Goal: Task Accomplishment & Management: Manage account settings

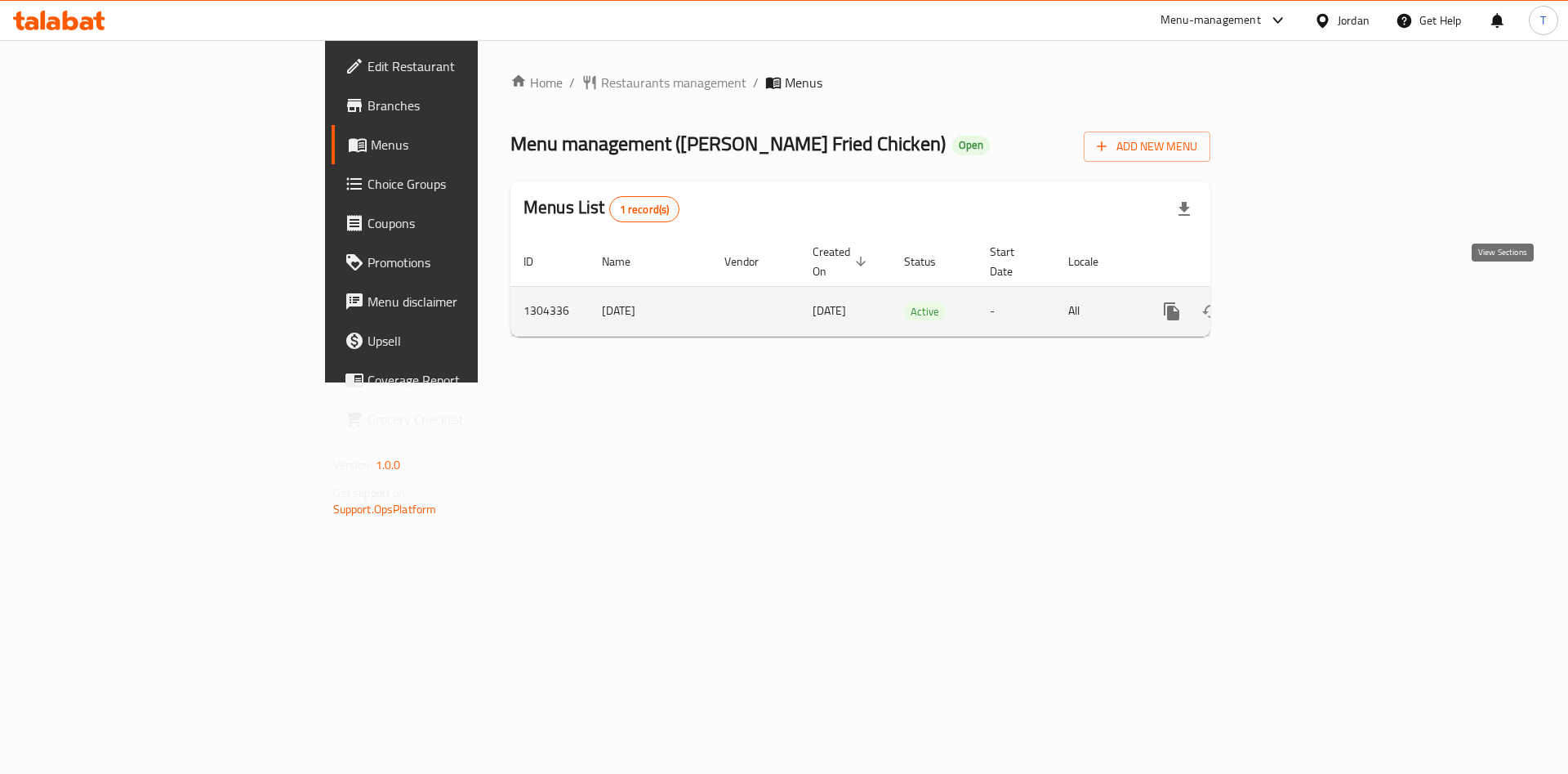
click at [1310, 291] on link "enhanced table" at bounding box center [1289, 311] width 40 height 40
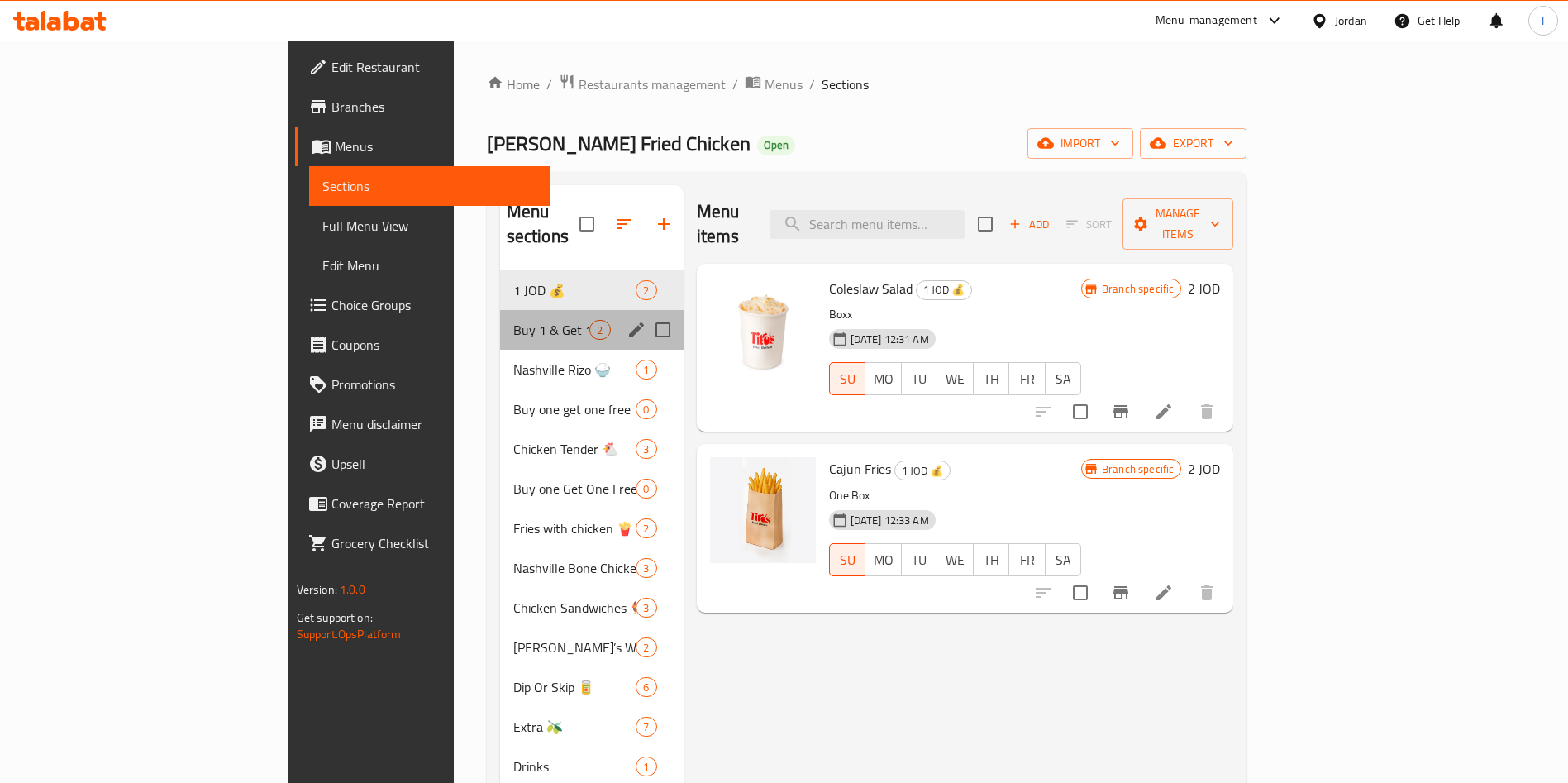
click at [500, 310] on div "Buy 1 & Get 1 2" at bounding box center [591, 330] width 183 height 40
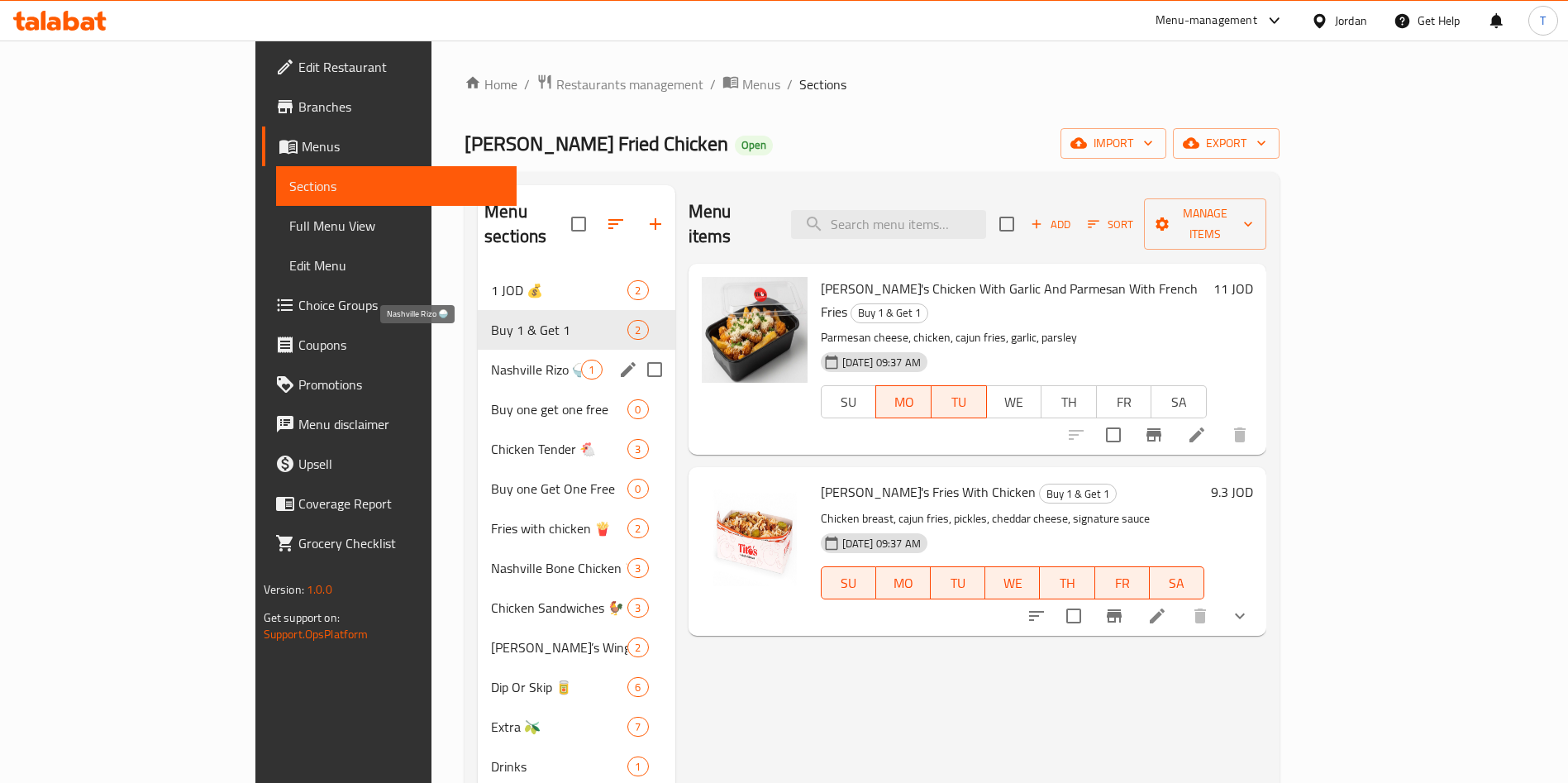
click at [478, 349] on div "Nashville Rizo 🍚 1" at bounding box center [576, 369] width 197 height 40
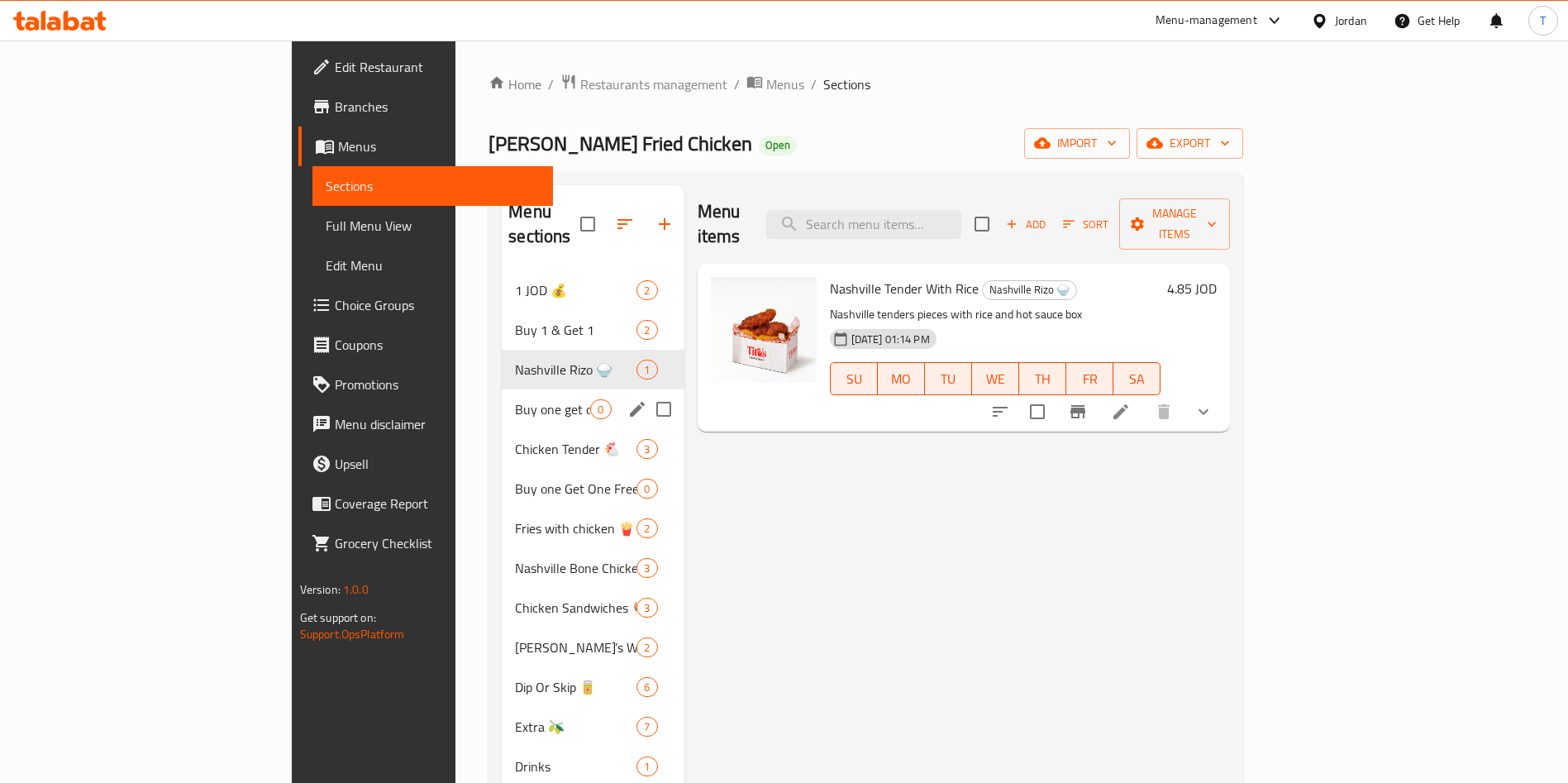
click at [502, 390] on div "Buy one get one free 0" at bounding box center [593, 409] width 182 height 40
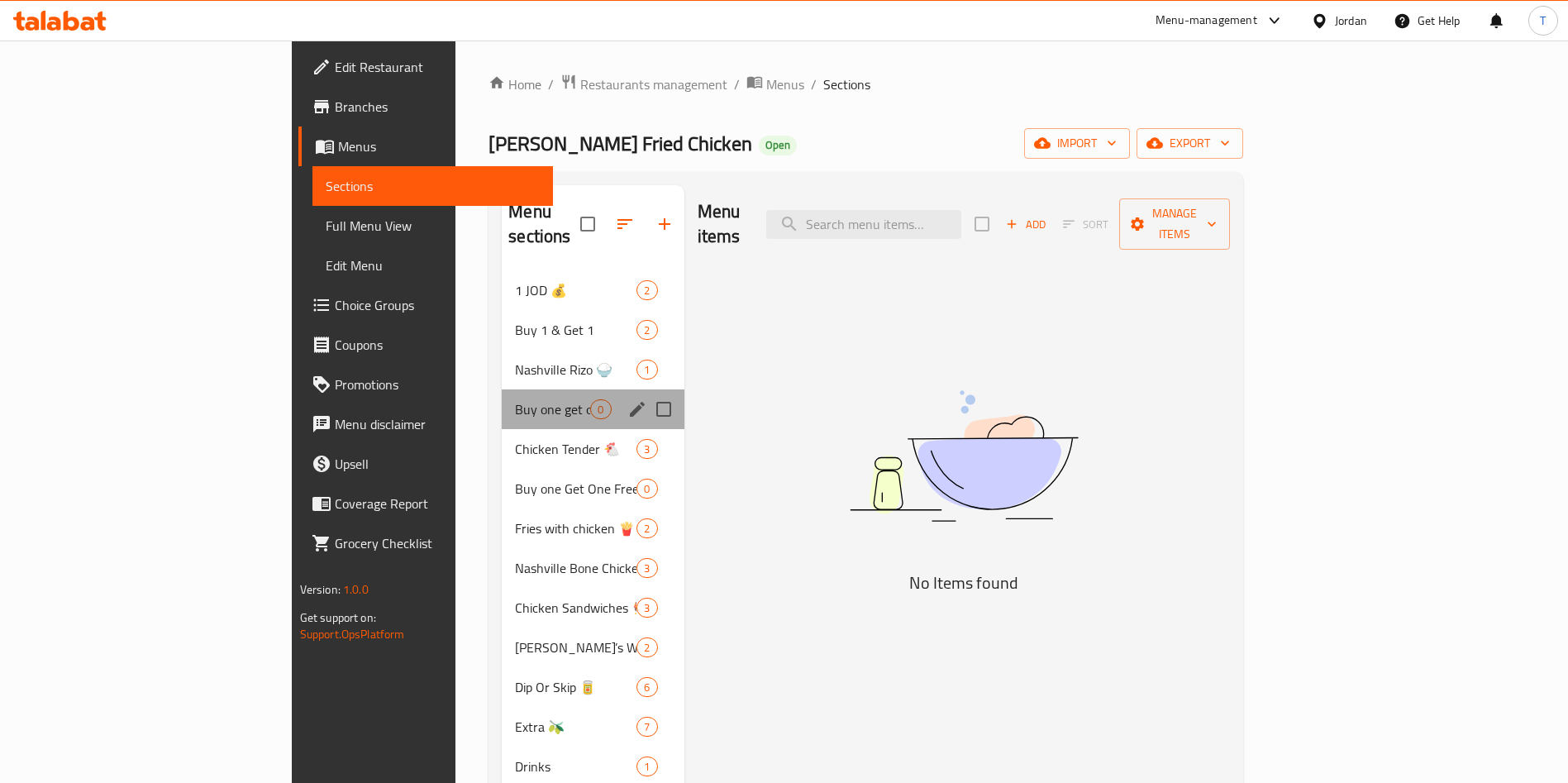
drag, startPoint x: 376, startPoint y: 396, endPoint x: 376, endPoint y: 409, distance: 13.0
click at [502, 395] on div "Buy one get one free 0" at bounding box center [593, 409] width 182 height 40
click at [515, 438] on span "Chicken Tender 🐔" at bounding box center [552, 448] width 75 height 20
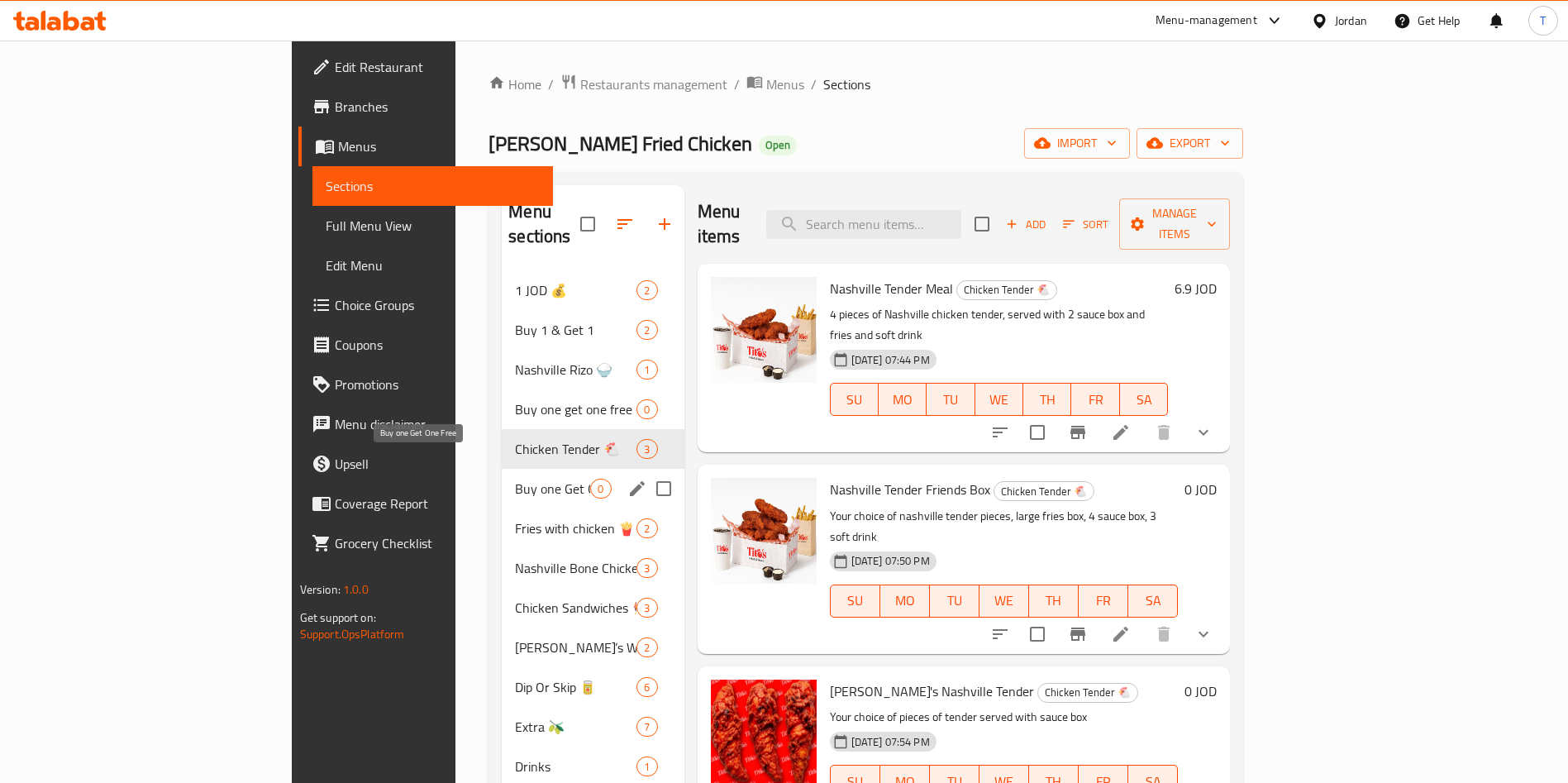
click at [515, 479] on span "Buy one Get One Free" at bounding box center [552, 488] width 75 height 20
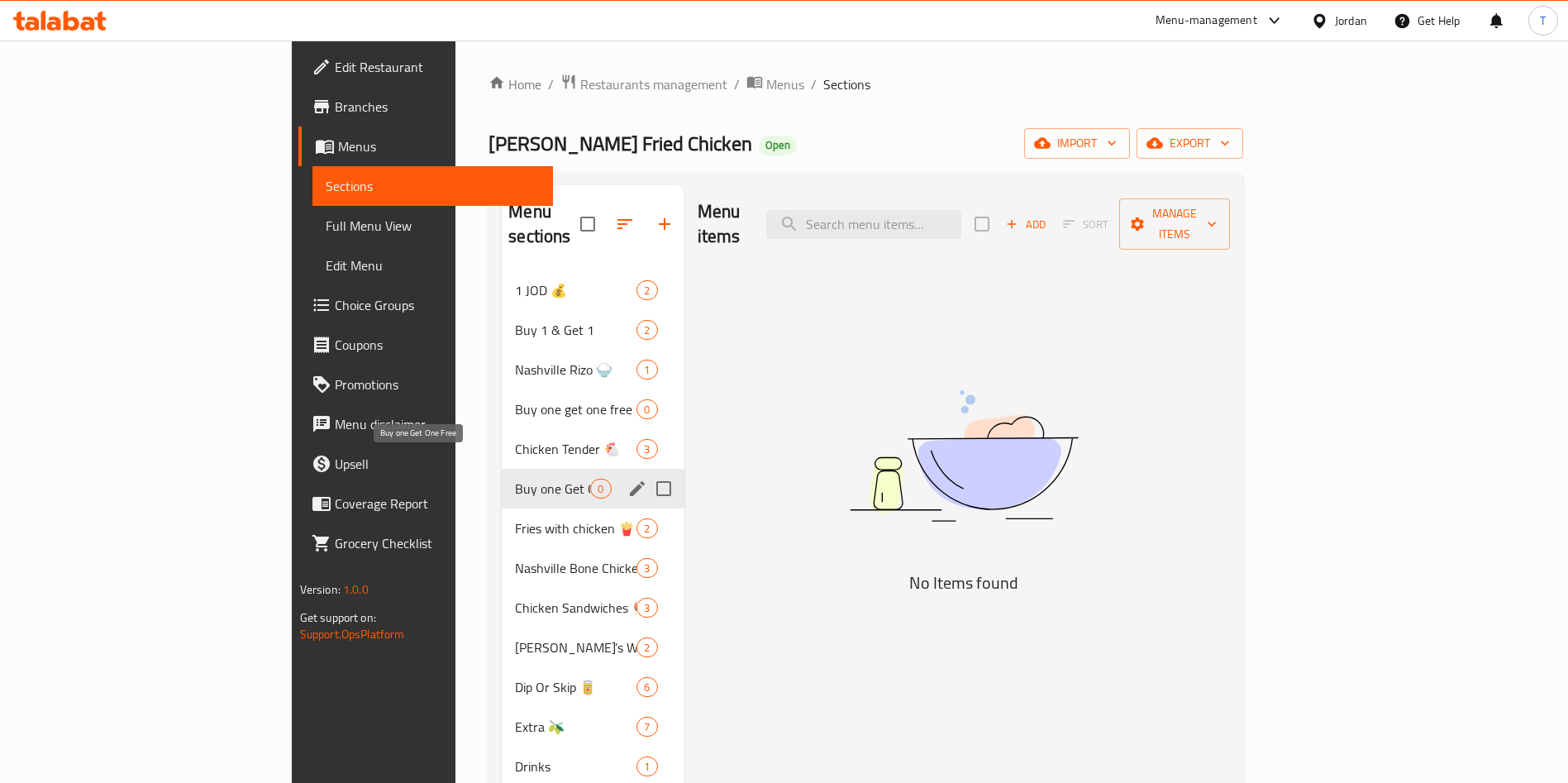
click at [502, 477] on div "Buy one Get One Free 0" at bounding box center [593, 488] width 182 height 40
click at [515, 518] on span "Fries with chicken 🍟" at bounding box center [552, 528] width 75 height 20
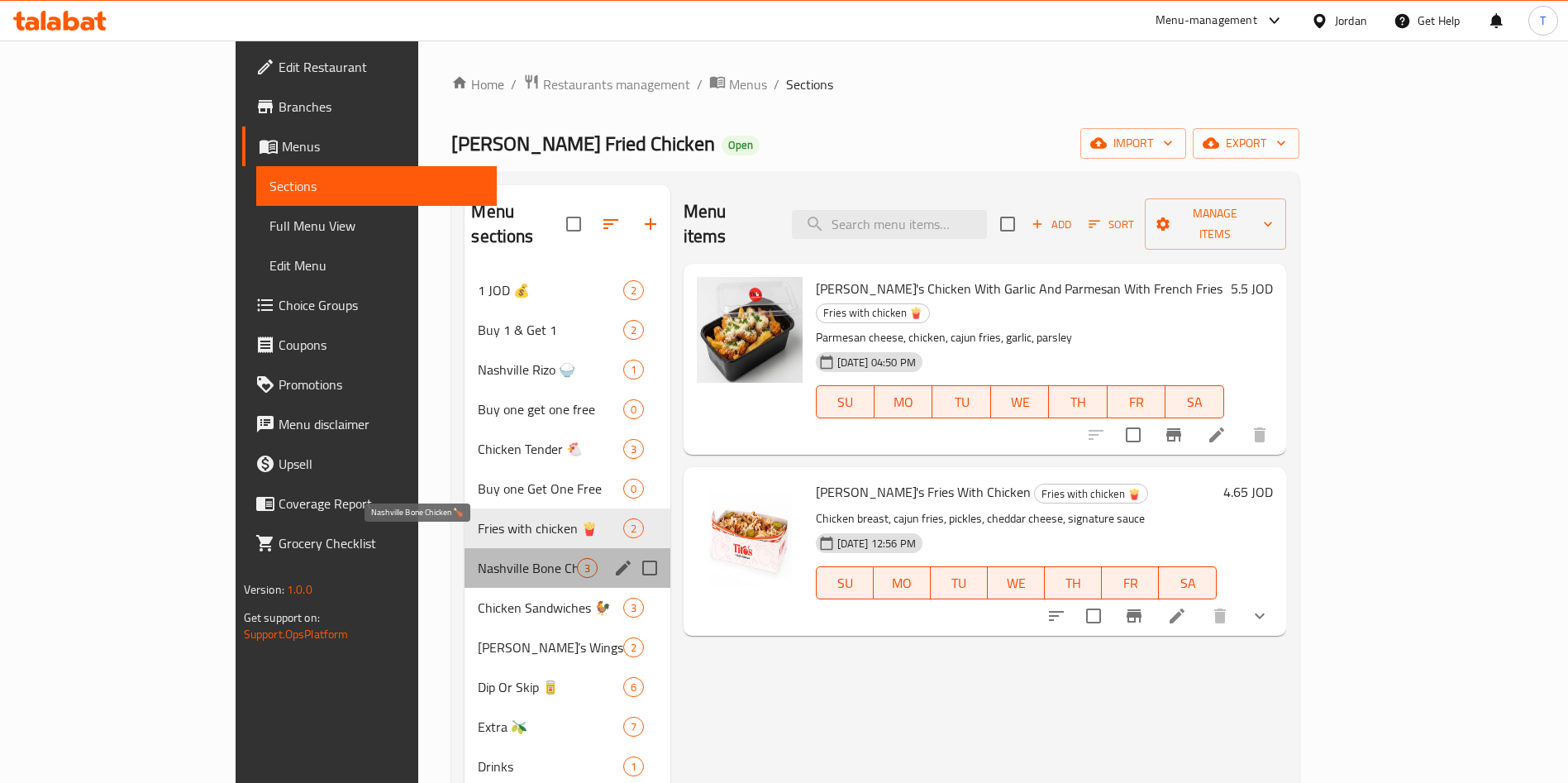
click at [478, 558] on span "Nashville Bone Chicken 🍗" at bounding box center [527, 568] width 98 height 20
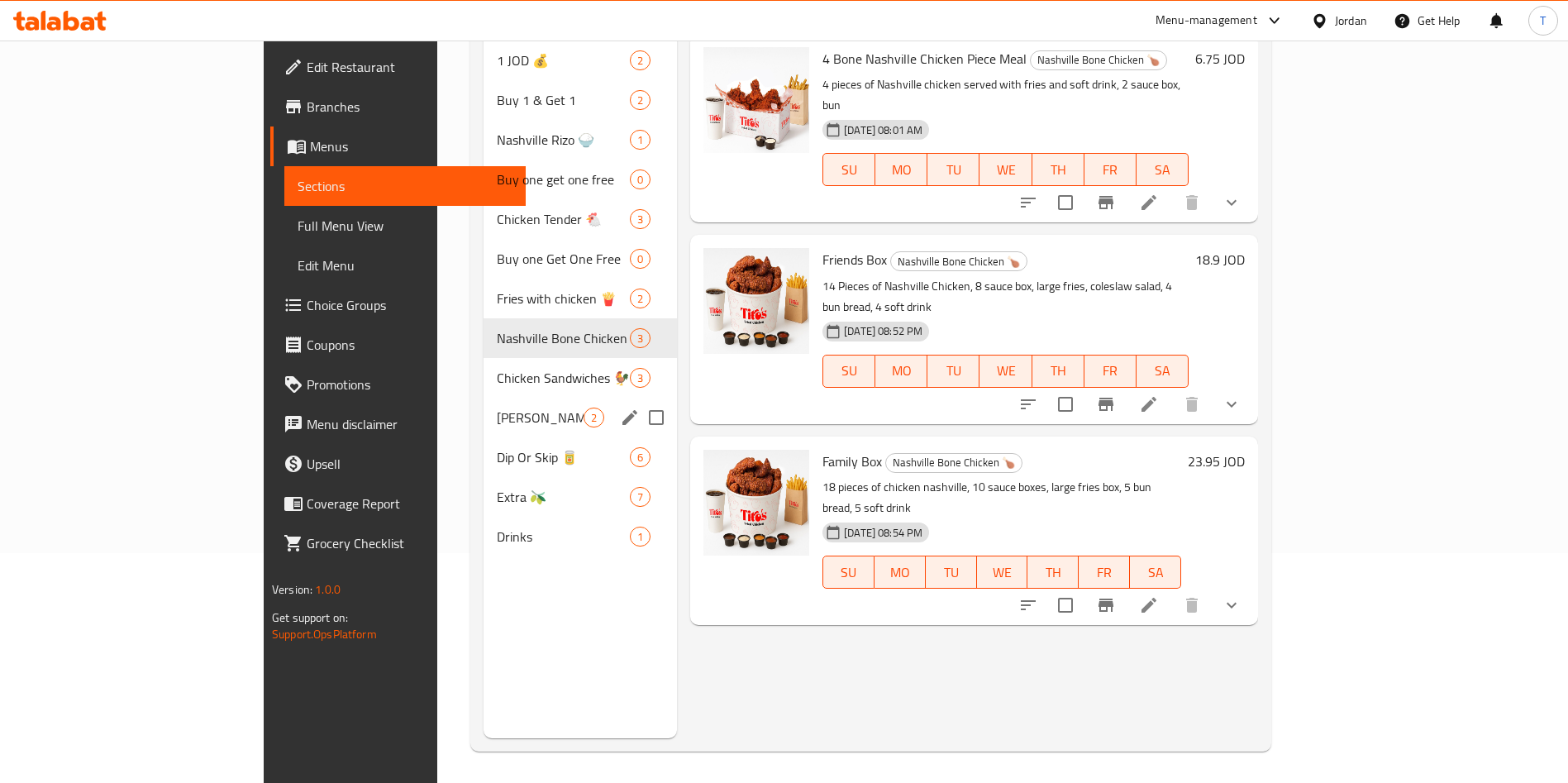
scroll to position [231, 0]
click at [496, 366] on span "Chicken Sandwiches 🐓" at bounding box center [539, 376] width 87 height 20
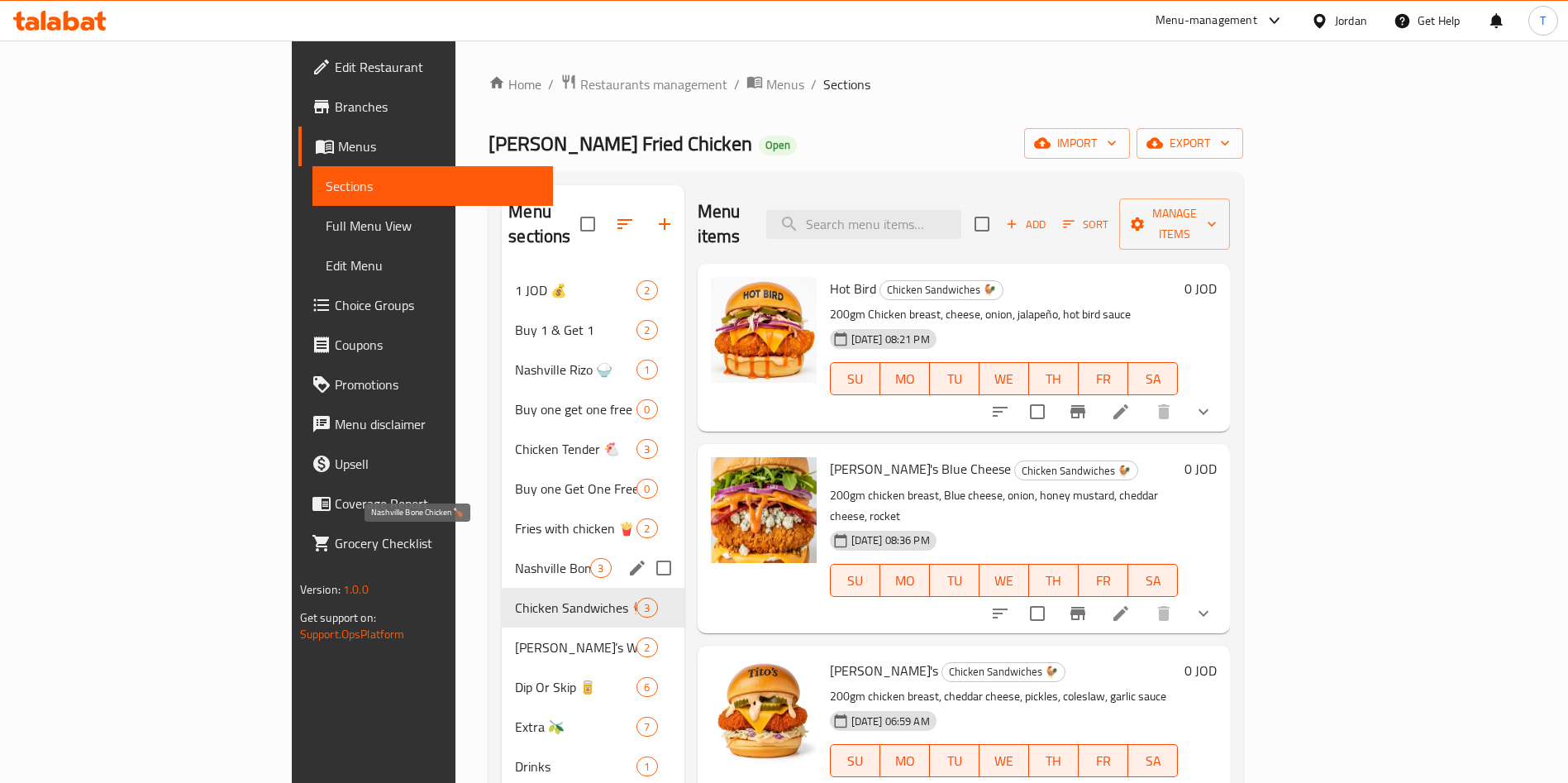
click at [515, 558] on span "Nashville Bone Chicken 🍗" at bounding box center [552, 568] width 75 height 20
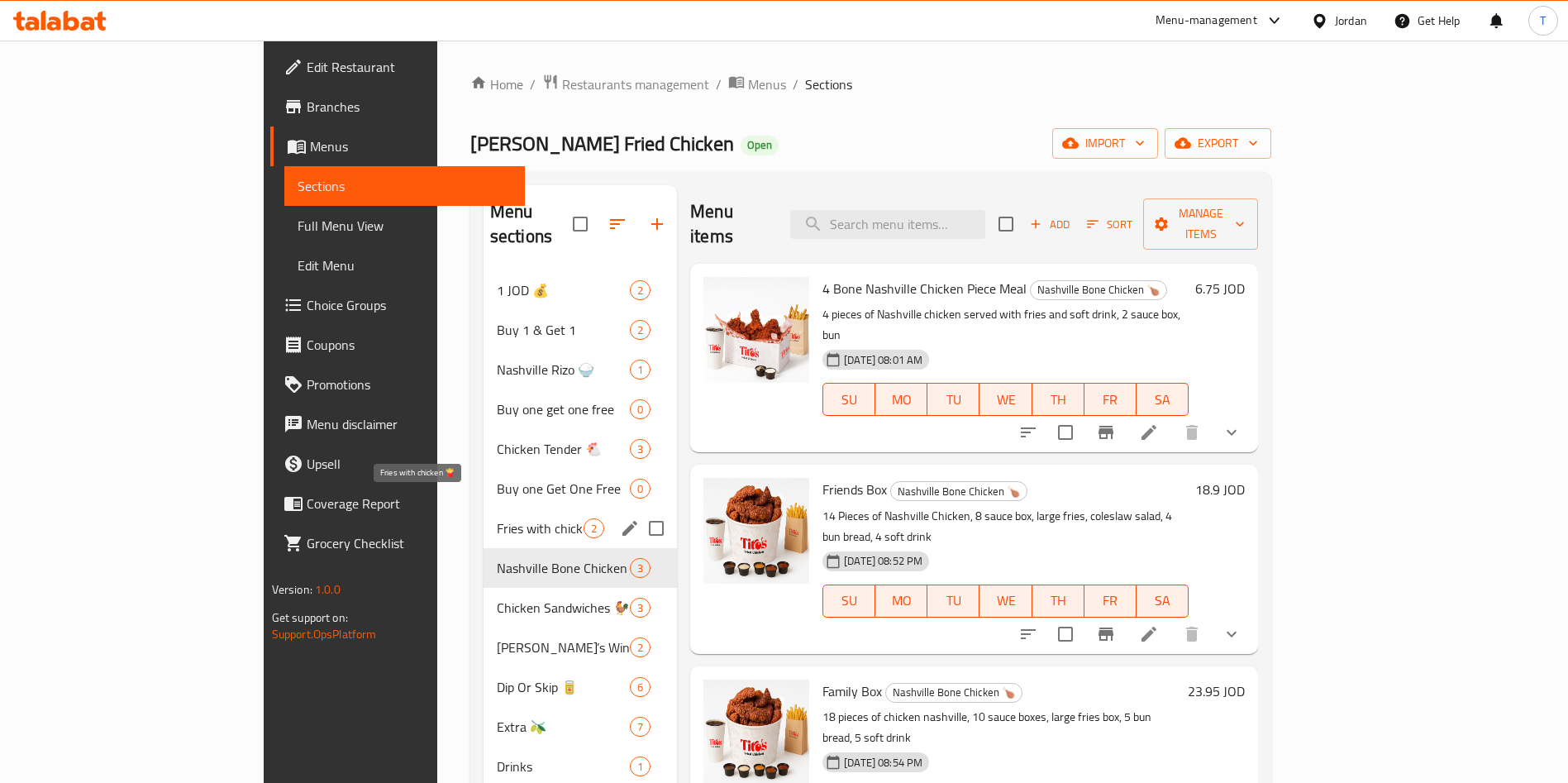
click at [496, 518] on span "Fries with chicken 🍟" at bounding box center [539, 528] width 87 height 20
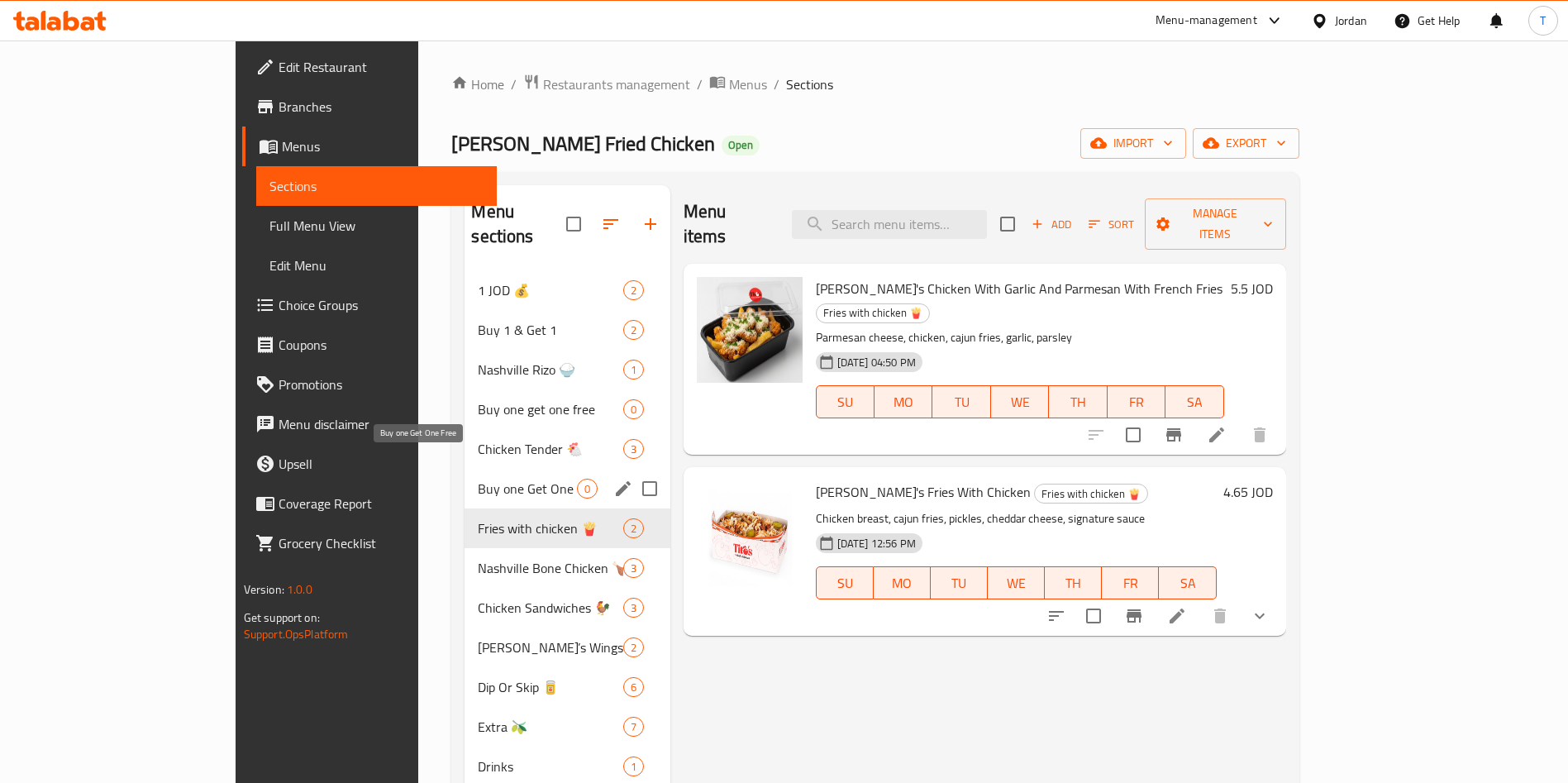
click at [478, 479] on span "Buy one Get One Free" at bounding box center [527, 488] width 98 height 20
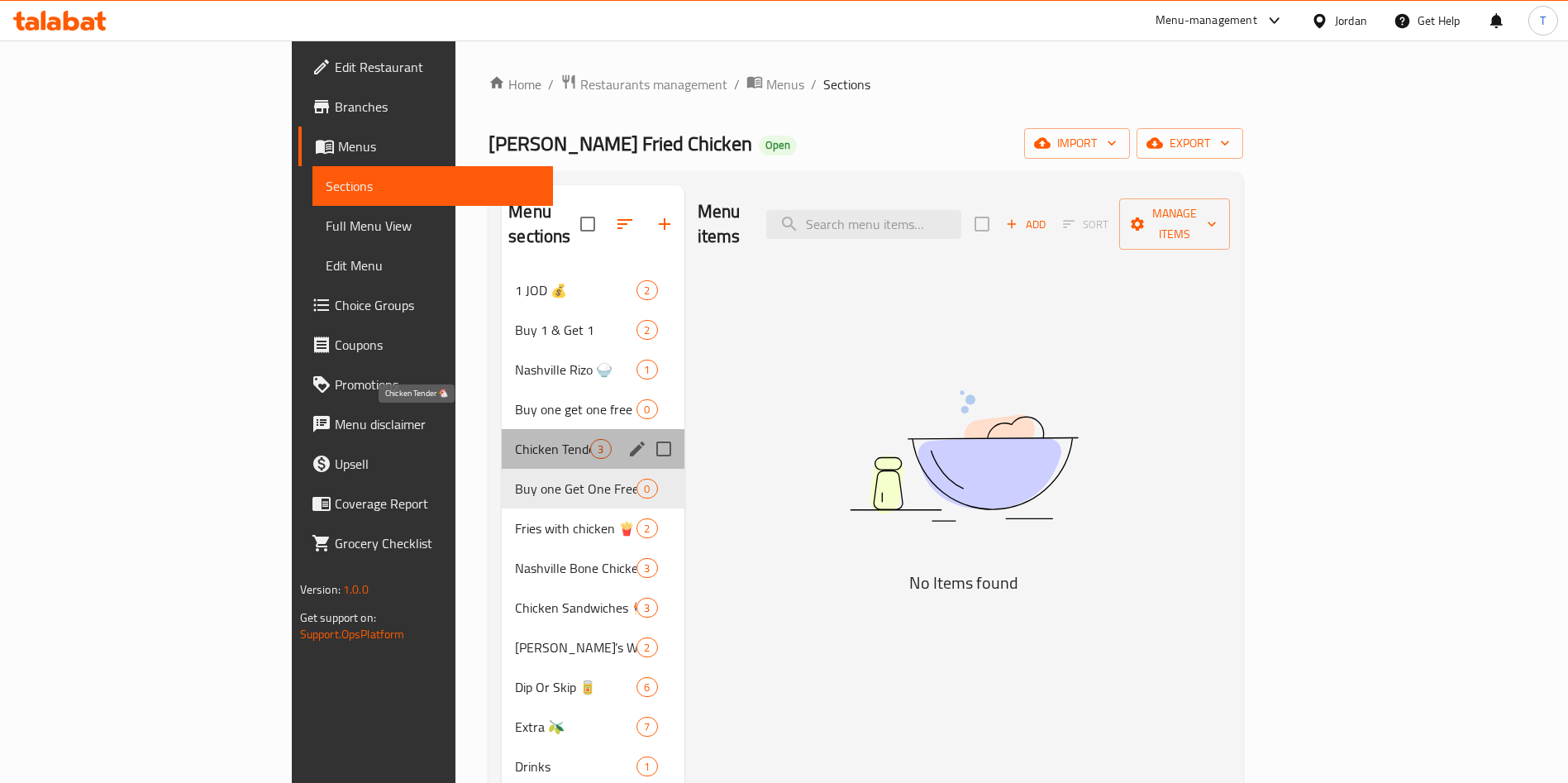
click at [515, 438] on span "Chicken Tender 🐔" at bounding box center [552, 448] width 75 height 20
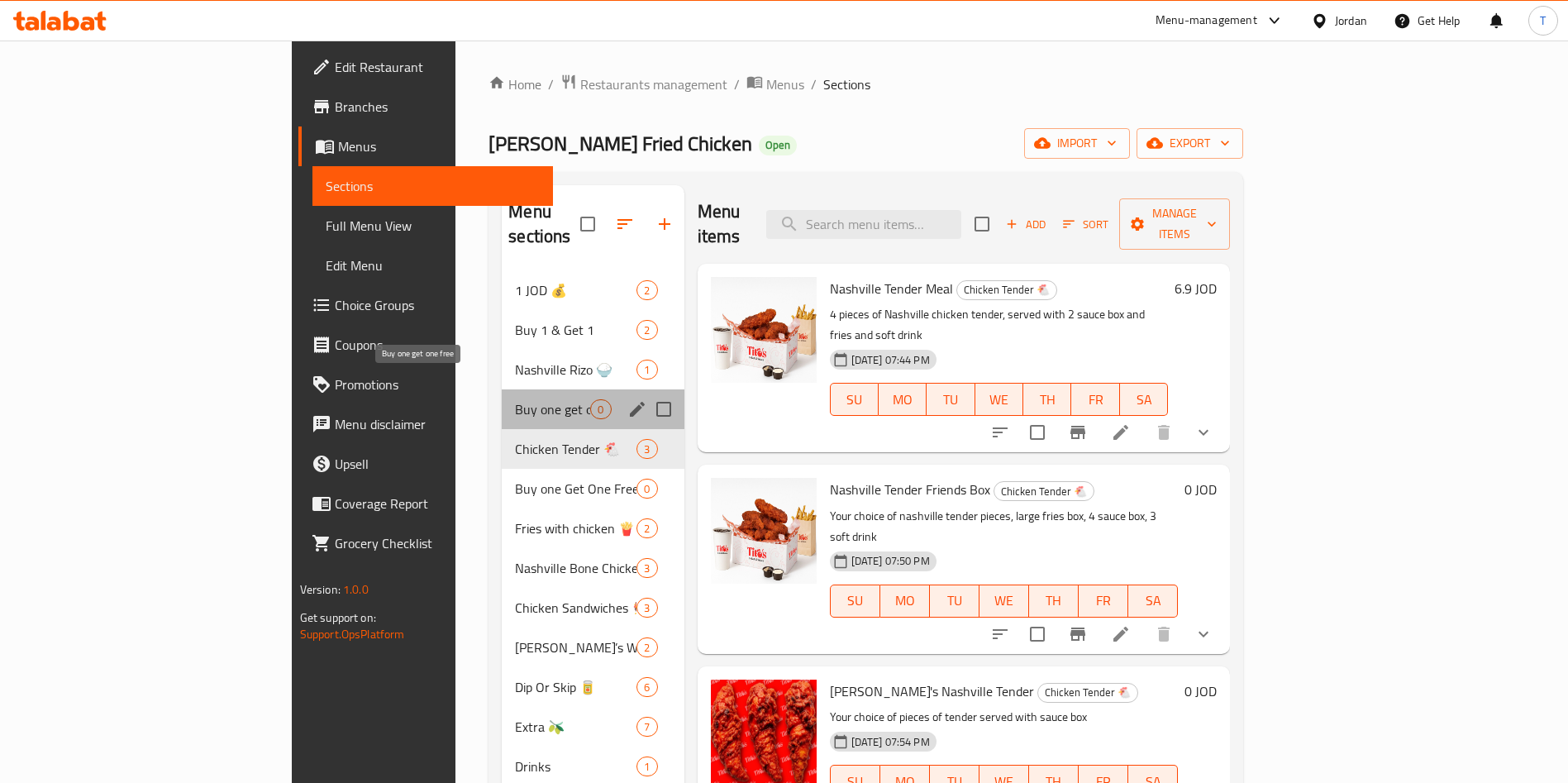
click at [515, 399] on span "Buy one get one free" at bounding box center [552, 409] width 75 height 20
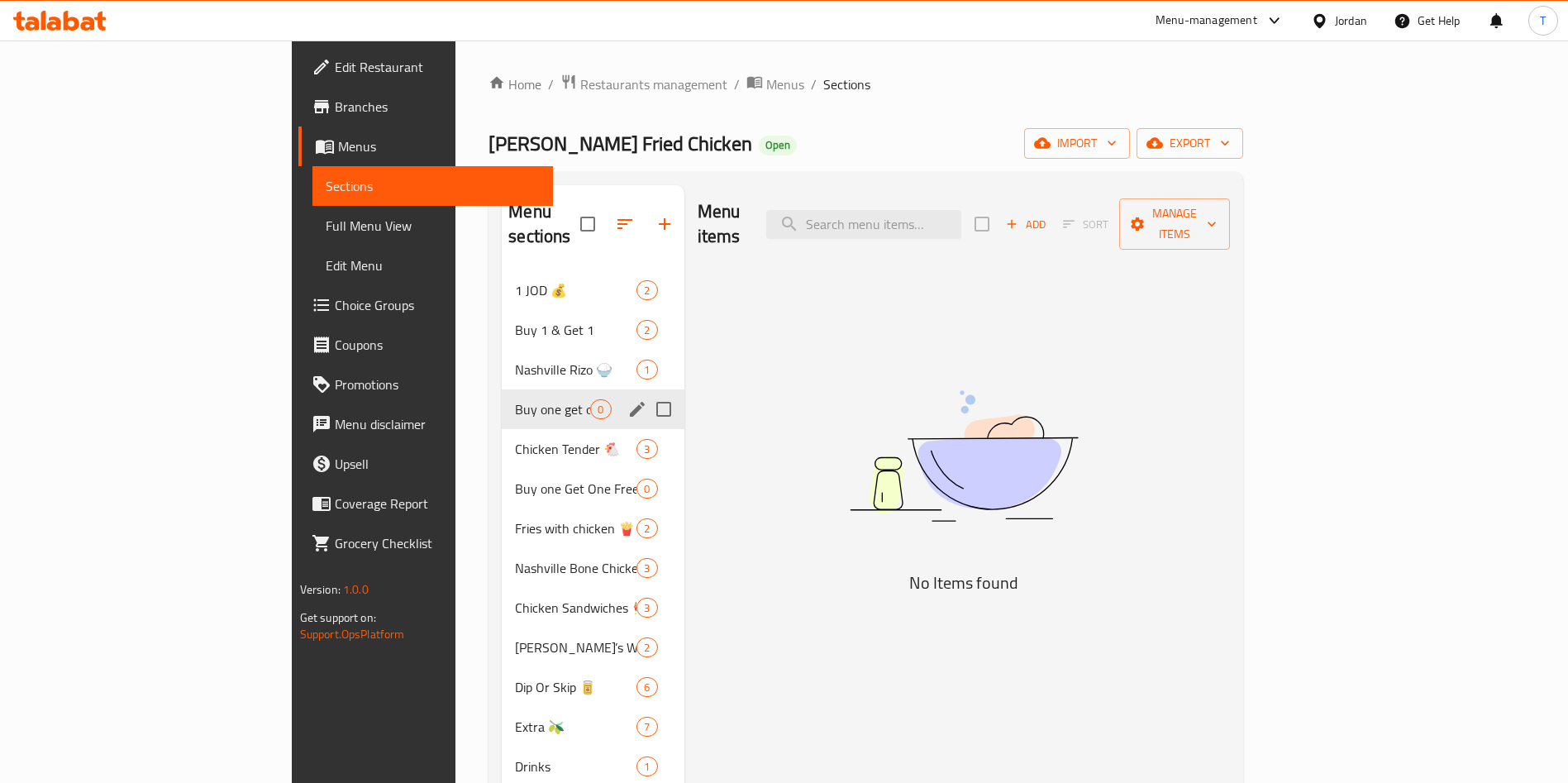
click at [502, 390] on div "Buy one get one free 0" at bounding box center [593, 409] width 182 height 40
click at [515, 359] on span "Nashville Rizo 🍚" at bounding box center [552, 369] width 75 height 20
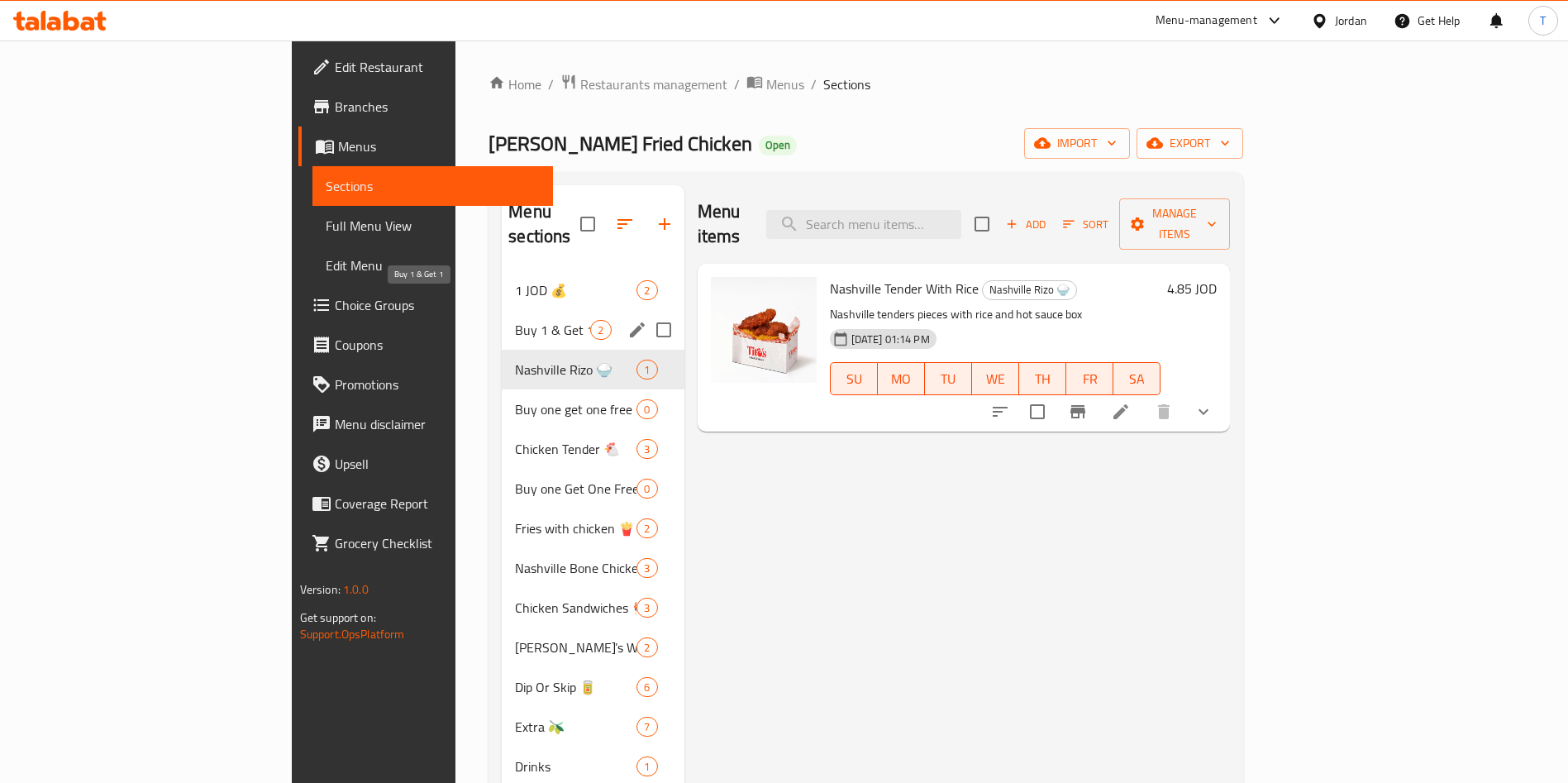
click at [515, 320] on span "Buy 1 & Get 1" at bounding box center [552, 330] width 75 height 20
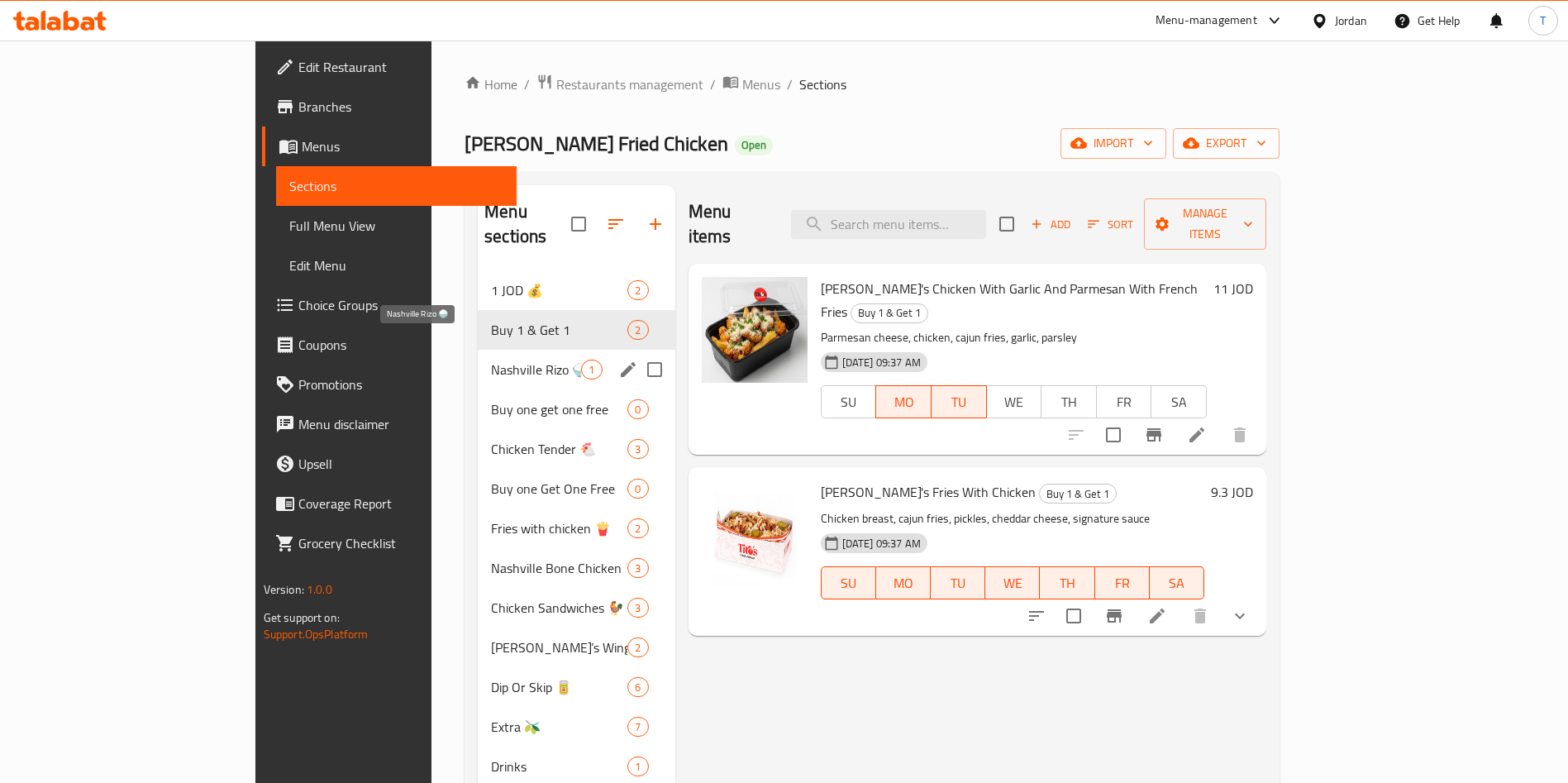
click at [491, 359] on span "Nashville Rizo 🍚" at bounding box center [536, 369] width 90 height 20
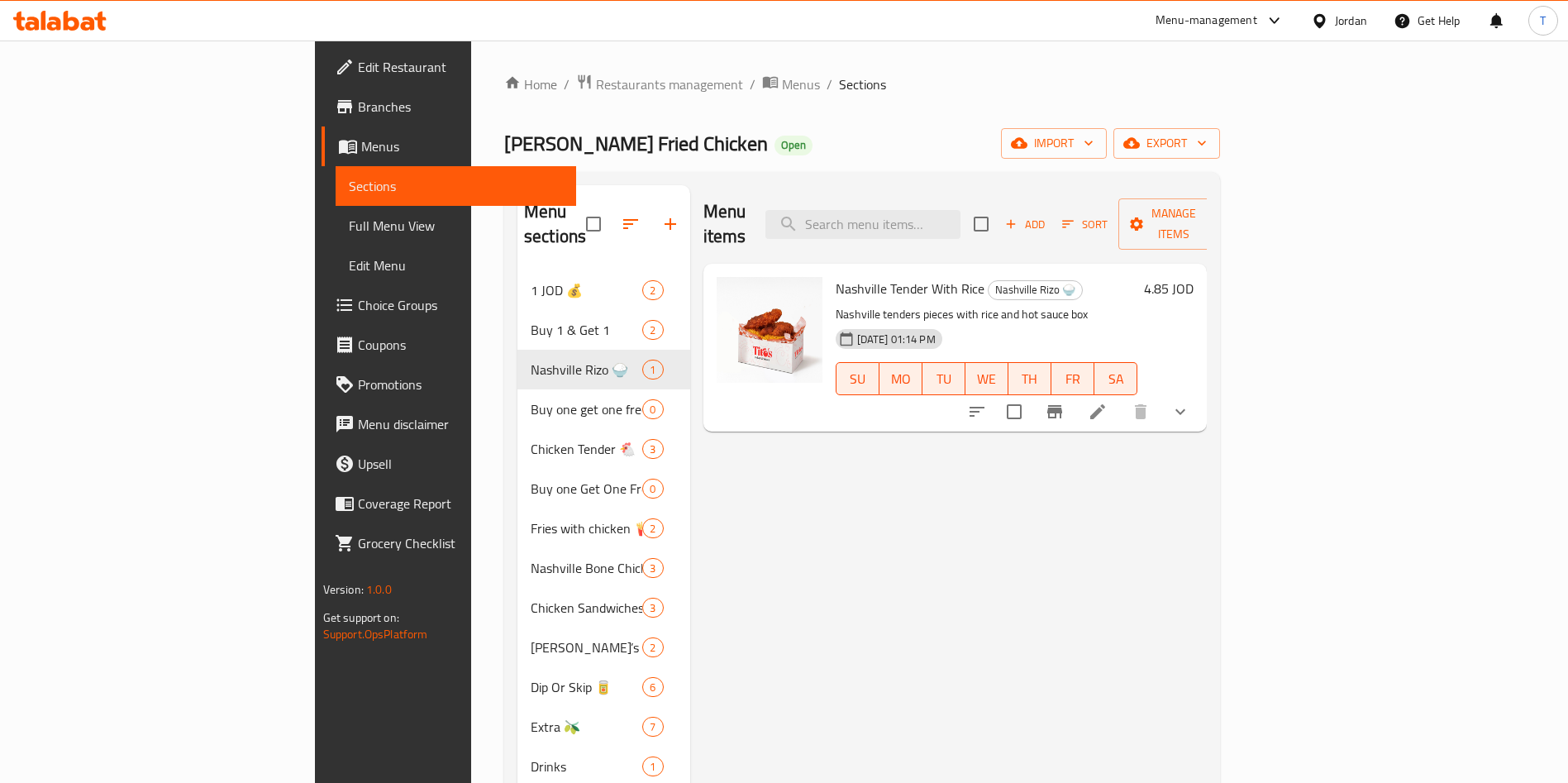
click at [358, 71] on span "Edit Restaurant" at bounding box center [461, 67] width 206 height 20
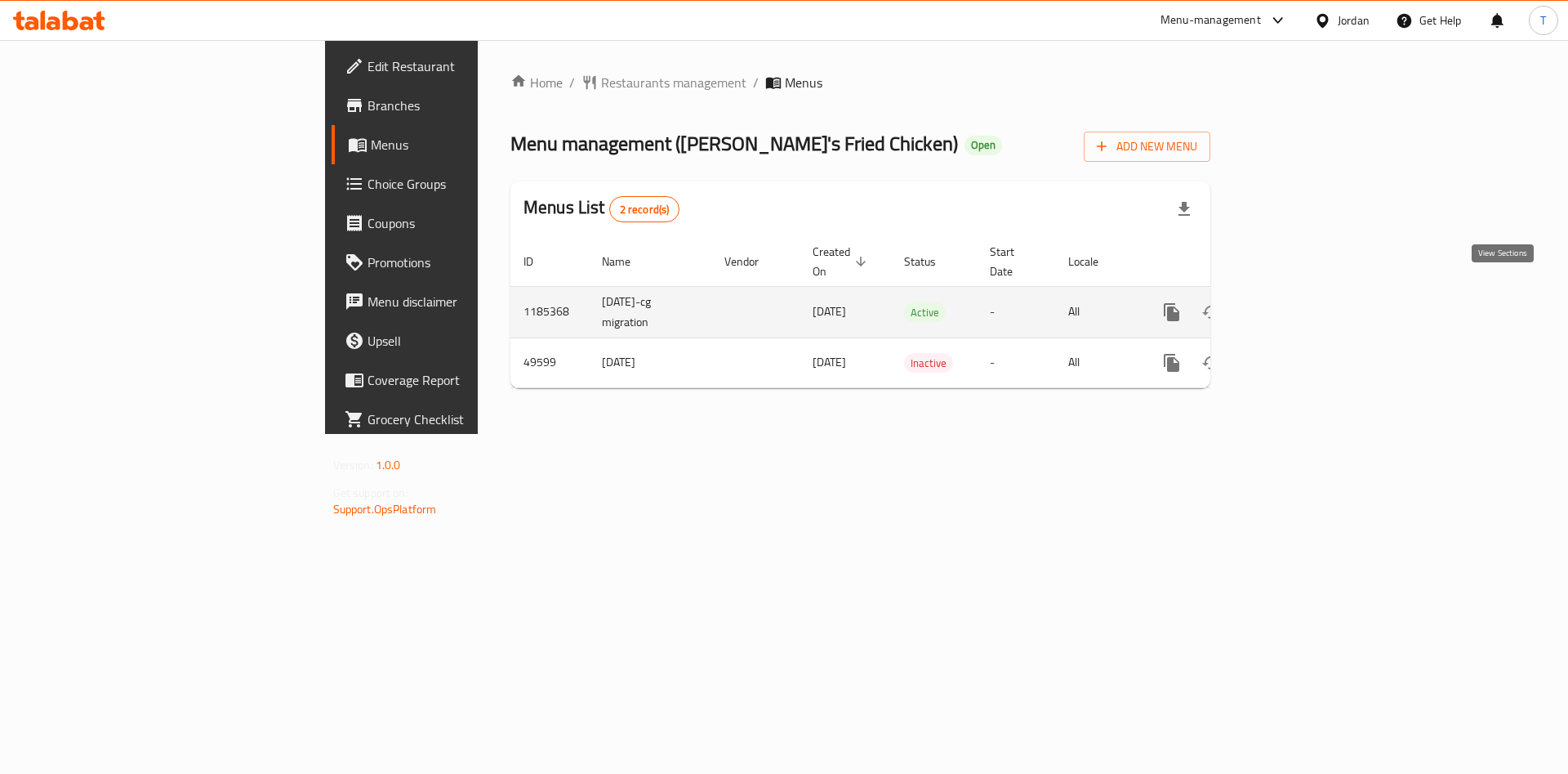
click at [1299, 302] on icon "enhanced table" at bounding box center [1289, 312] width 19 height 19
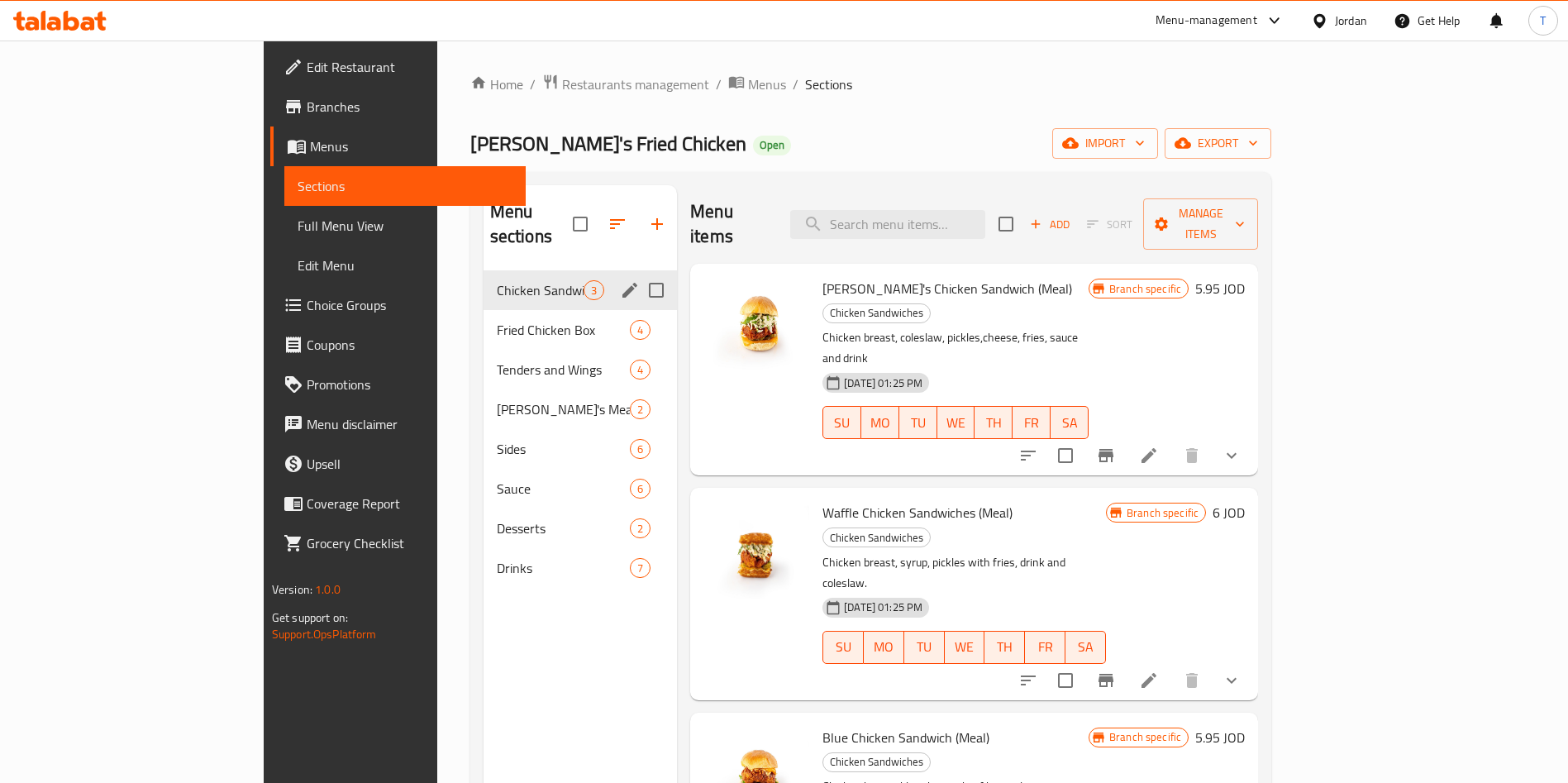
click at [484, 284] on div "Chicken Sandwiches 3" at bounding box center [580, 290] width 194 height 40
click at [496, 320] on span "Fried Chicken Box" at bounding box center [539, 330] width 87 height 20
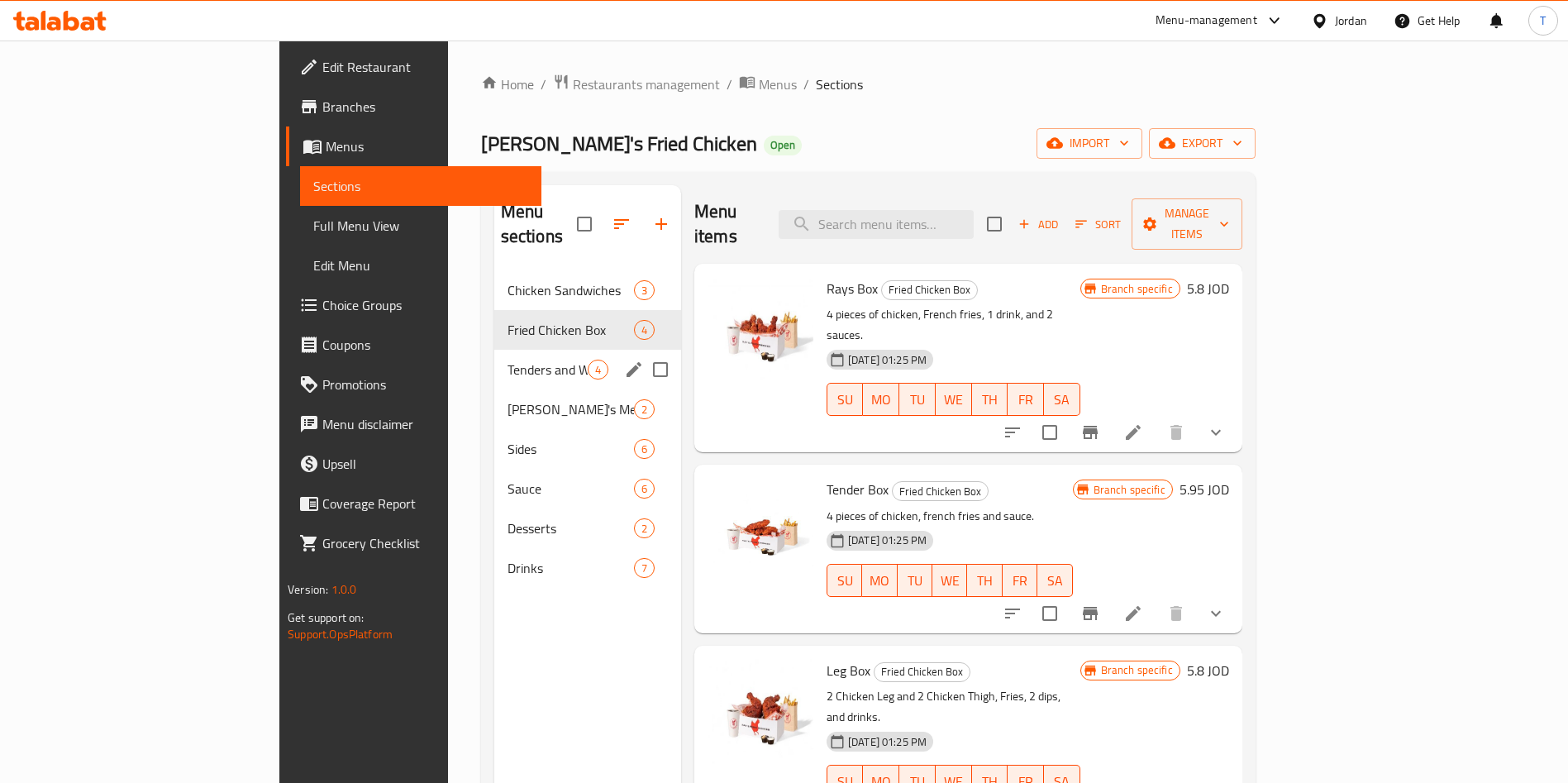
click at [507, 359] on span "Tenders and Wings" at bounding box center [547, 369] width 80 height 20
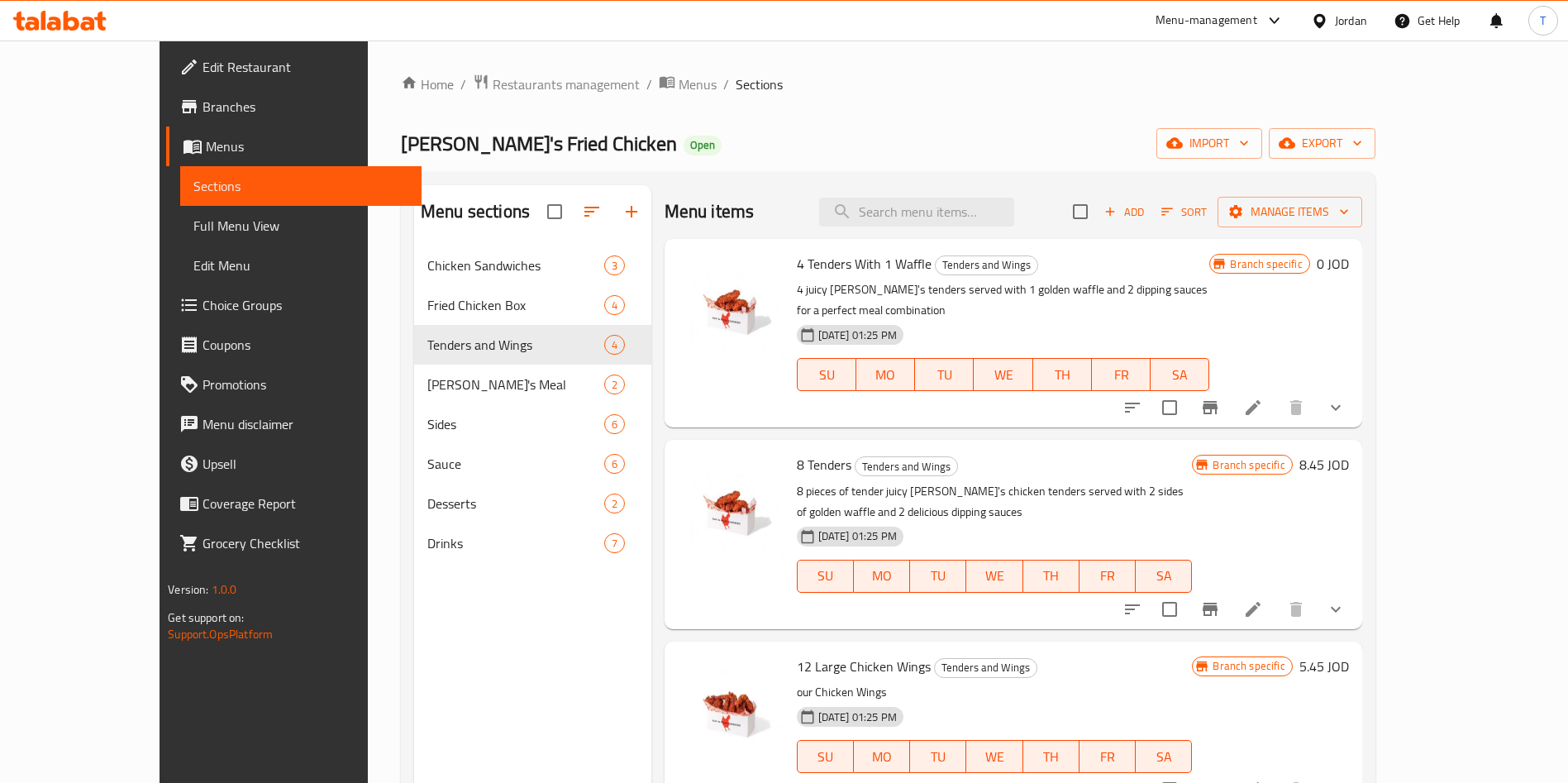
drag, startPoint x: 1233, startPoint y: 12, endPoint x: 1243, endPoint y: 21, distance: 13.5
click at [1233, 11] on div "Menu-management" at bounding box center [1206, 21] width 102 height 20
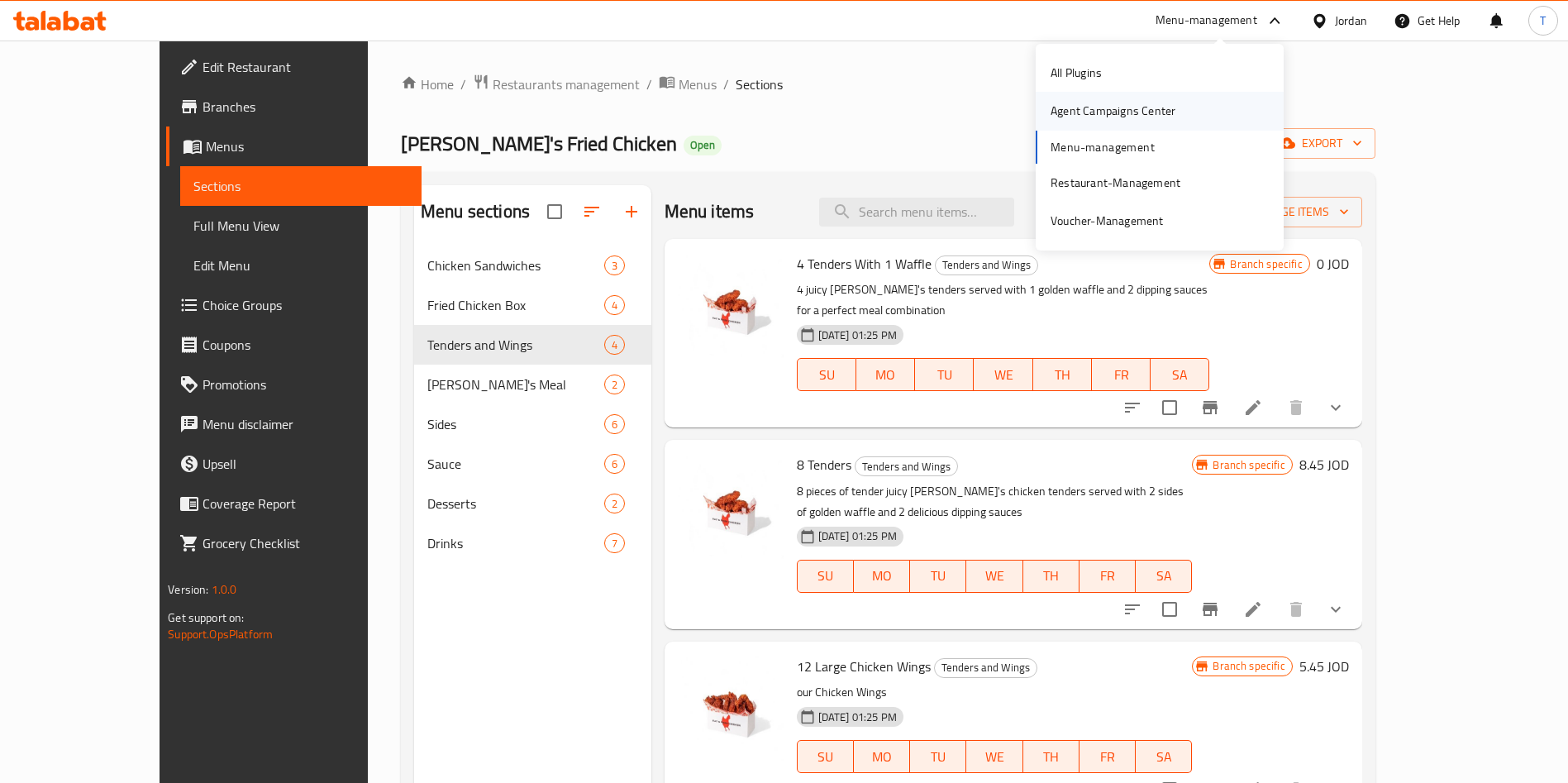
click at [1131, 110] on div "Agent Campaigns Center" at bounding box center [1112, 111] width 124 height 19
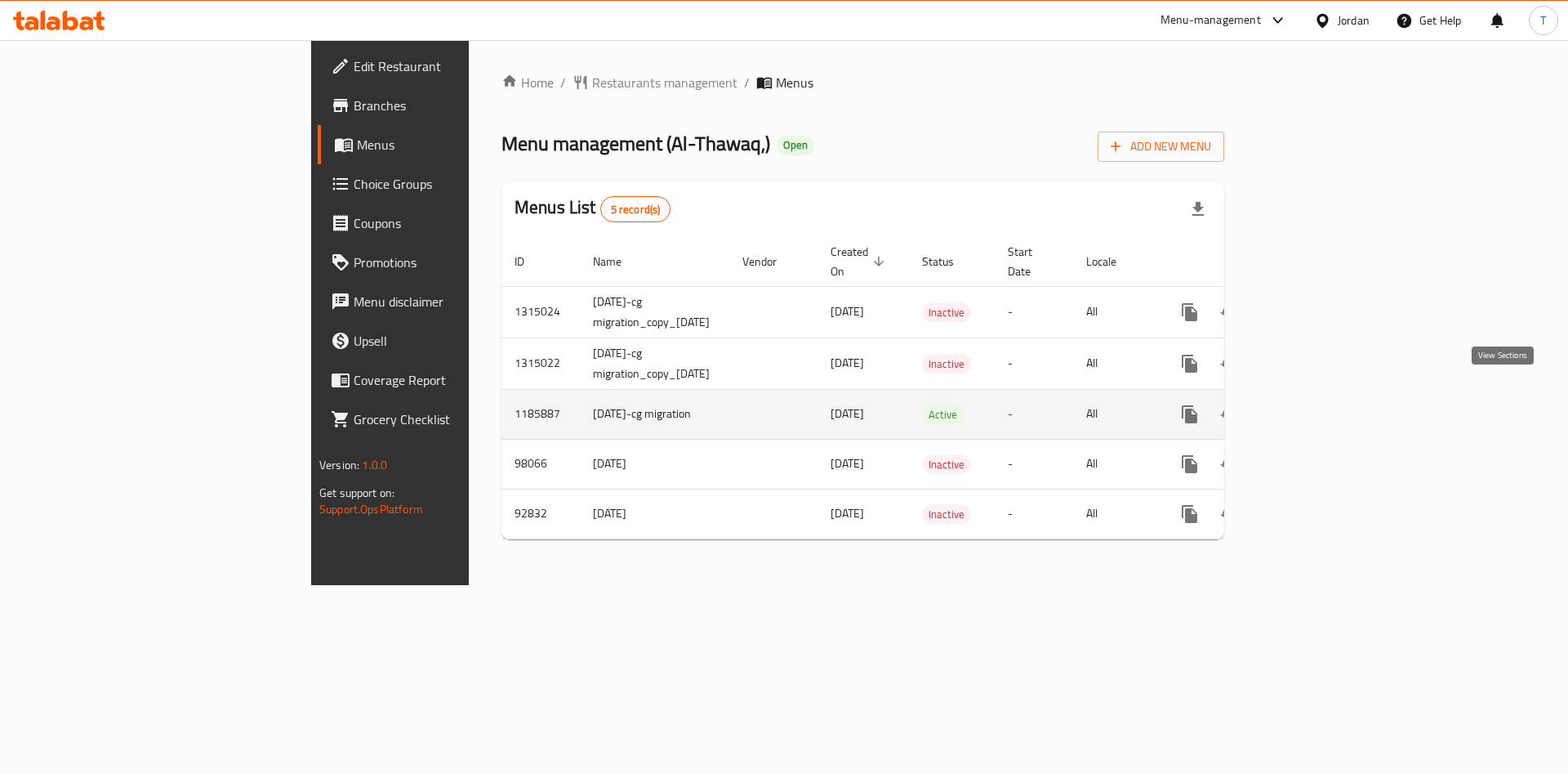
click at [1317, 404] on icon "enhanced table" at bounding box center [1308, 414] width 19 height 19
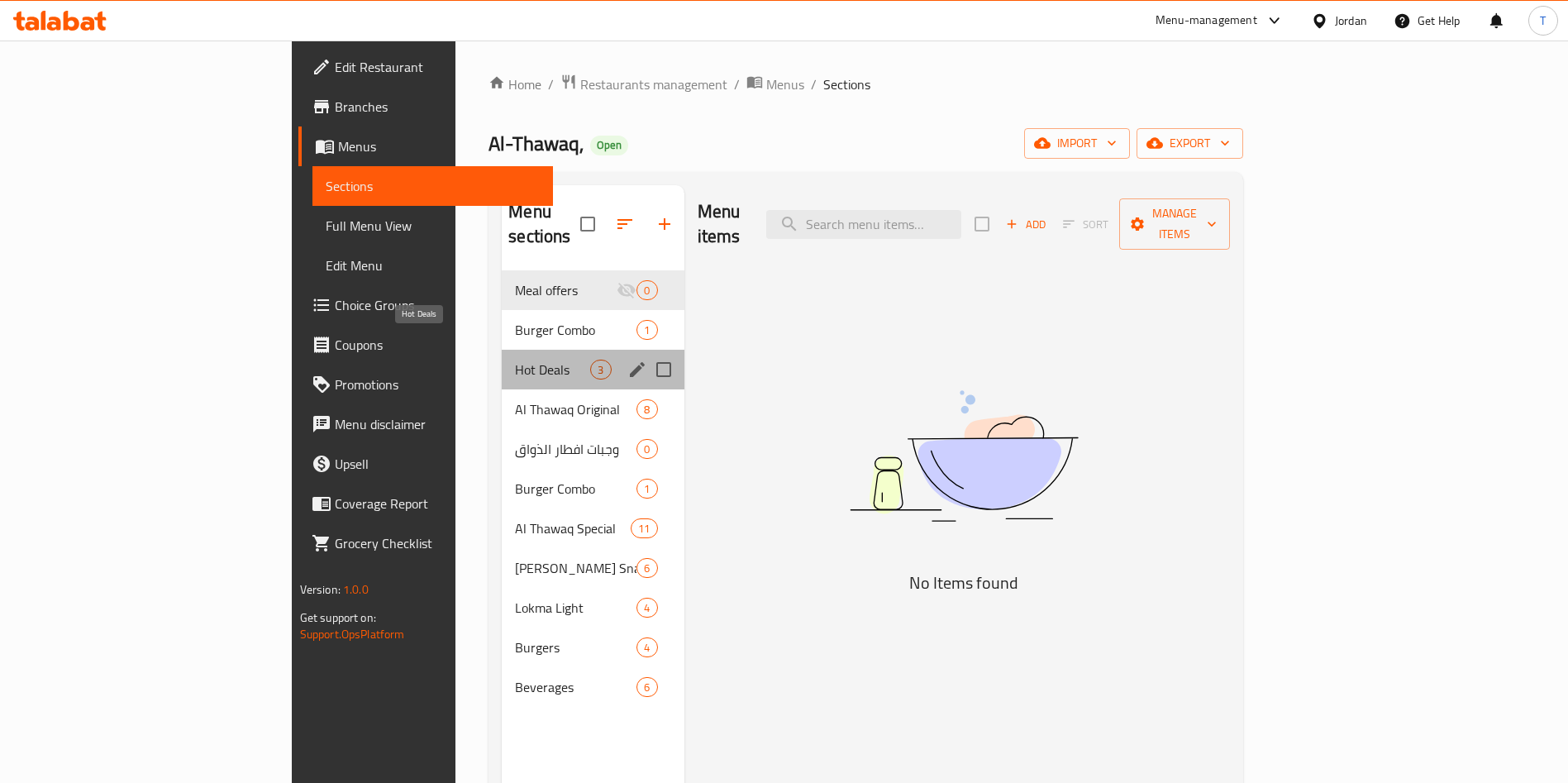
click at [515, 359] on span "Hot Deals" at bounding box center [552, 369] width 75 height 20
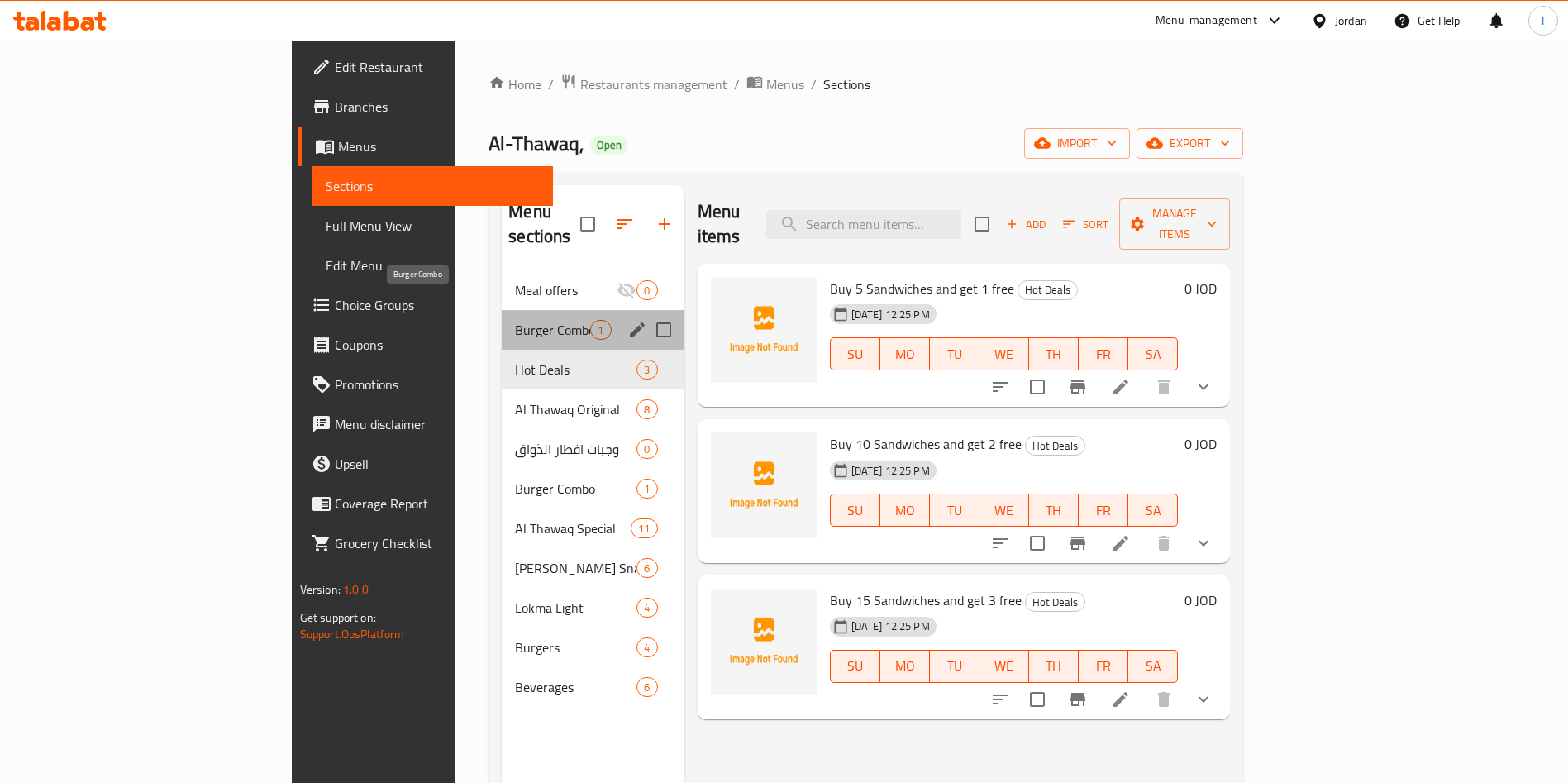
click at [515, 320] on span "Burger Combo" at bounding box center [552, 330] width 75 height 20
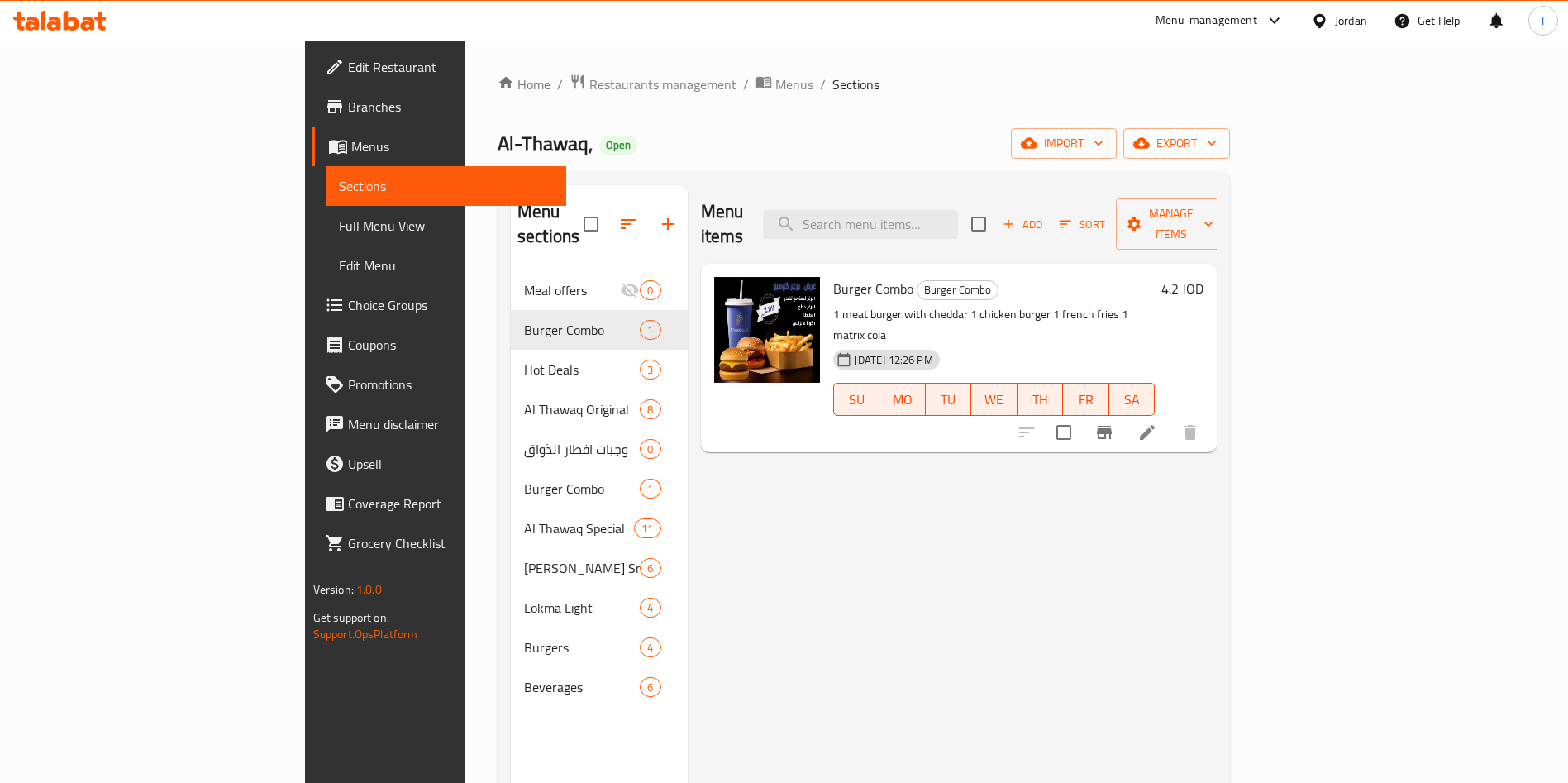
click at [1157, 422] on icon at bounding box center [1147, 432] width 20 height 20
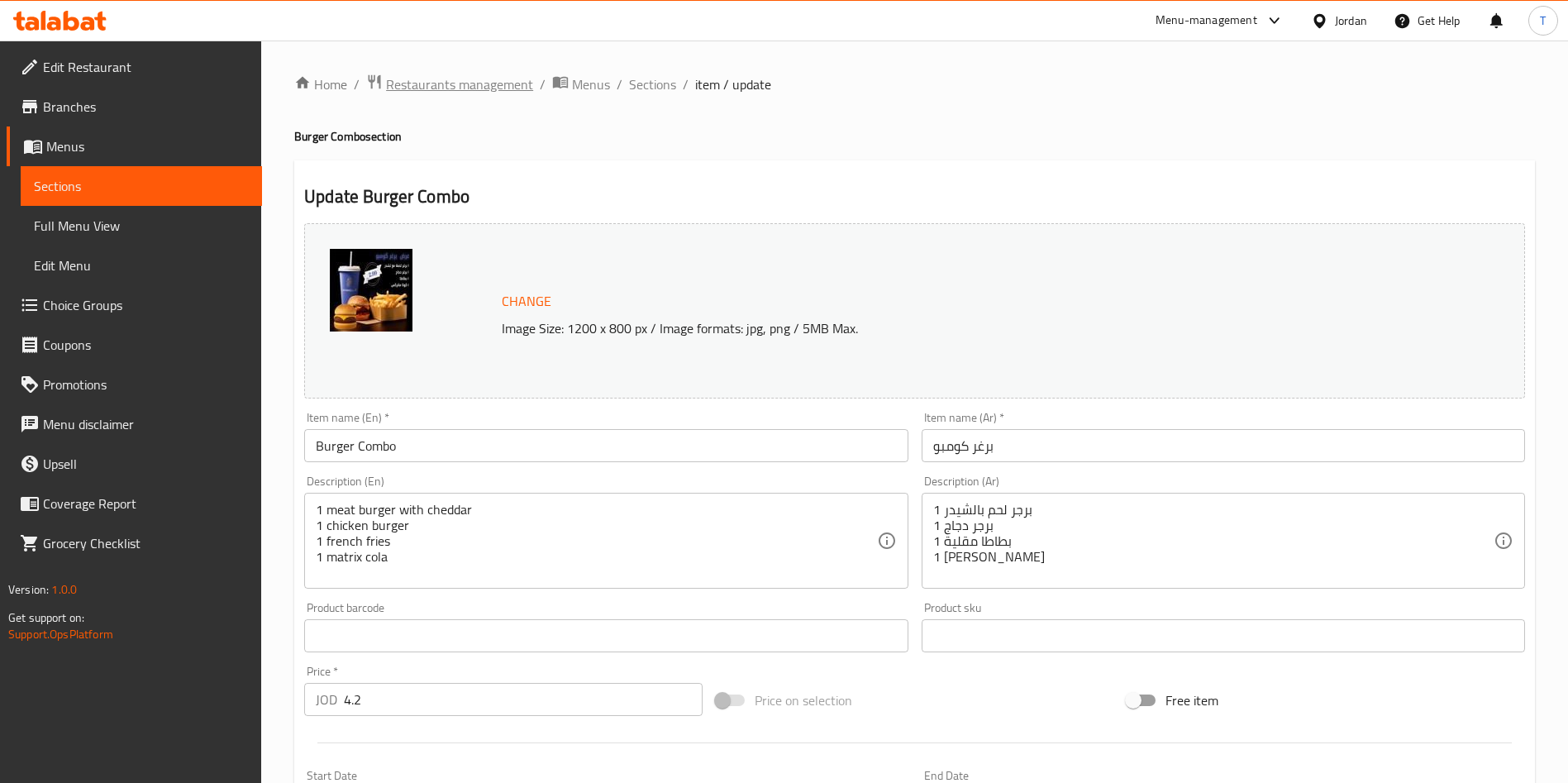
click at [454, 88] on span "Restaurants management" at bounding box center [459, 84] width 147 height 20
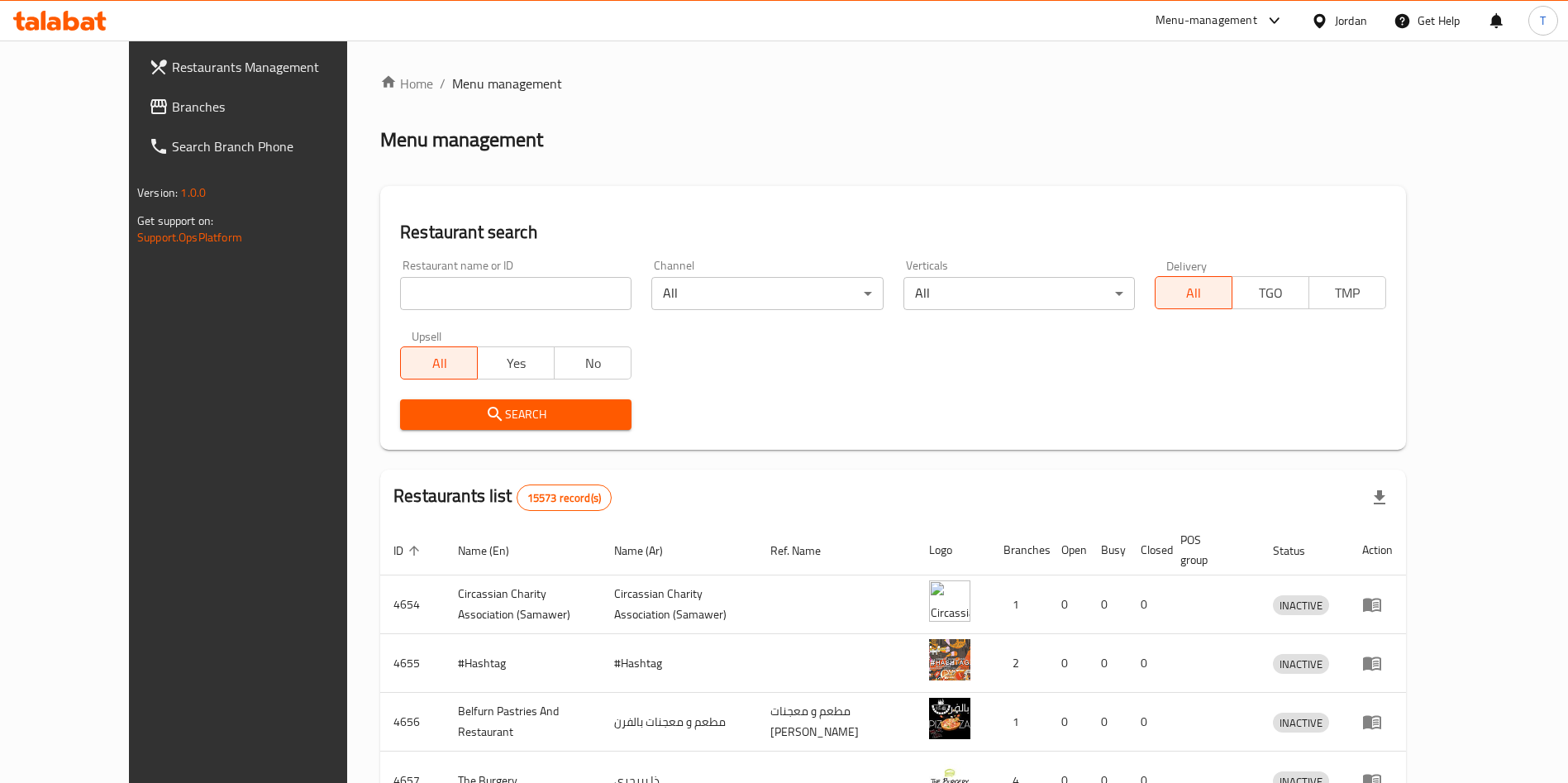
click at [454, 295] on input "search" at bounding box center [516, 294] width 231 height 33
type input "thawaq"
click button "Search" at bounding box center [516, 414] width 231 height 30
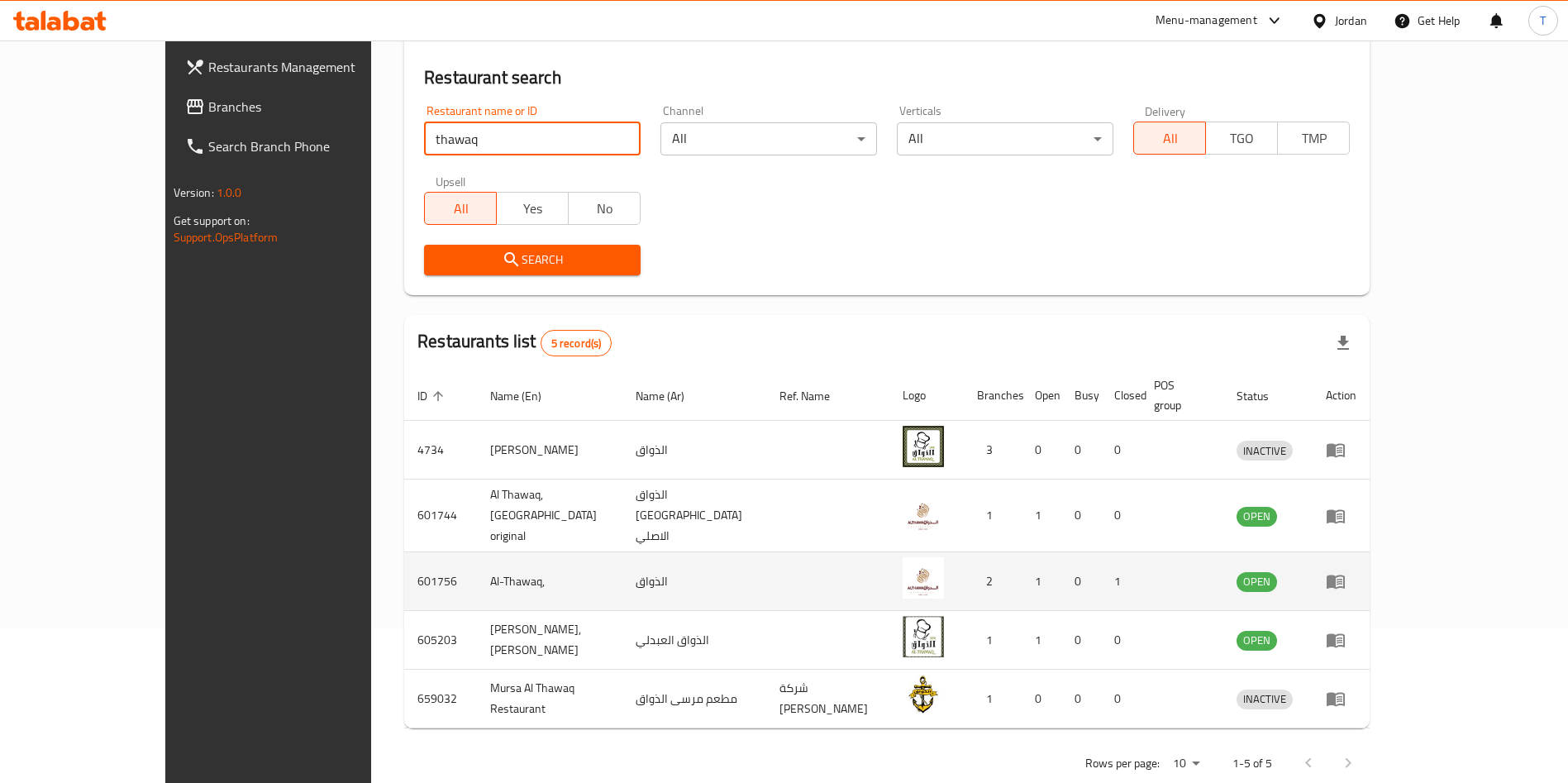
scroll to position [157, 0]
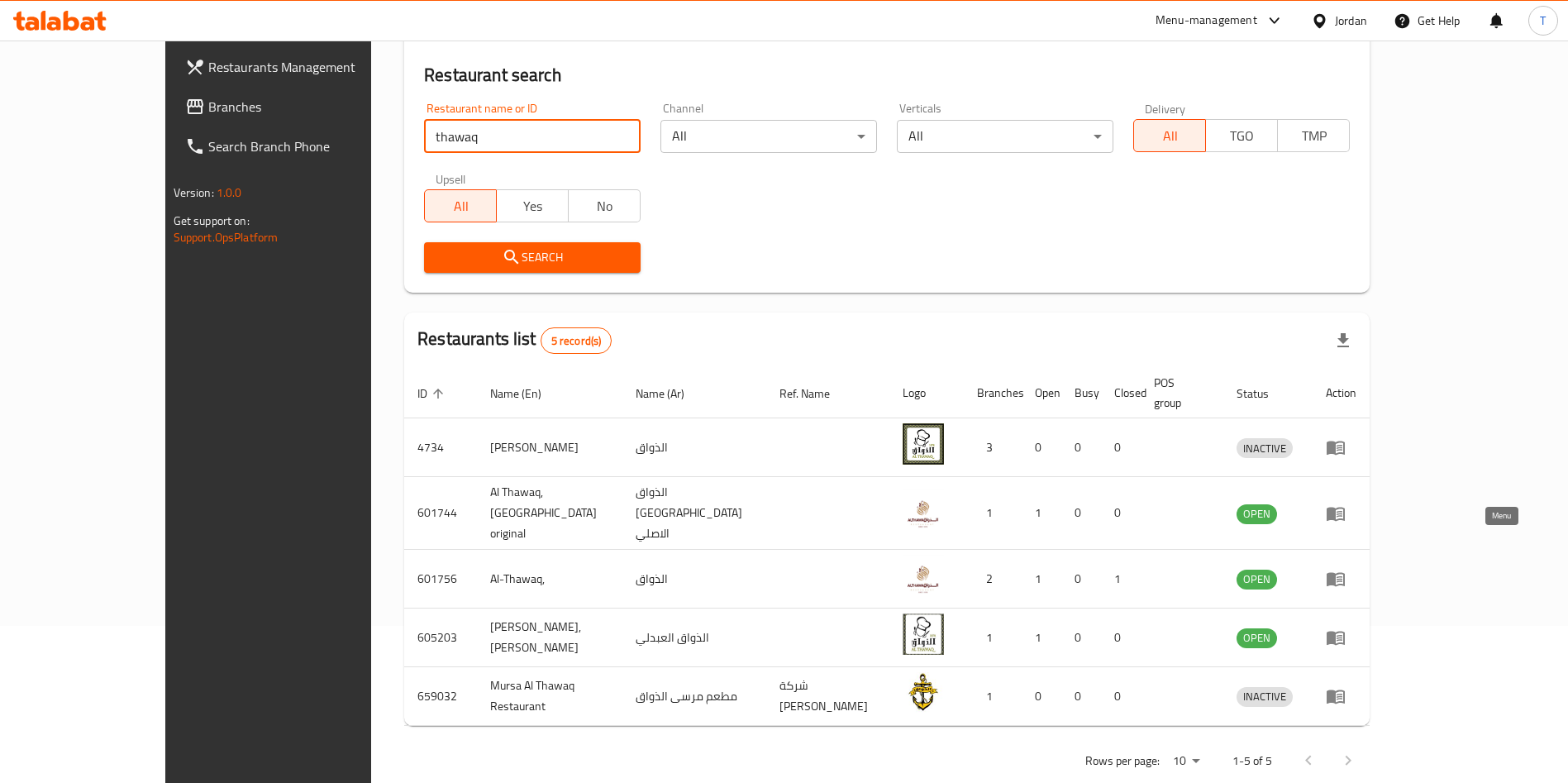
click at [1346, 569] on icon "enhanced table" at bounding box center [1335, 578] width 20 height 20
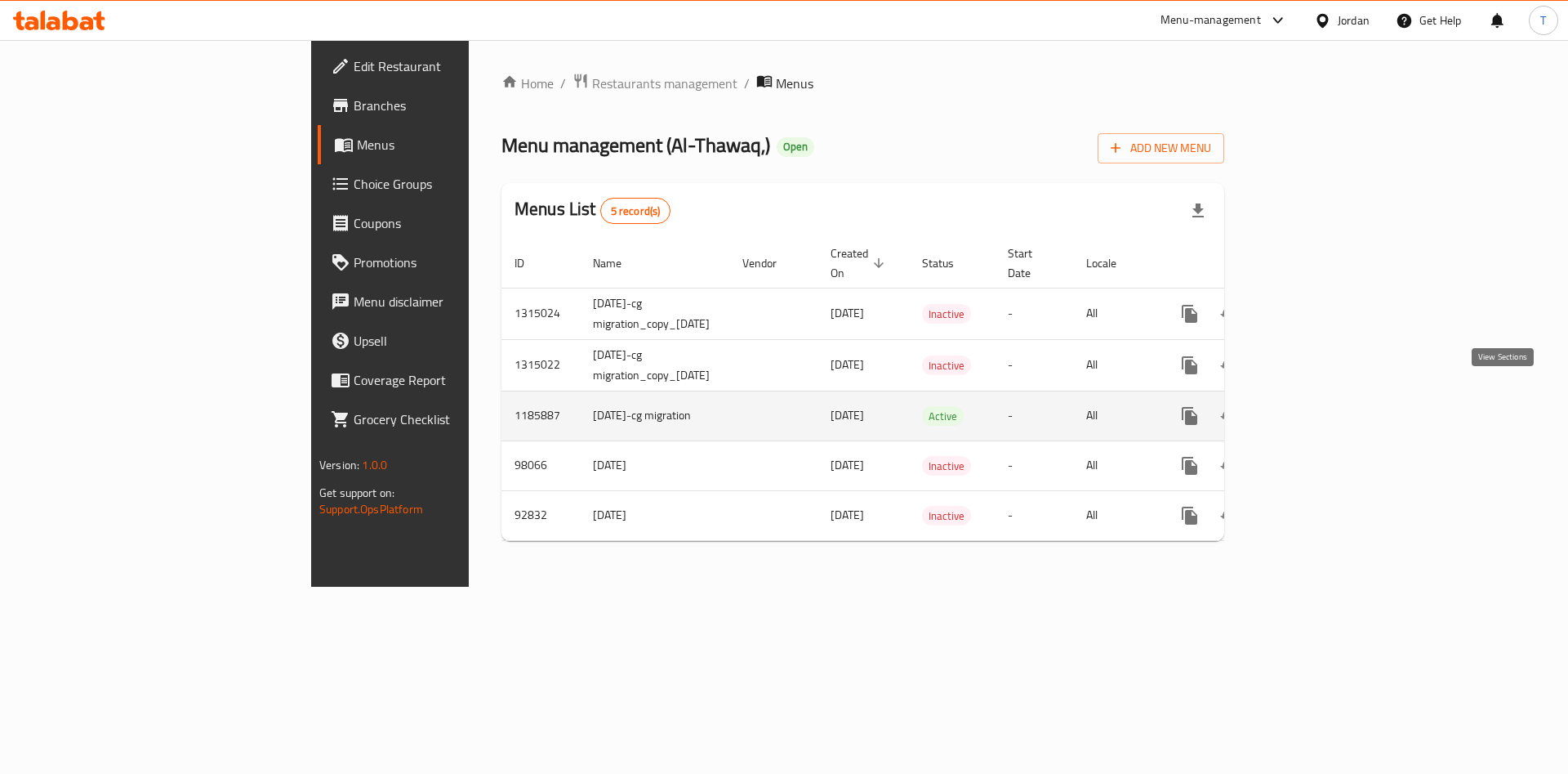
click at [1327, 403] on link "enhanced table" at bounding box center [1308, 416] width 40 height 40
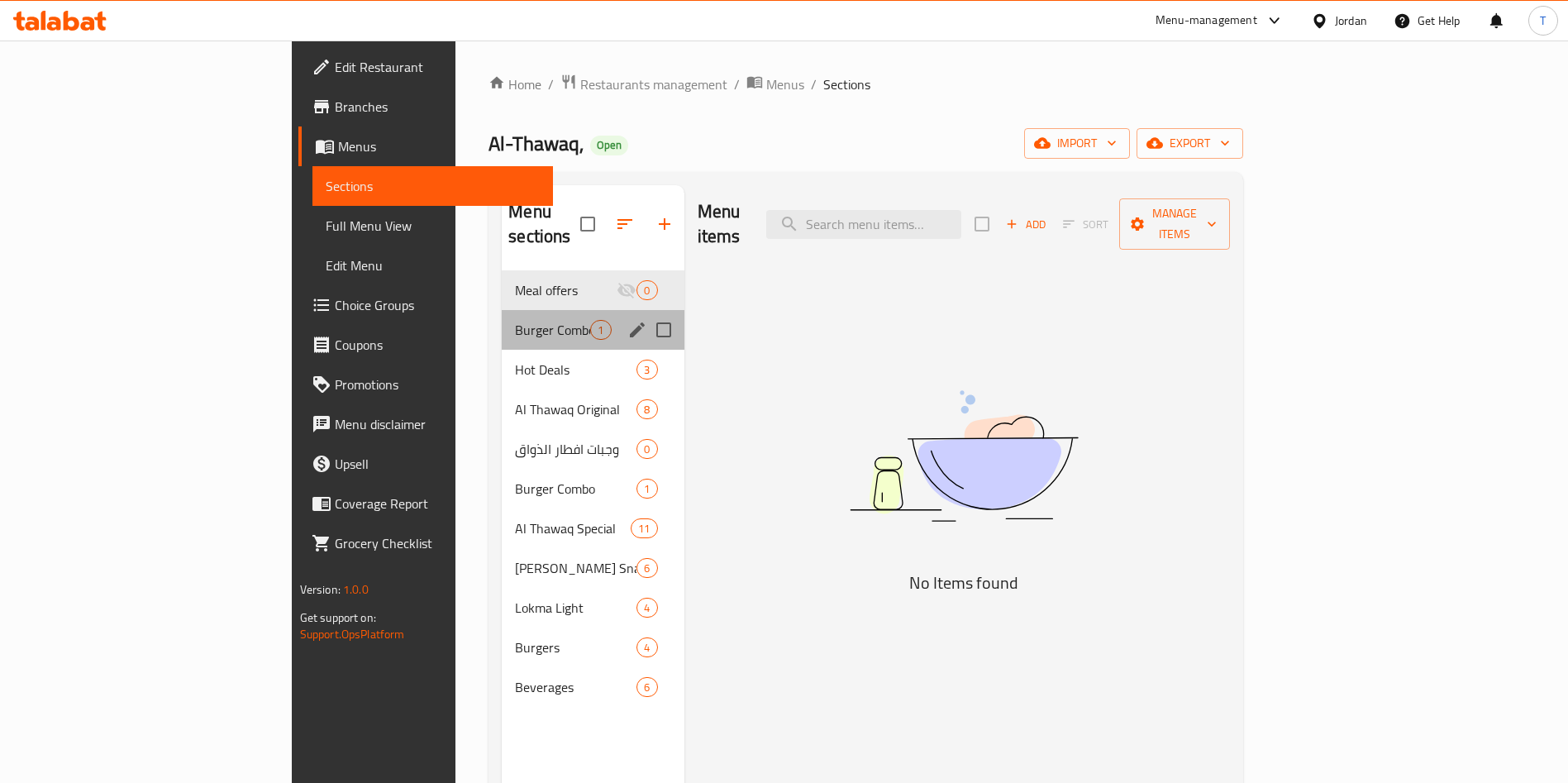
click at [502, 316] on div "Burger Combo 1" at bounding box center [593, 330] width 182 height 40
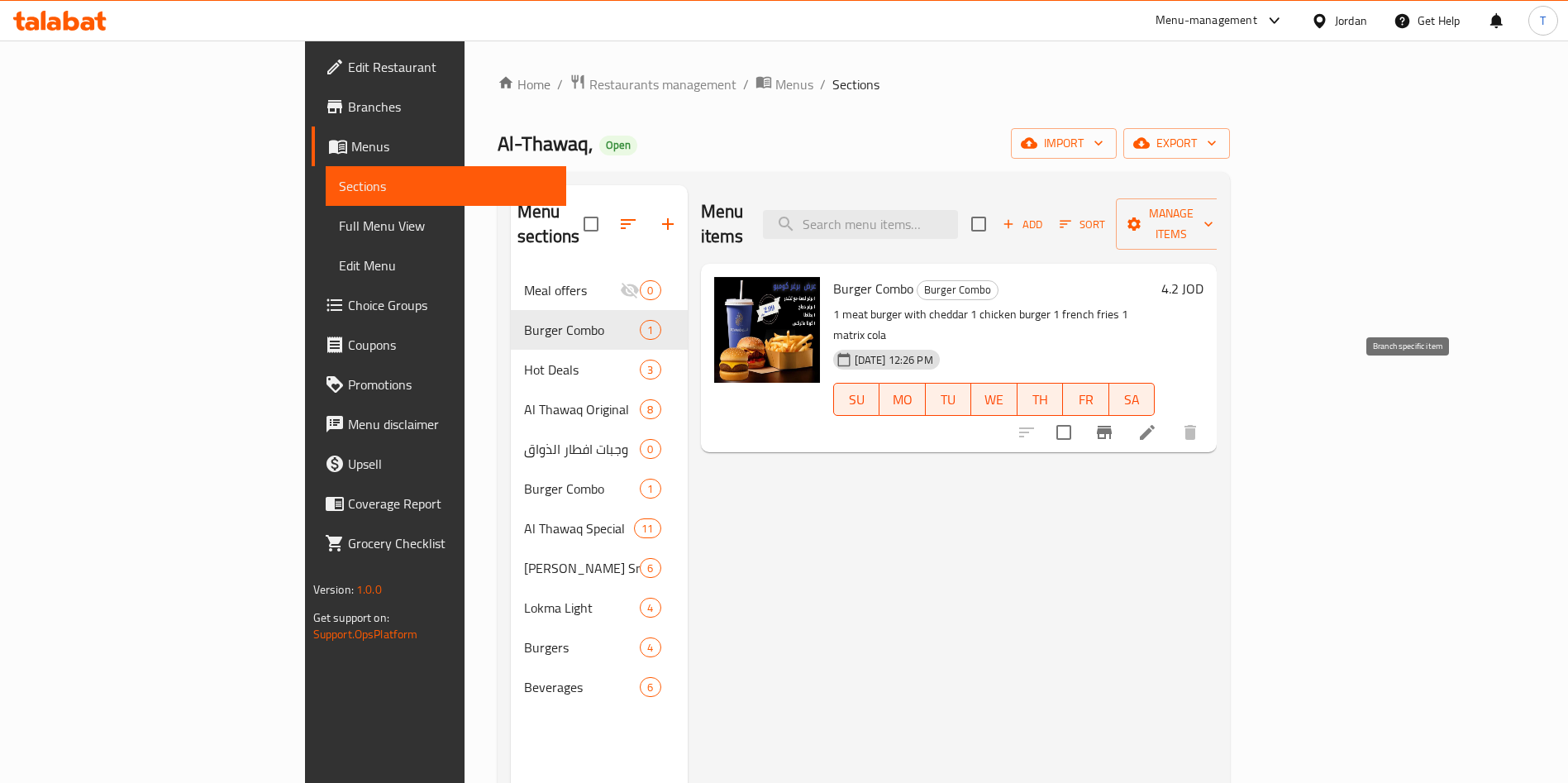
click at [1081, 415] on input "checkbox" at bounding box center [1063, 432] width 34 height 34
checkbox input "true"
click at [1210, 412] on div at bounding box center [1108, 432] width 204 height 40
click at [1081, 415] on input "checkbox" at bounding box center [1063, 432] width 34 height 34
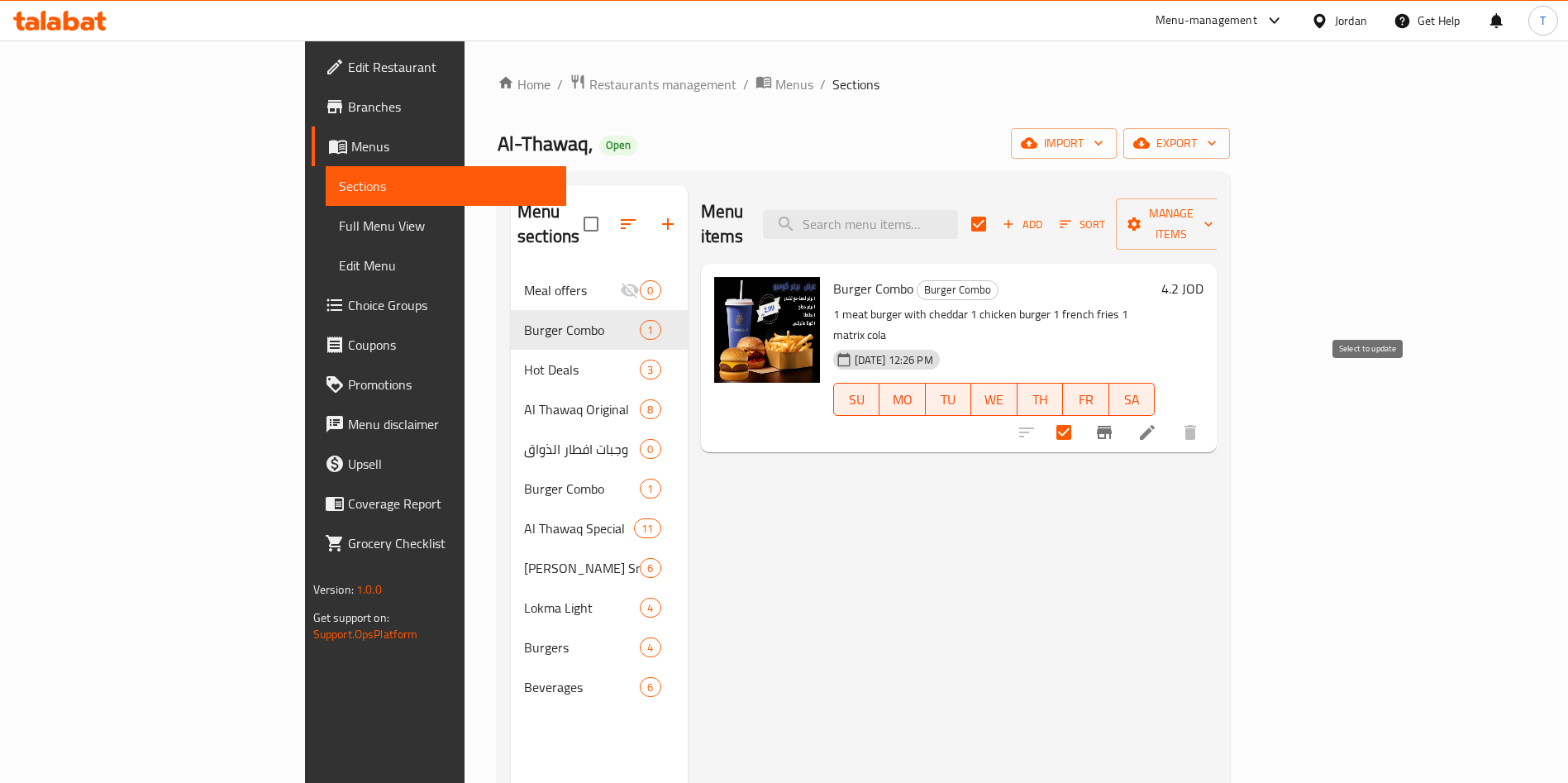
checkbox input "false"
click at [1114, 422] on icon "Branch-specific-item" at bounding box center [1104, 432] width 20 height 20
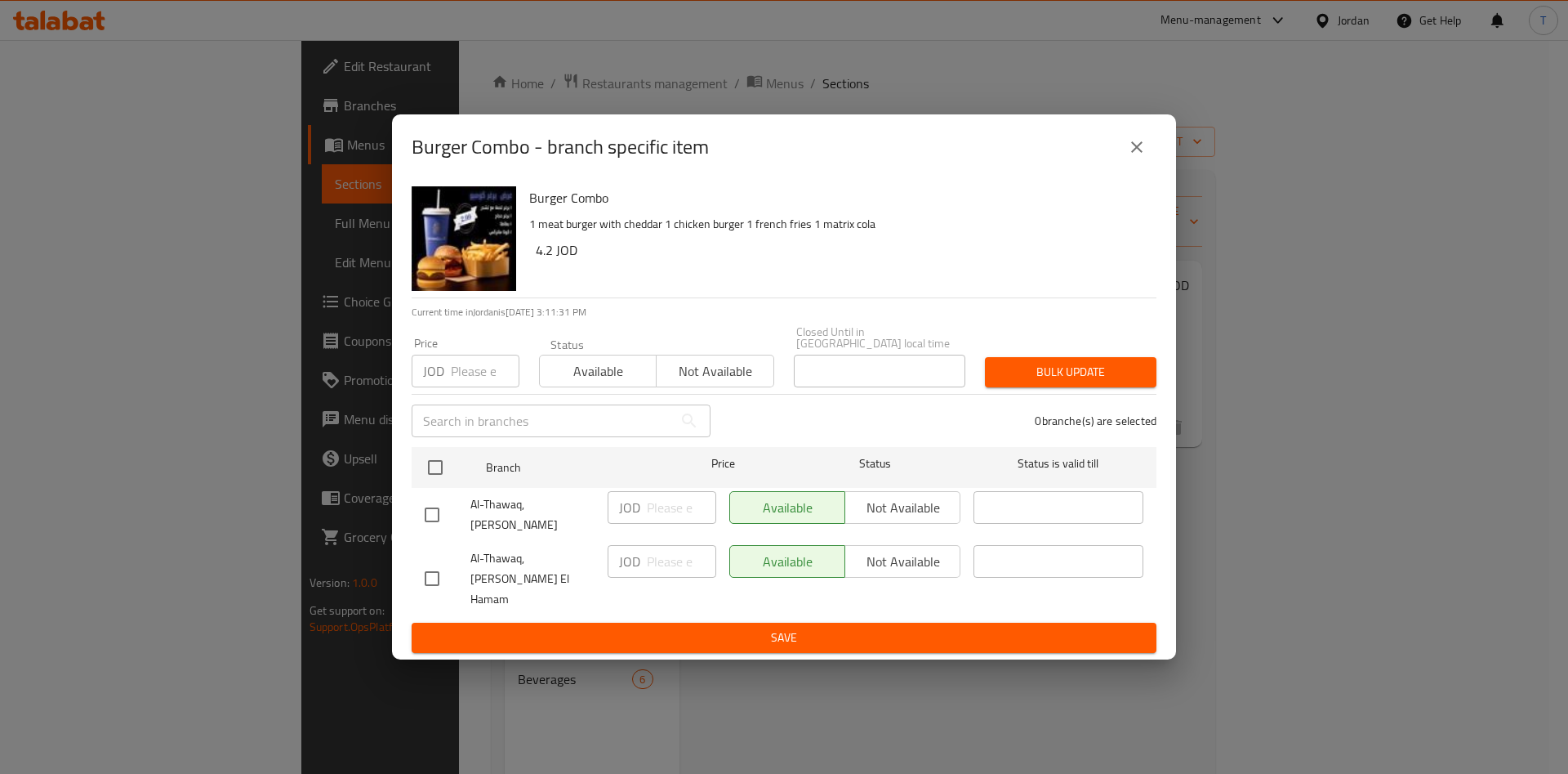
click at [1347, 510] on div "Burger Combo - branch specific item Burger Combo 1 meat burger with cheddar 1 c…" at bounding box center [784, 387] width 1568 height 774
click at [1141, 166] on button "close" at bounding box center [1137, 147] width 40 height 40
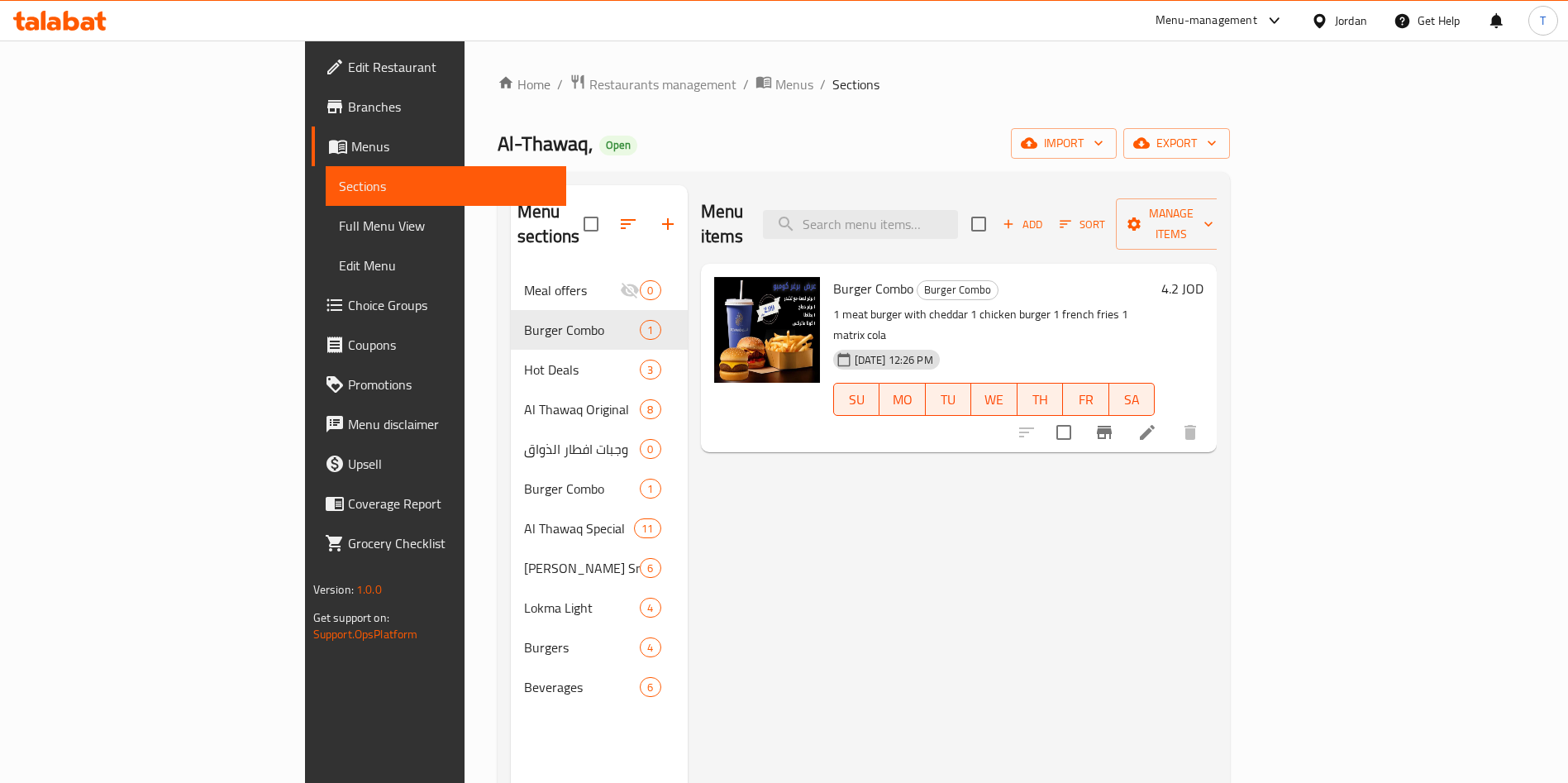
click at [1157, 422] on icon at bounding box center [1147, 432] width 20 height 20
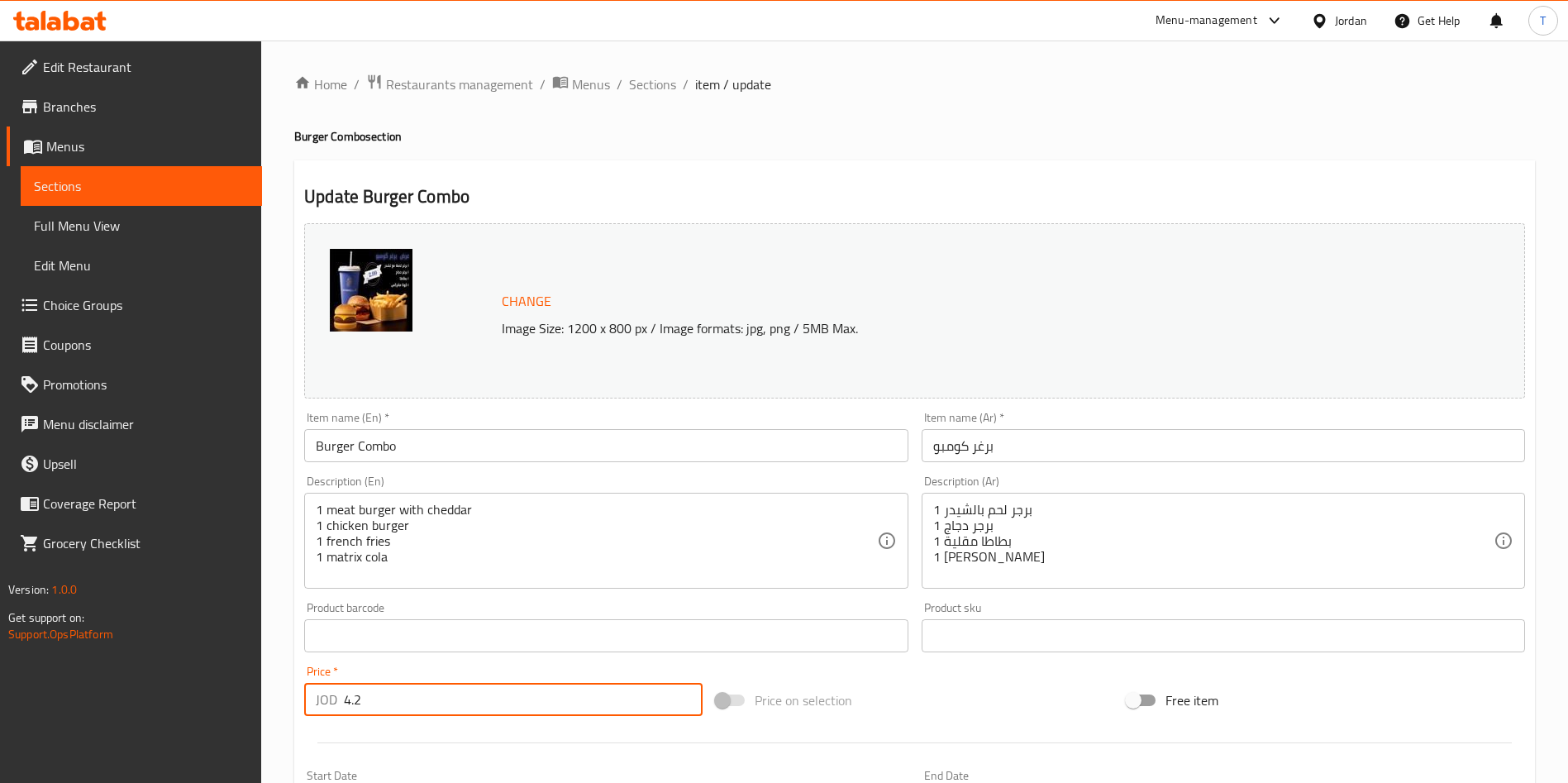
drag, startPoint x: 377, startPoint y: 701, endPoint x: 259, endPoint y: 704, distance: 118.0
click at [259, 704] on div "Edit Restaurant Branches Menus Sections Full Menu View Edit Menu Choice Groups …" at bounding box center [784, 616] width 1568 height 1151
click at [644, 88] on span "Sections" at bounding box center [653, 84] width 47 height 20
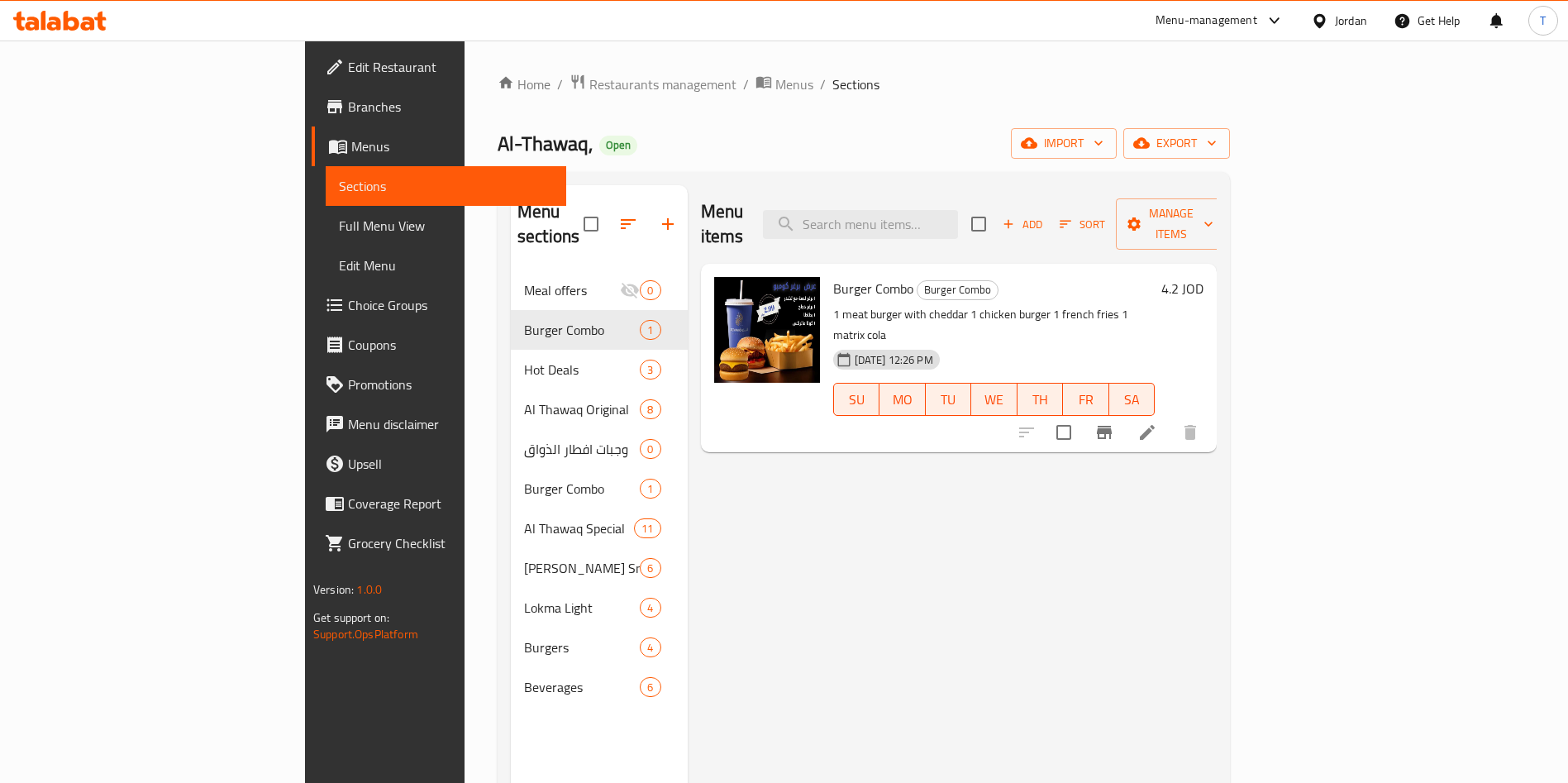
click at [1114, 422] on icon "Branch-specific-item" at bounding box center [1104, 432] width 20 height 20
click at [1157, 422] on icon at bounding box center [1147, 432] width 20 height 20
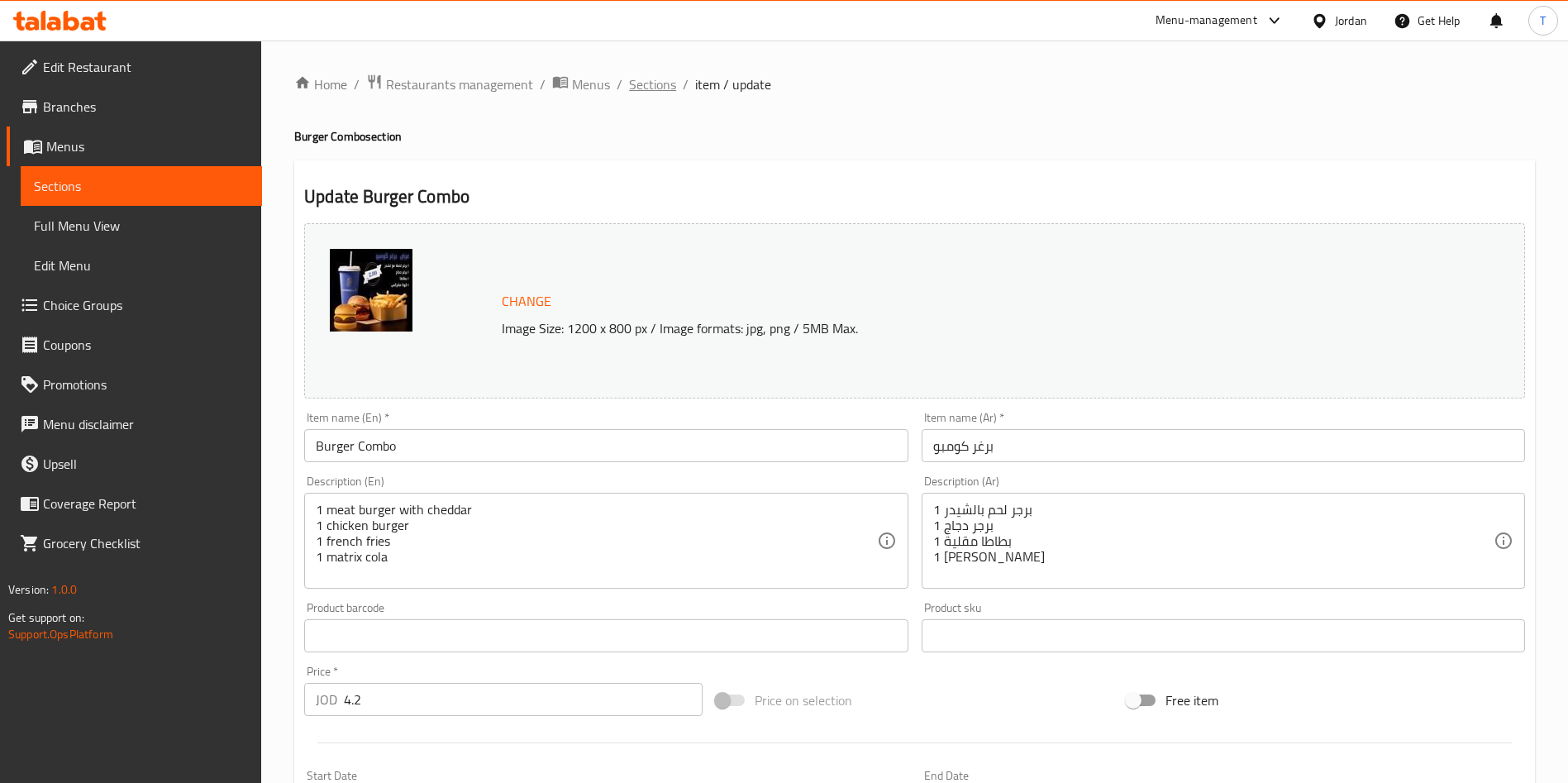
click at [645, 93] on span "Sections" at bounding box center [653, 84] width 47 height 20
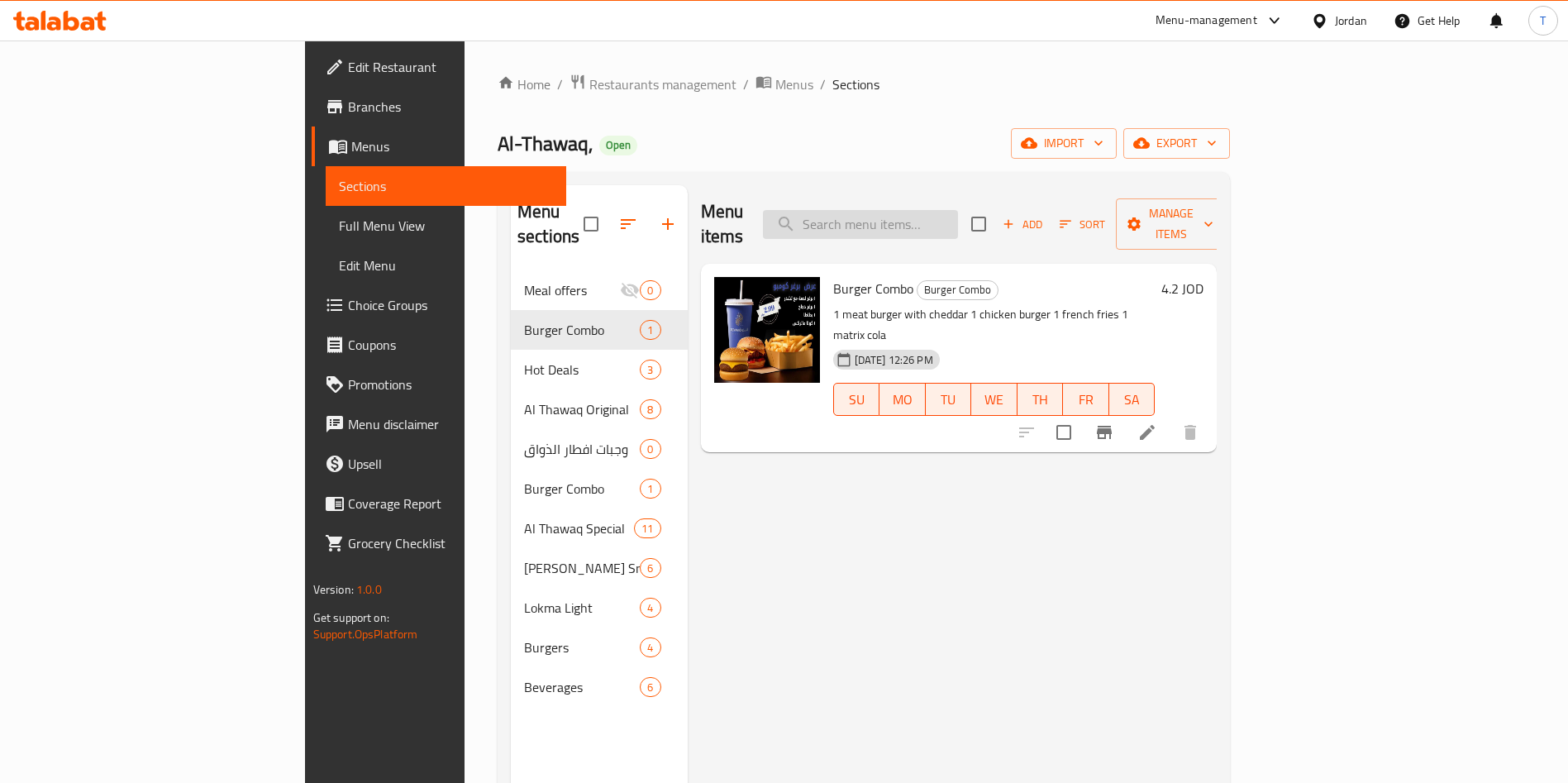
click at [958, 223] on input "search" at bounding box center [859, 224] width 195 height 29
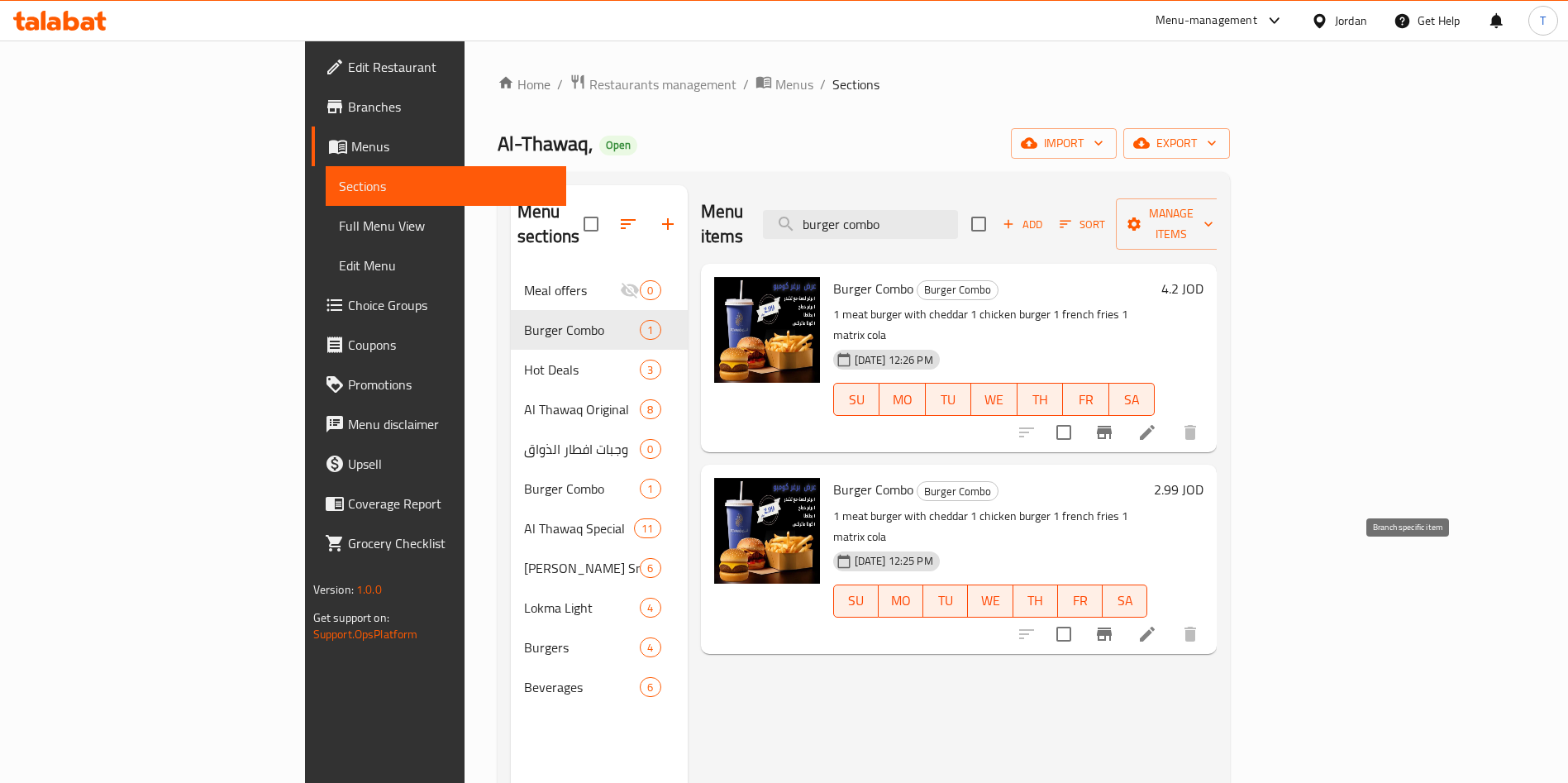
type input "burger combo"
click at [1112, 627] on icon "Branch-specific-item" at bounding box center [1103, 634] width 15 height 14
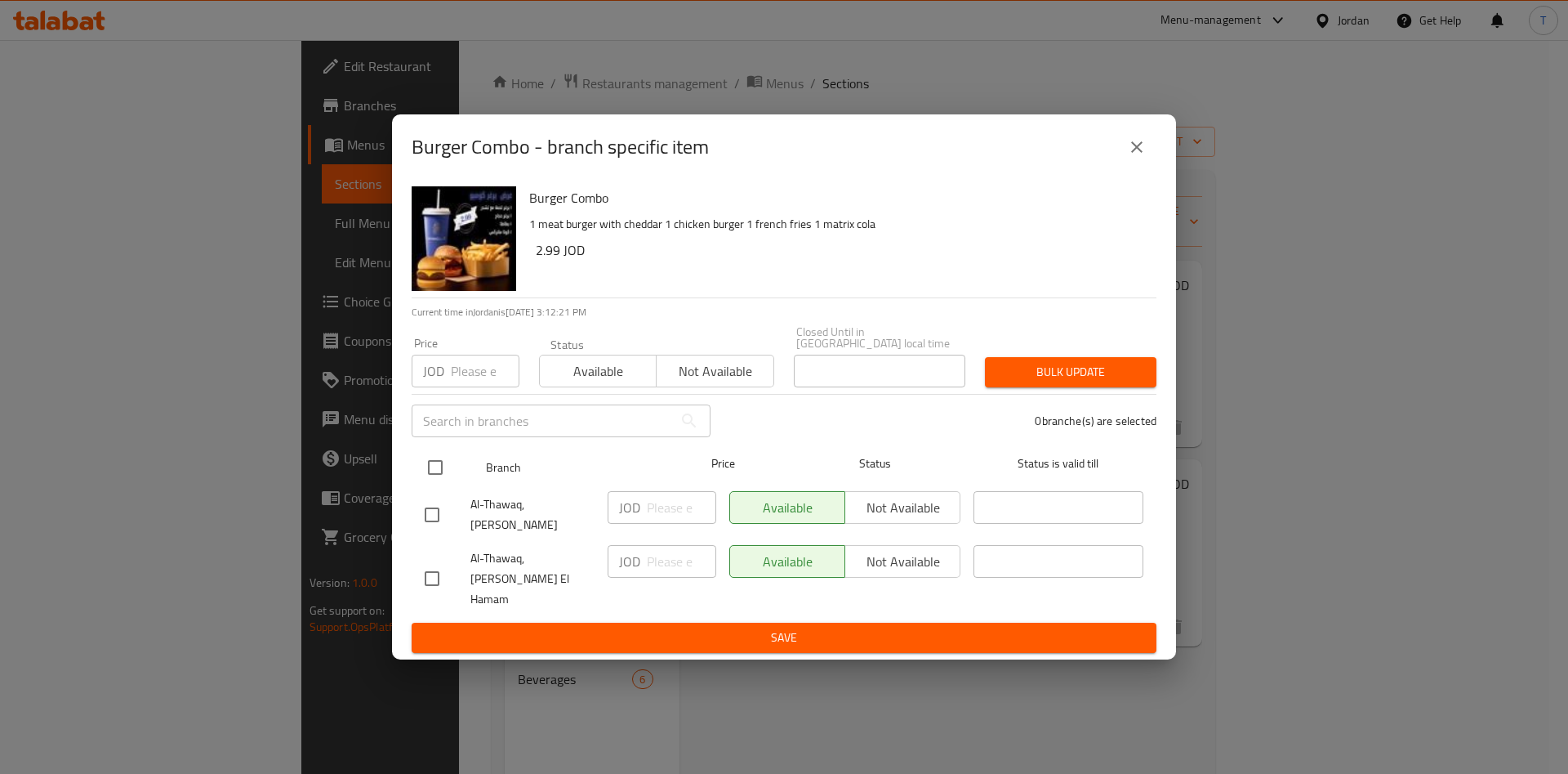
click at [429, 485] on input "checkbox" at bounding box center [434, 466] width 34 height 34
checkbox input "true"
drag, startPoint x: 784, startPoint y: 526, endPoint x: 830, endPoint y: 537, distance: 47.3
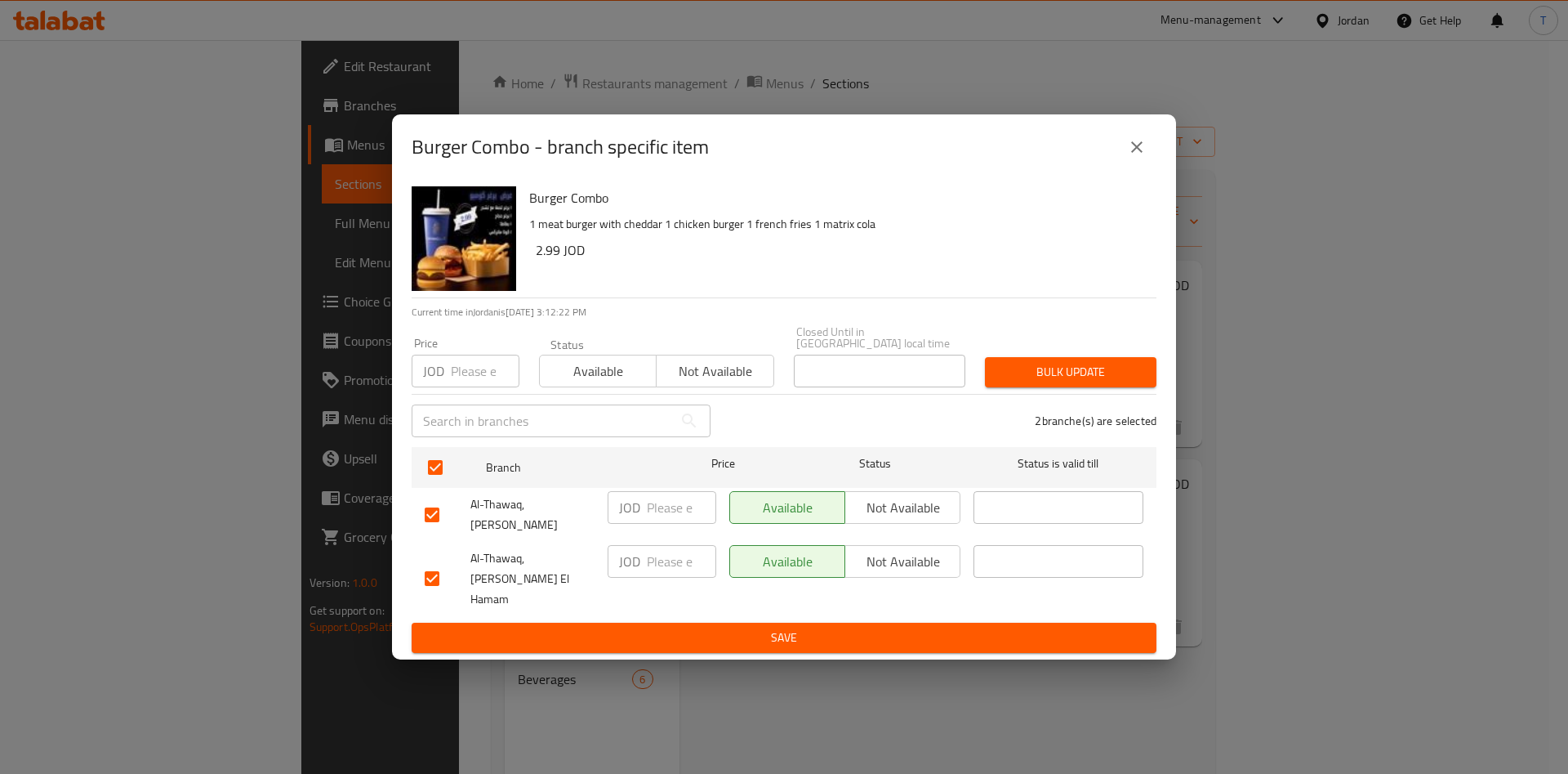
click at [785, 520] on span "Available" at bounding box center [788, 508] width 103 height 23
drag, startPoint x: 874, startPoint y: 527, endPoint x: 883, endPoint y: 532, distance: 10.3
click at [876, 520] on span "Not available" at bounding box center [903, 508] width 103 height 23
click at [900, 557] on span "Not available" at bounding box center [903, 561] width 103 height 23
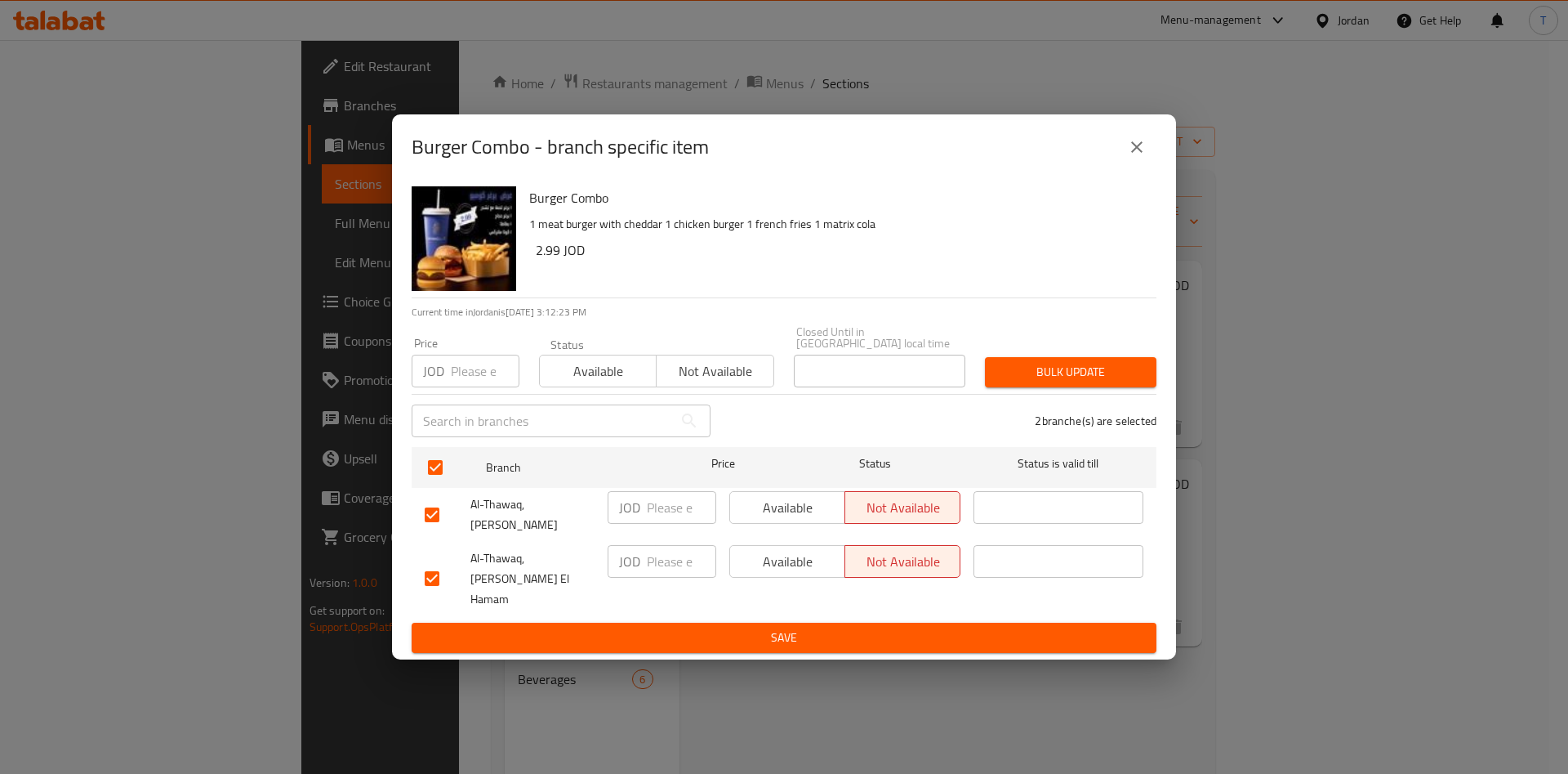
click at [913, 627] on span "Save" at bounding box center [784, 637] width 719 height 20
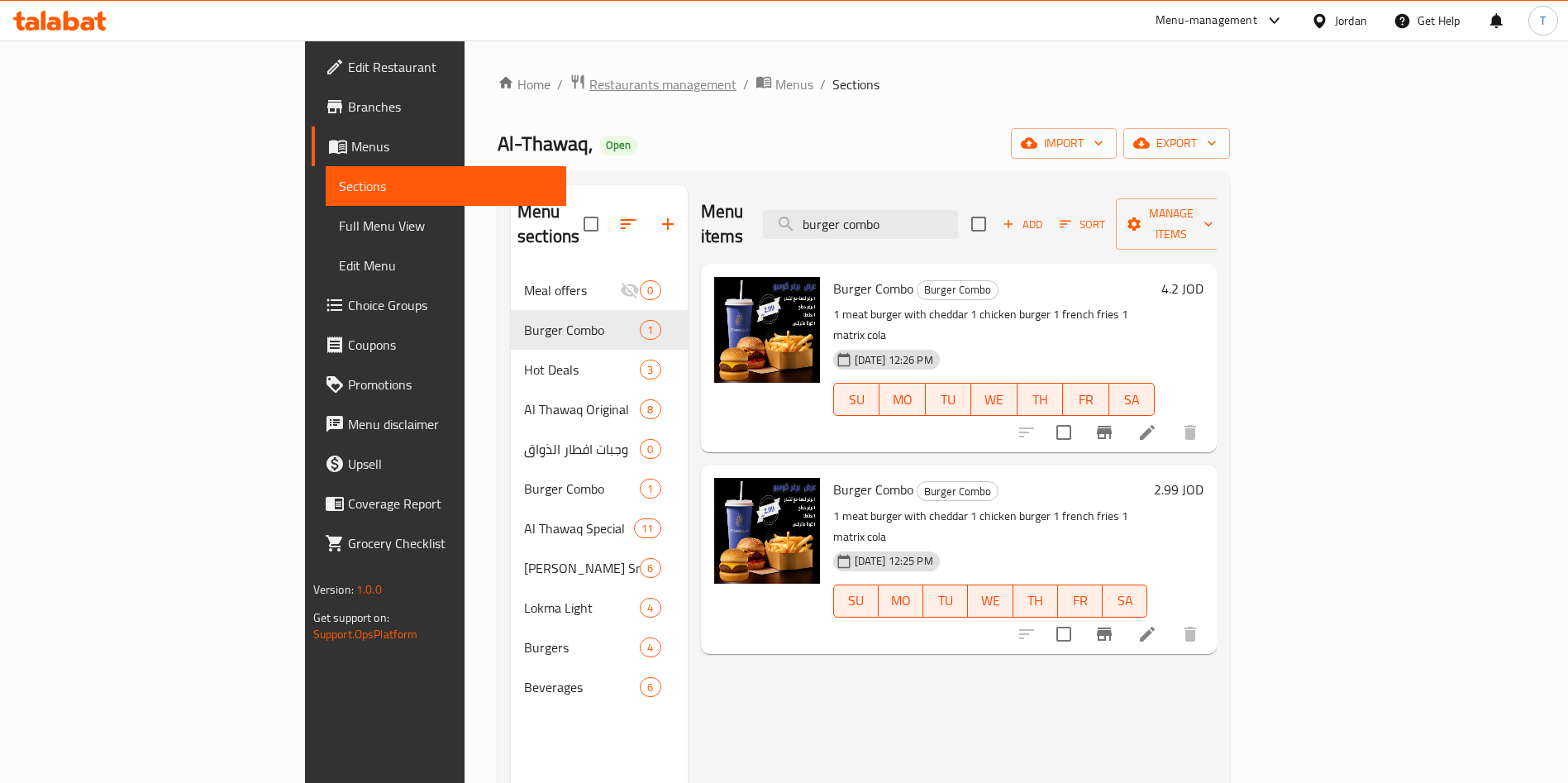
click at [589, 82] on span "Restaurants management" at bounding box center [663, 84] width 147 height 20
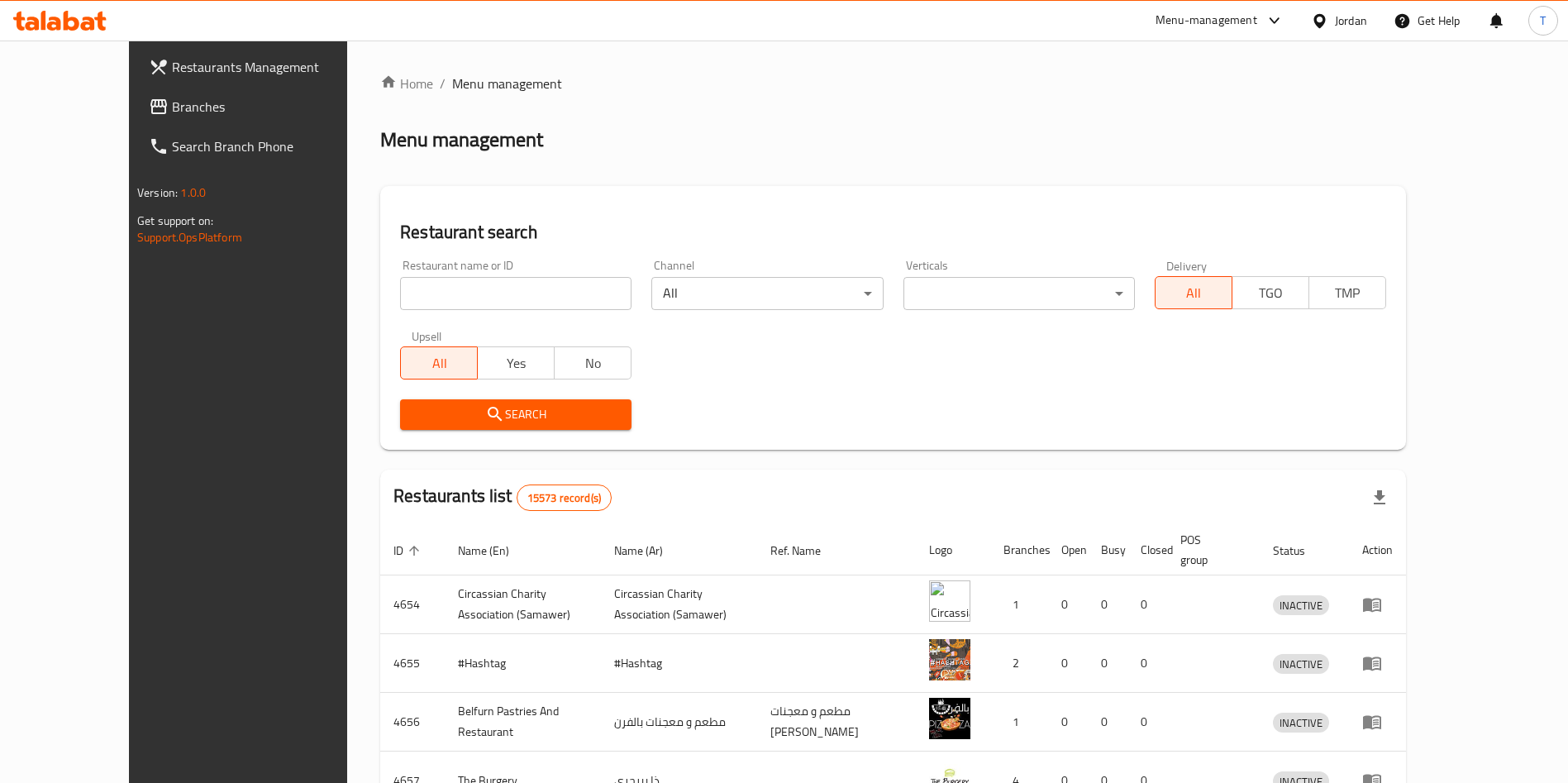
click at [435, 266] on div "Restaurant name or ID Restaurant name or ID" at bounding box center [516, 285] width 231 height 51
click at [438, 282] on input "search" at bounding box center [516, 294] width 231 height 33
type input "سثث"
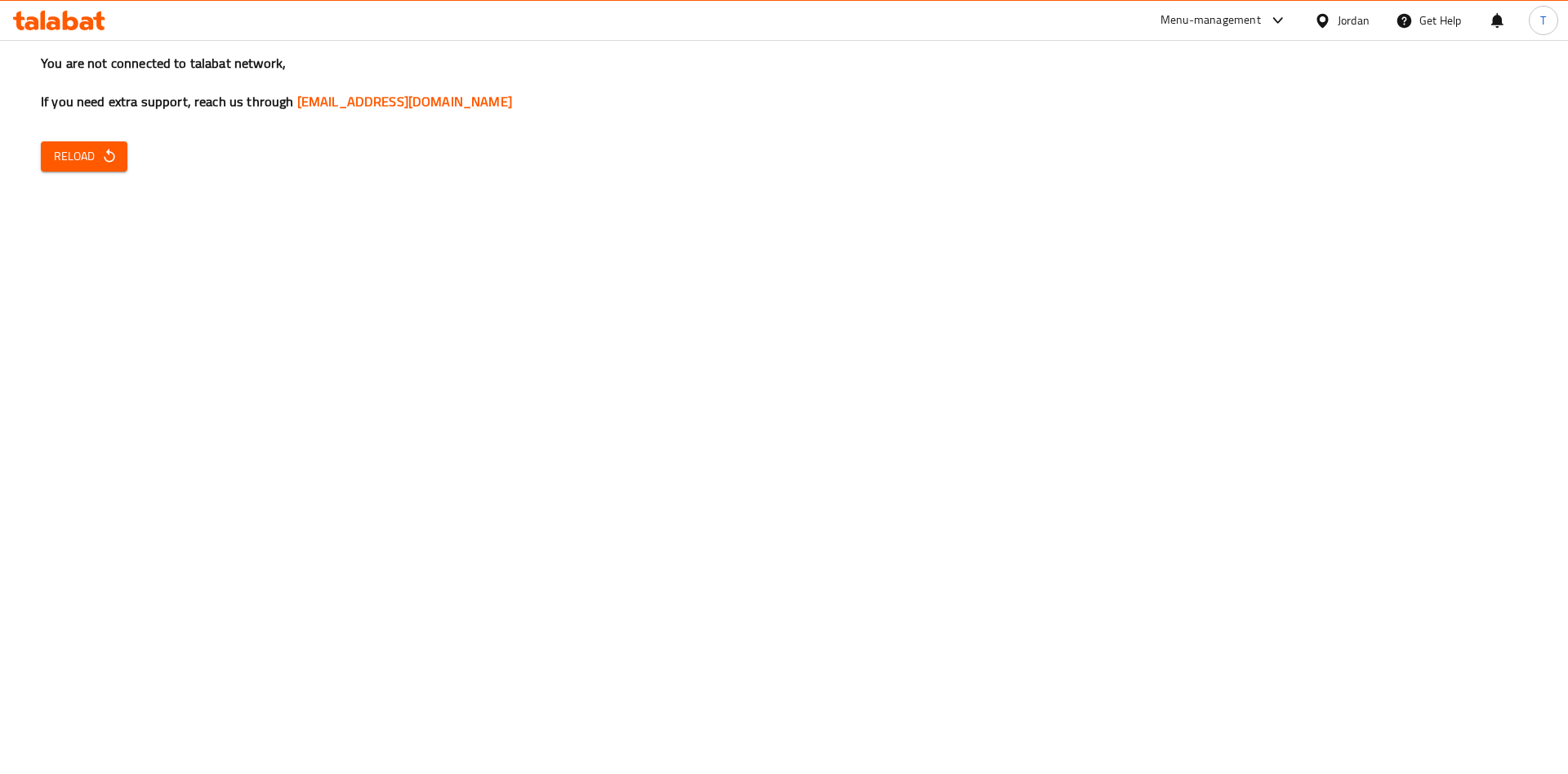
click at [124, 167] on button "Reload" at bounding box center [84, 156] width 87 height 30
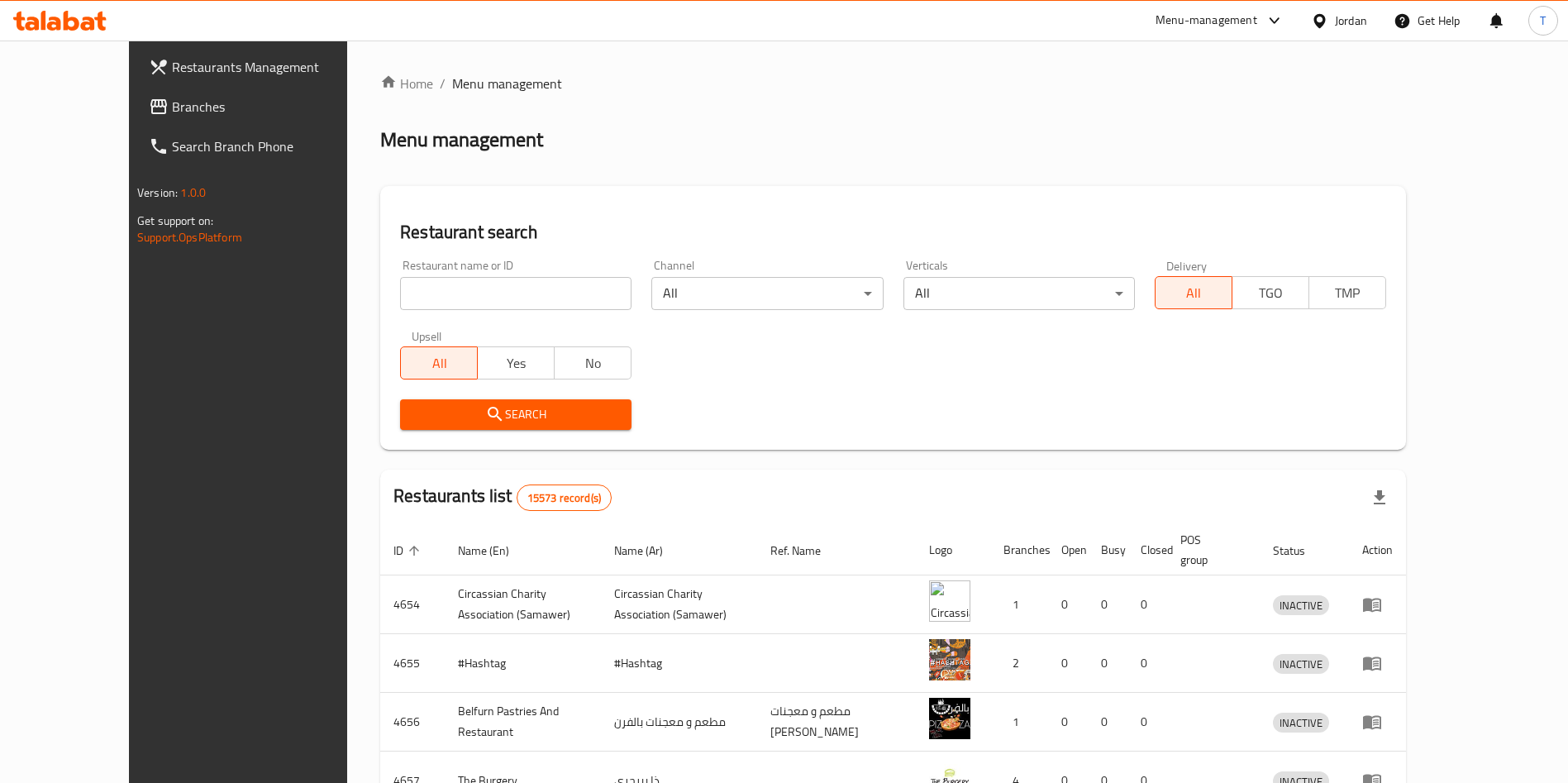
click at [444, 284] on input "search" at bounding box center [516, 294] width 231 height 33
type input "seekh and saj"
click button "Search" at bounding box center [516, 414] width 231 height 30
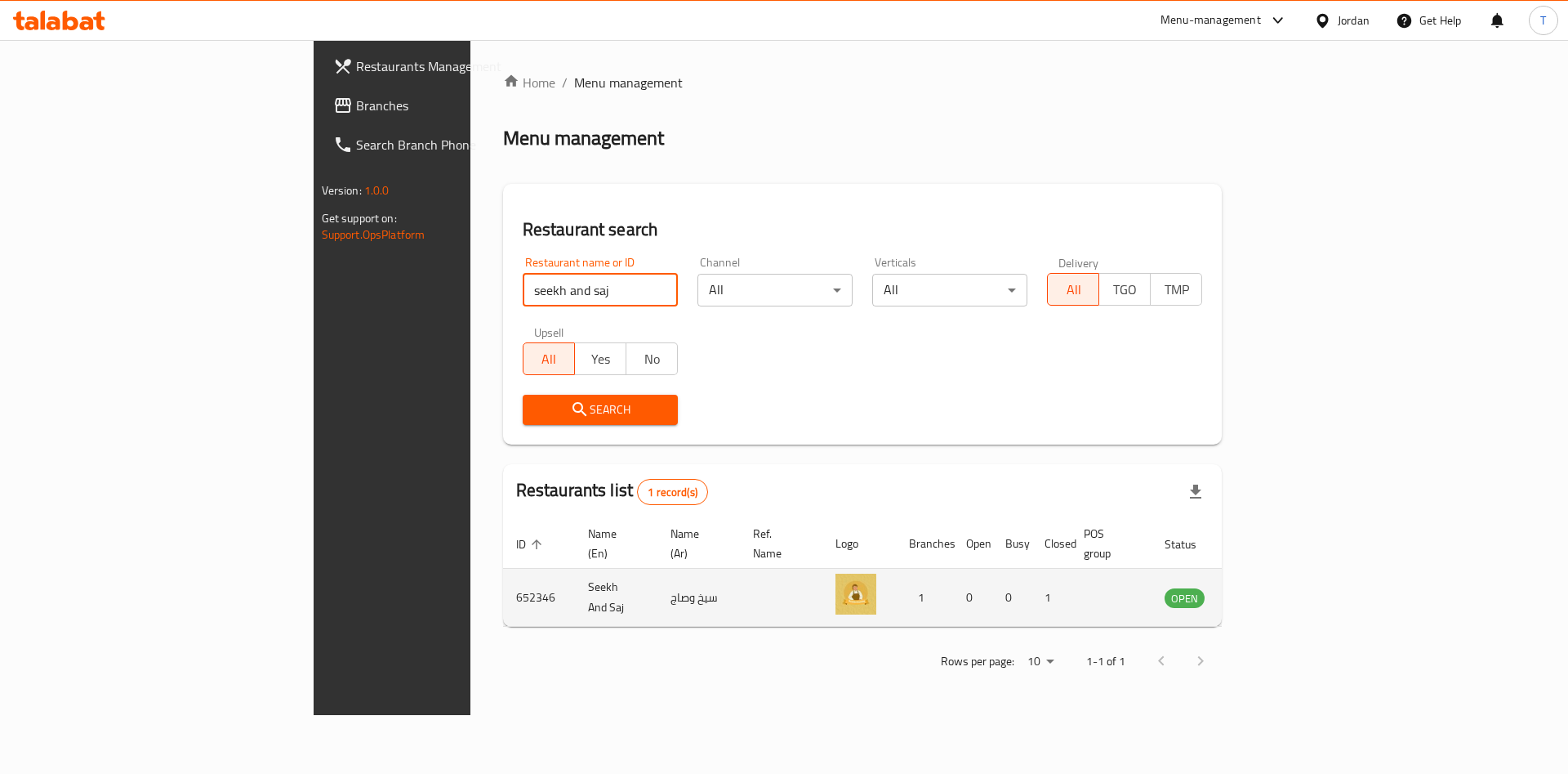
click at [1270, 587] on icon "enhanced table" at bounding box center [1260, 597] width 19 height 19
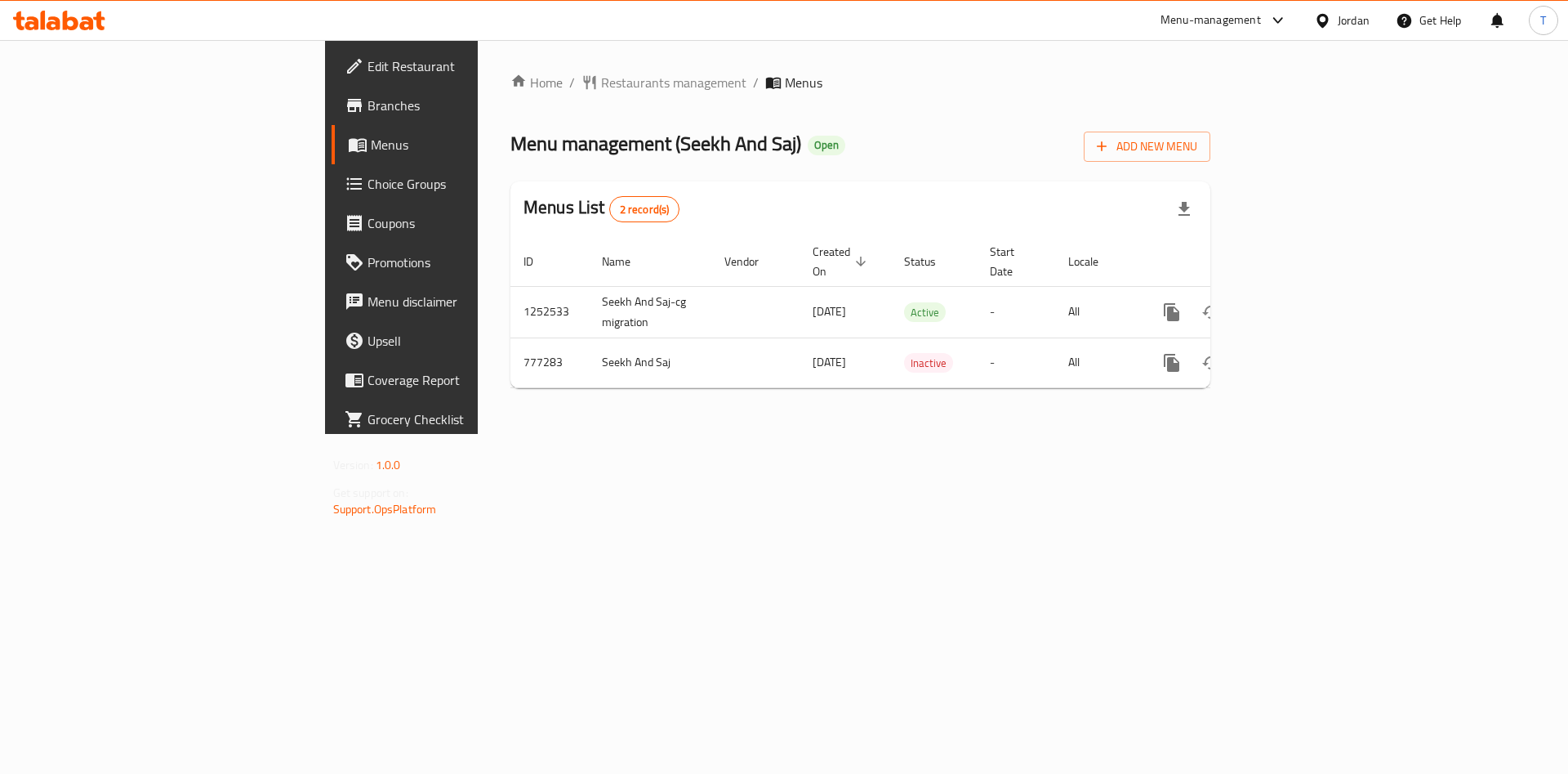
click at [368, 109] on span "Branches" at bounding box center [471, 105] width 207 height 19
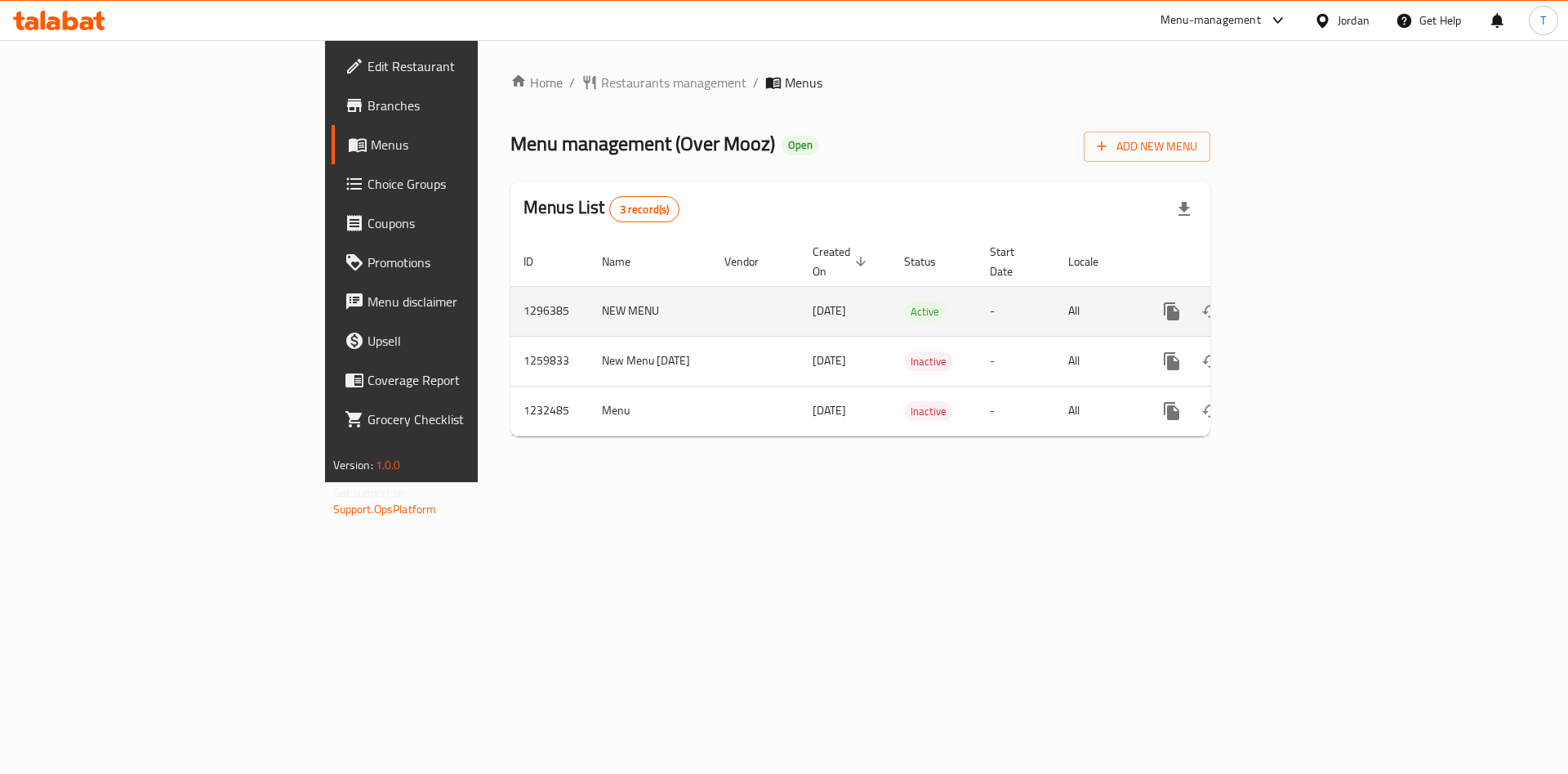
click at [1299, 302] on icon "enhanced table" at bounding box center [1289, 312] width 19 height 19
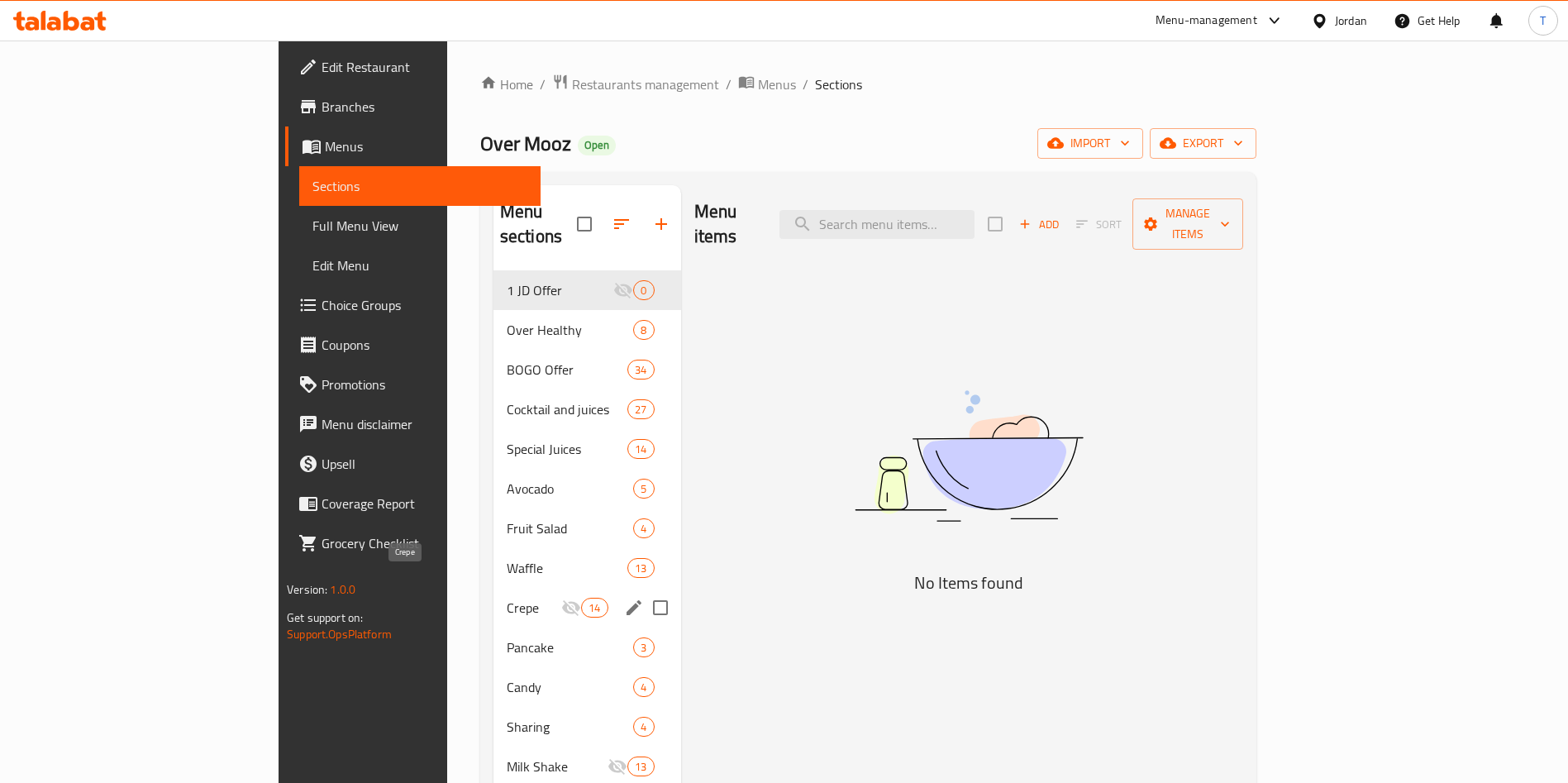
click at [507, 597] on span "Crepe" at bounding box center [534, 607] width 55 height 20
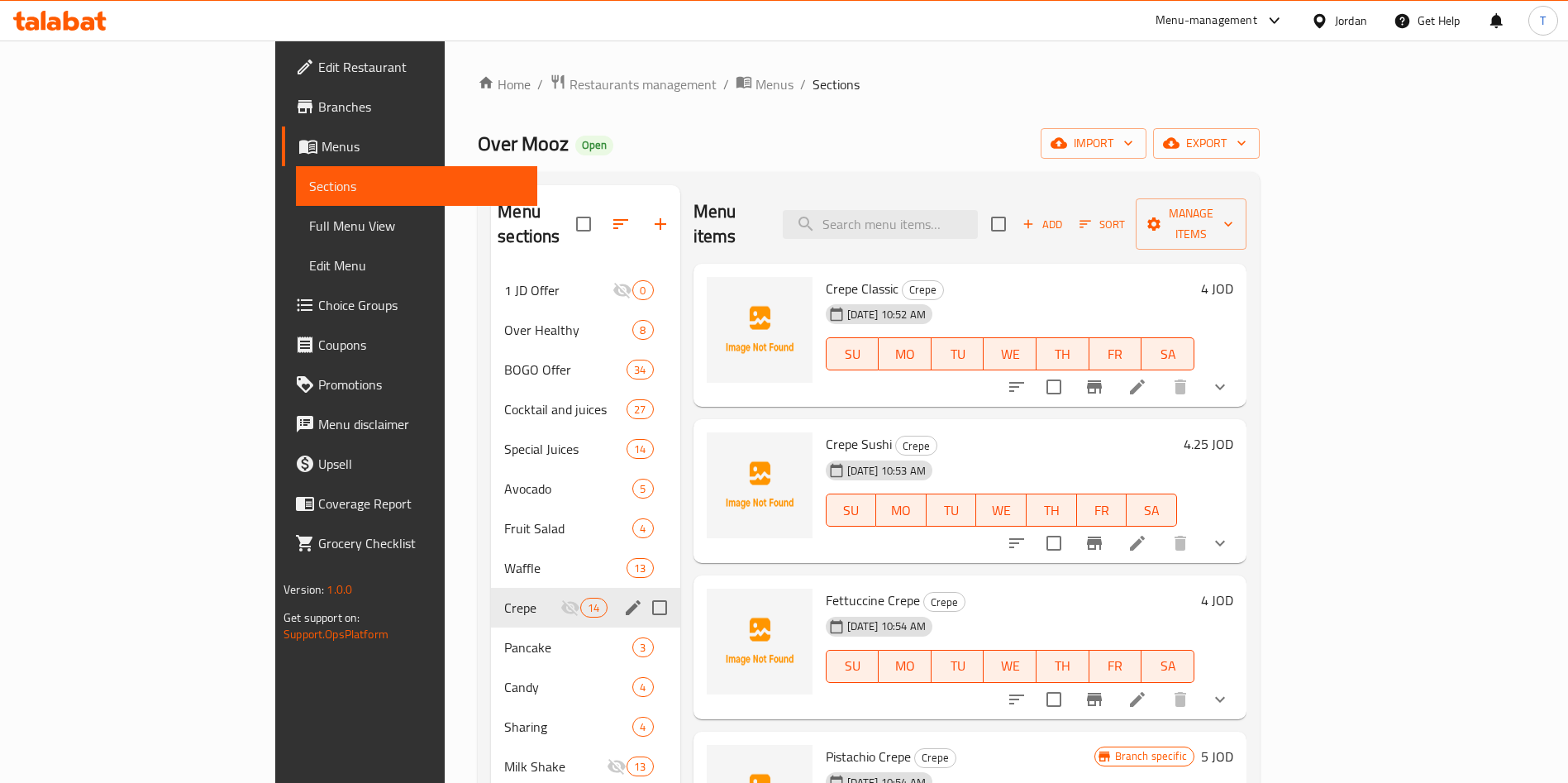
click at [623, 597] on icon "edit" at bounding box center [633, 607] width 20 height 20
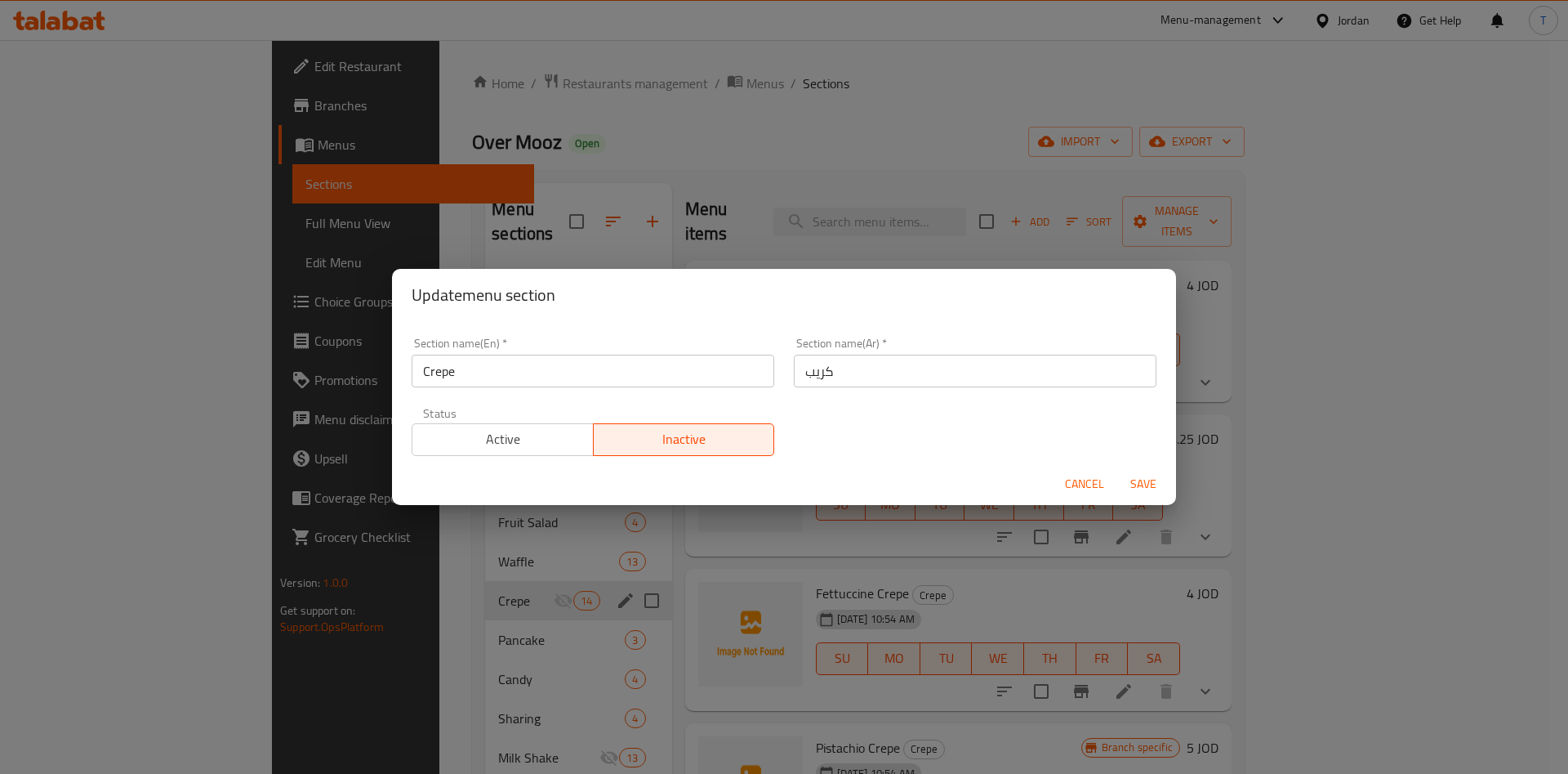
click at [554, 426] on div "Active Inactive" at bounding box center [593, 431] width 363 height 49
click at [562, 433] on span "Active" at bounding box center [503, 439] width 168 height 23
click at [1147, 491] on span "Save" at bounding box center [1143, 484] width 40 height 20
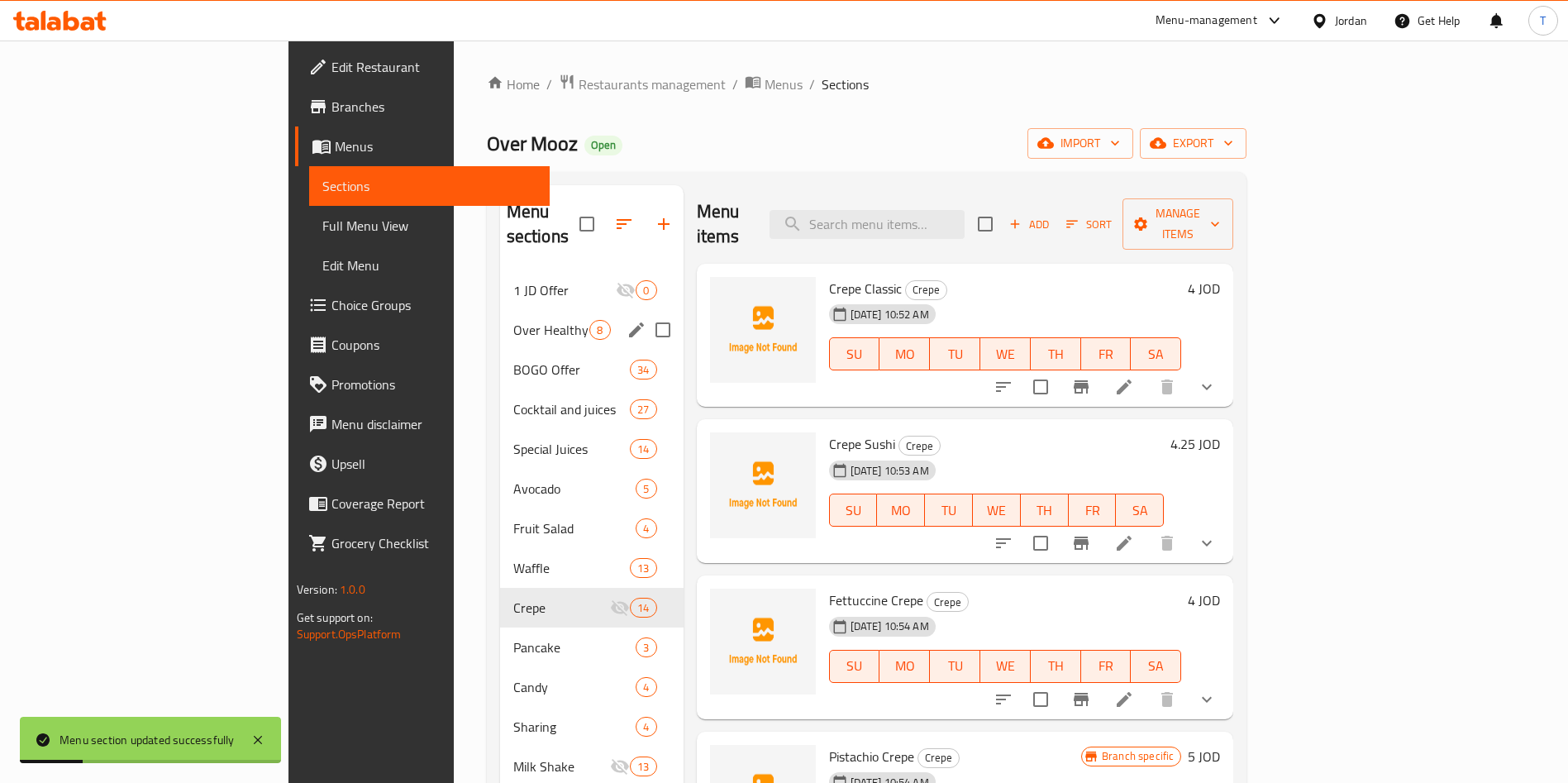
click at [513, 280] on span "1 JD Offer" at bounding box center [565, 290] width 104 height 20
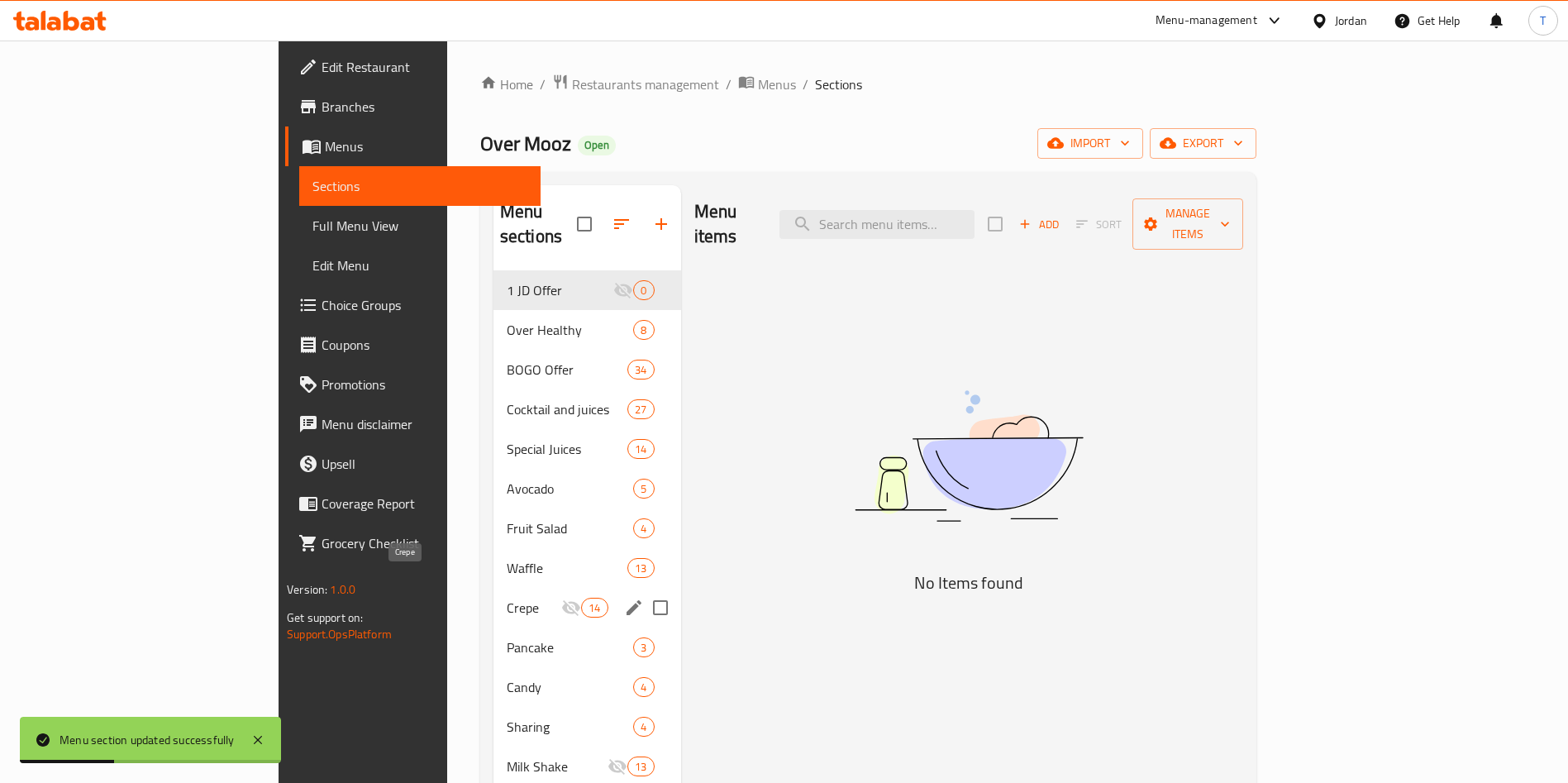
drag, startPoint x: 402, startPoint y: 584, endPoint x: 396, endPoint y: 605, distance: 21.8
click at [507, 597] on span "Crepe" at bounding box center [534, 607] width 55 height 20
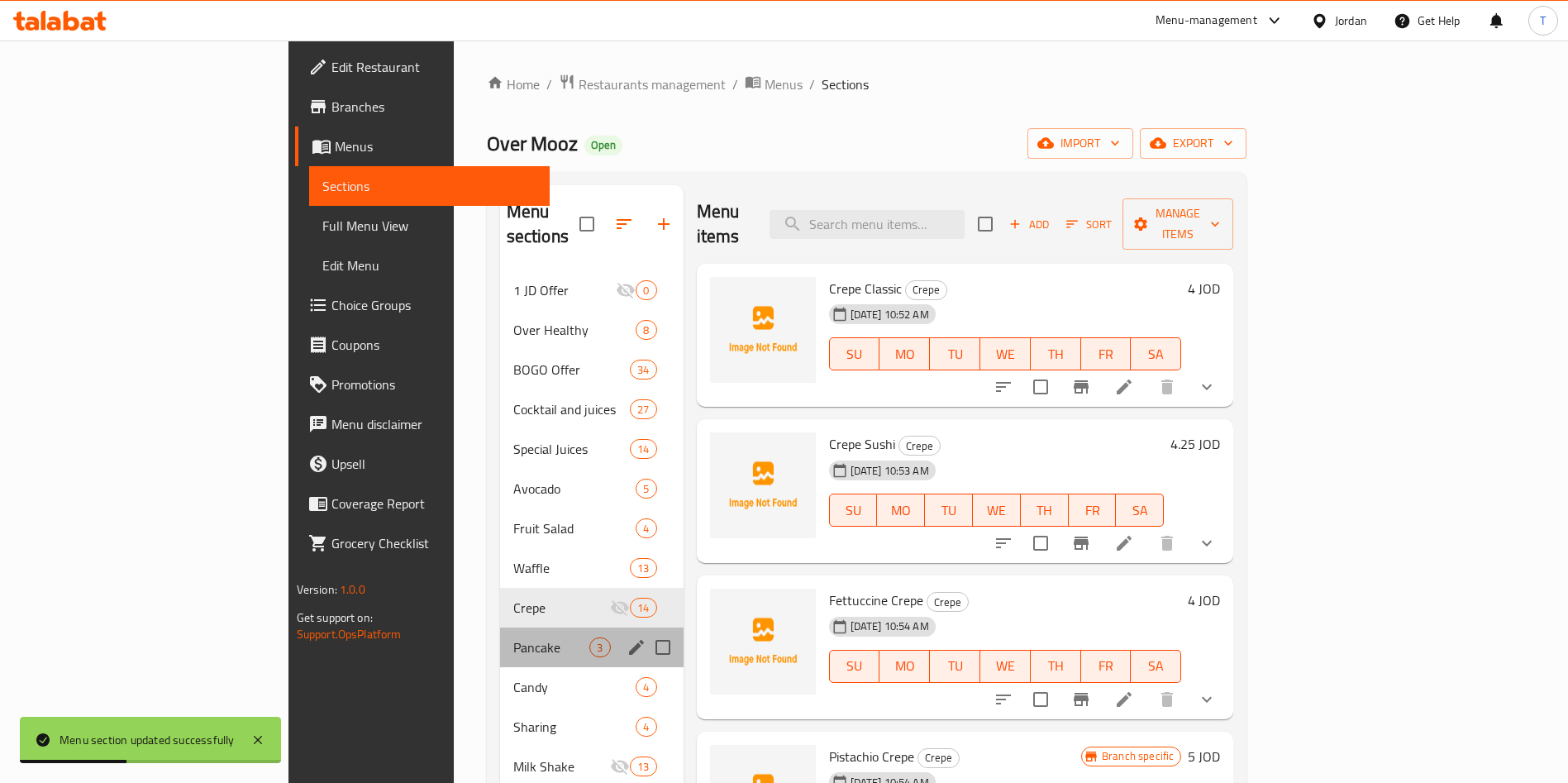
click at [500, 633] on div "Pancake 3" at bounding box center [591, 647] width 183 height 40
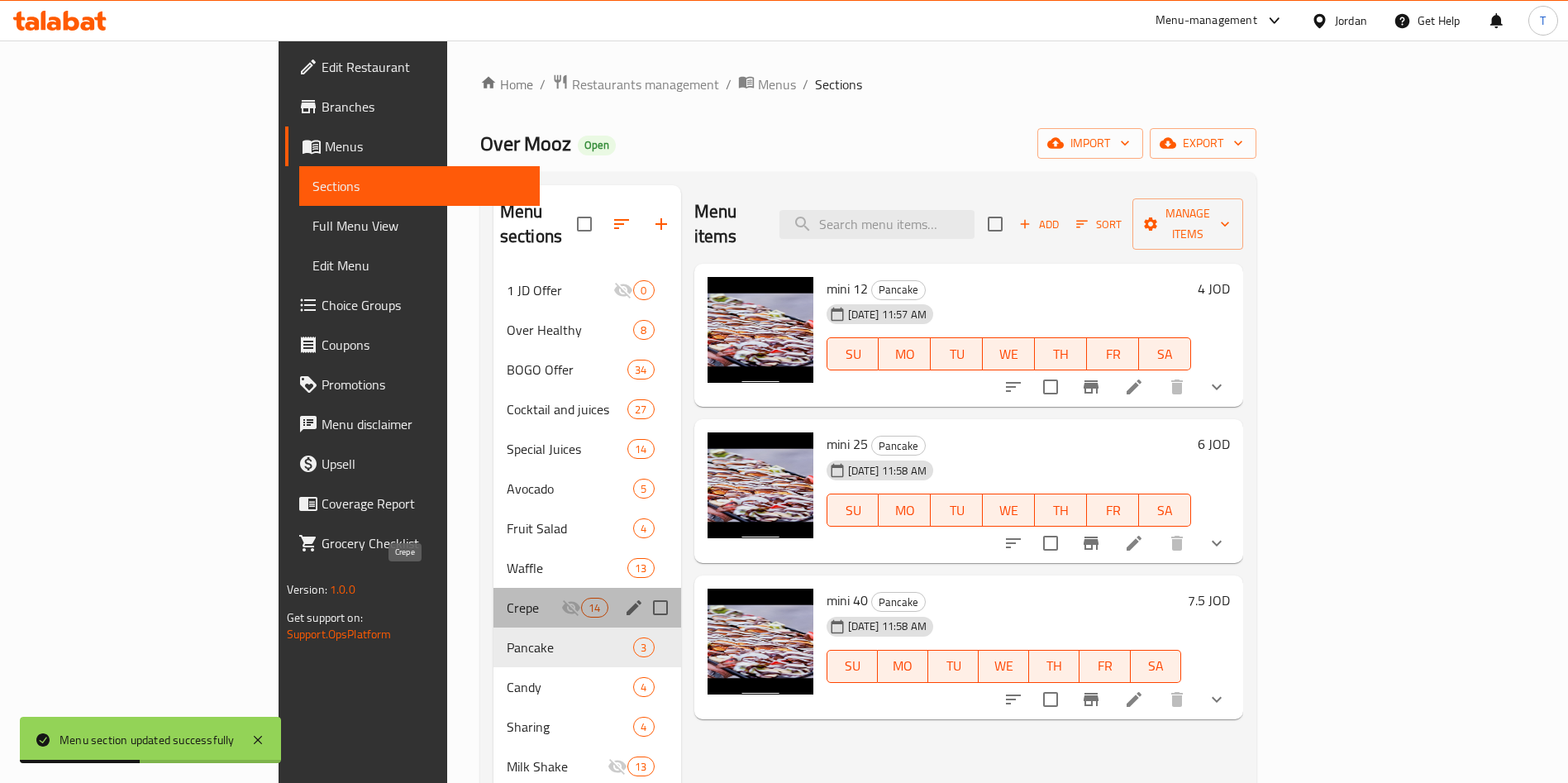
click at [507, 597] on span "Crepe" at bounding box center [534, 607] width 55 height 20
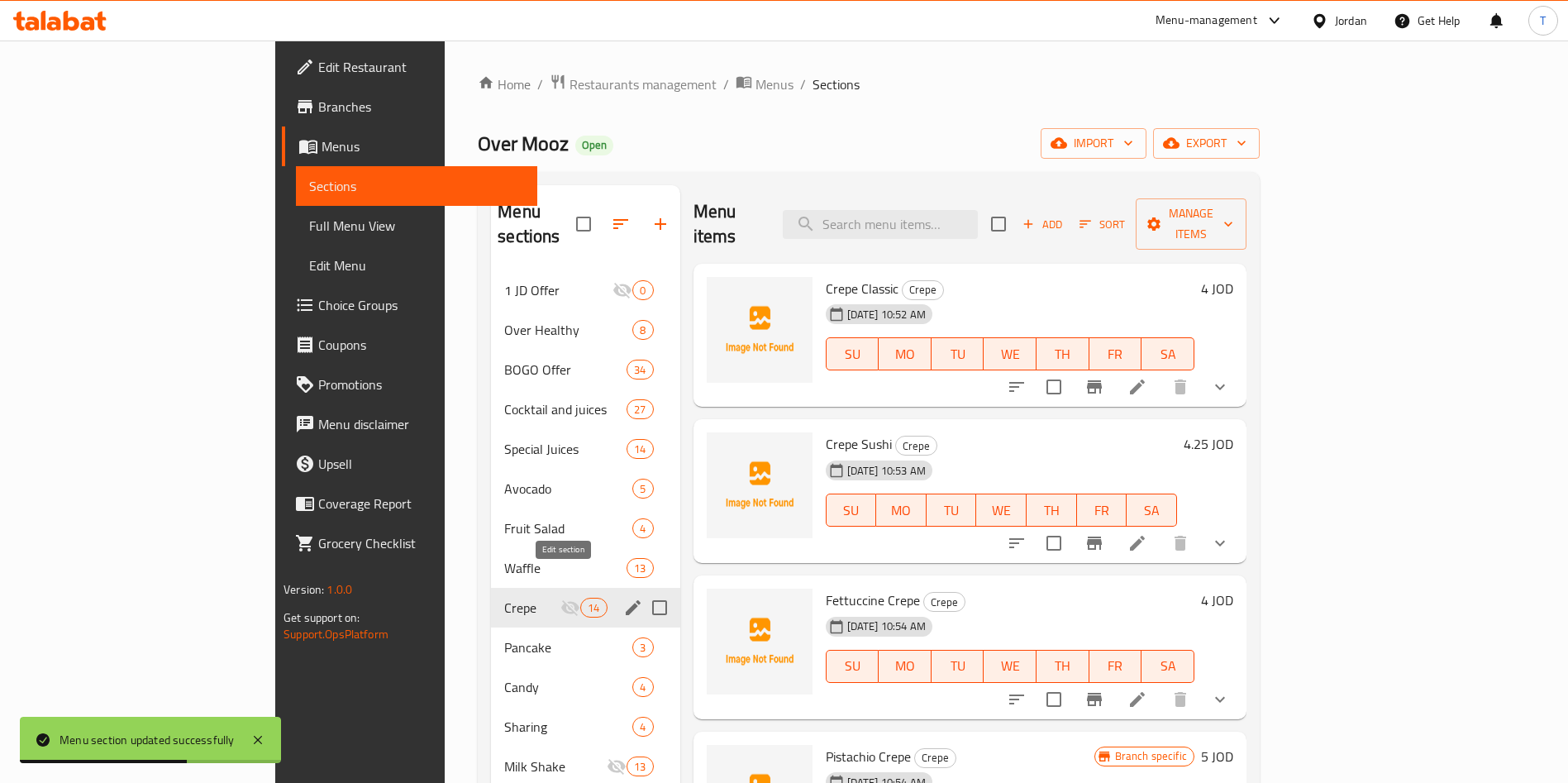
click at [623, 597] on icon "edit" at bounding box center [633, 607] width 20 height 20
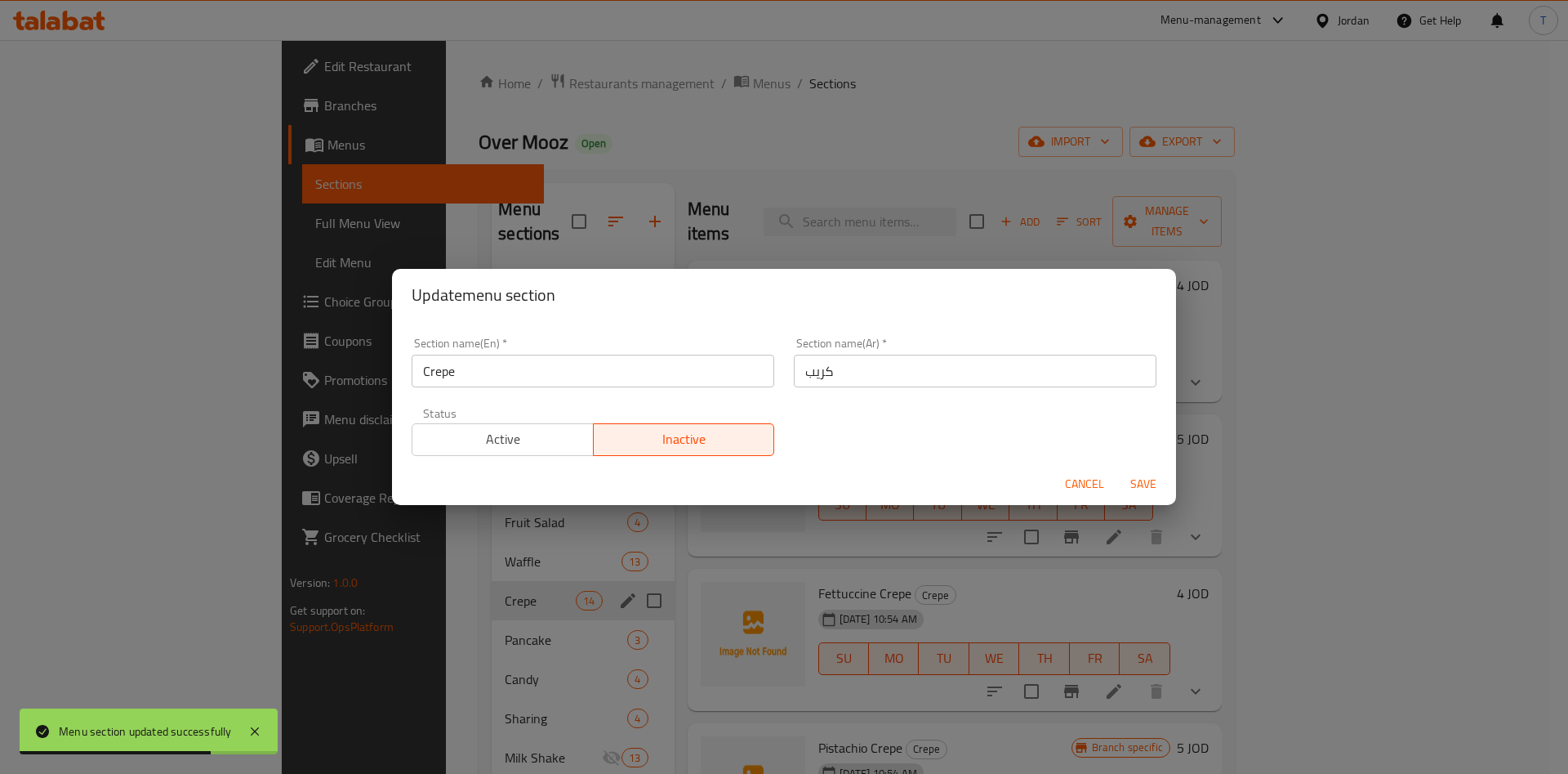
click at [507, 445] on span "Active" at bounding box center [503, 439] width 168 height 23
click at [1137, 486] on span "Save" at bounding box center [1143, 484] width 40 height 20
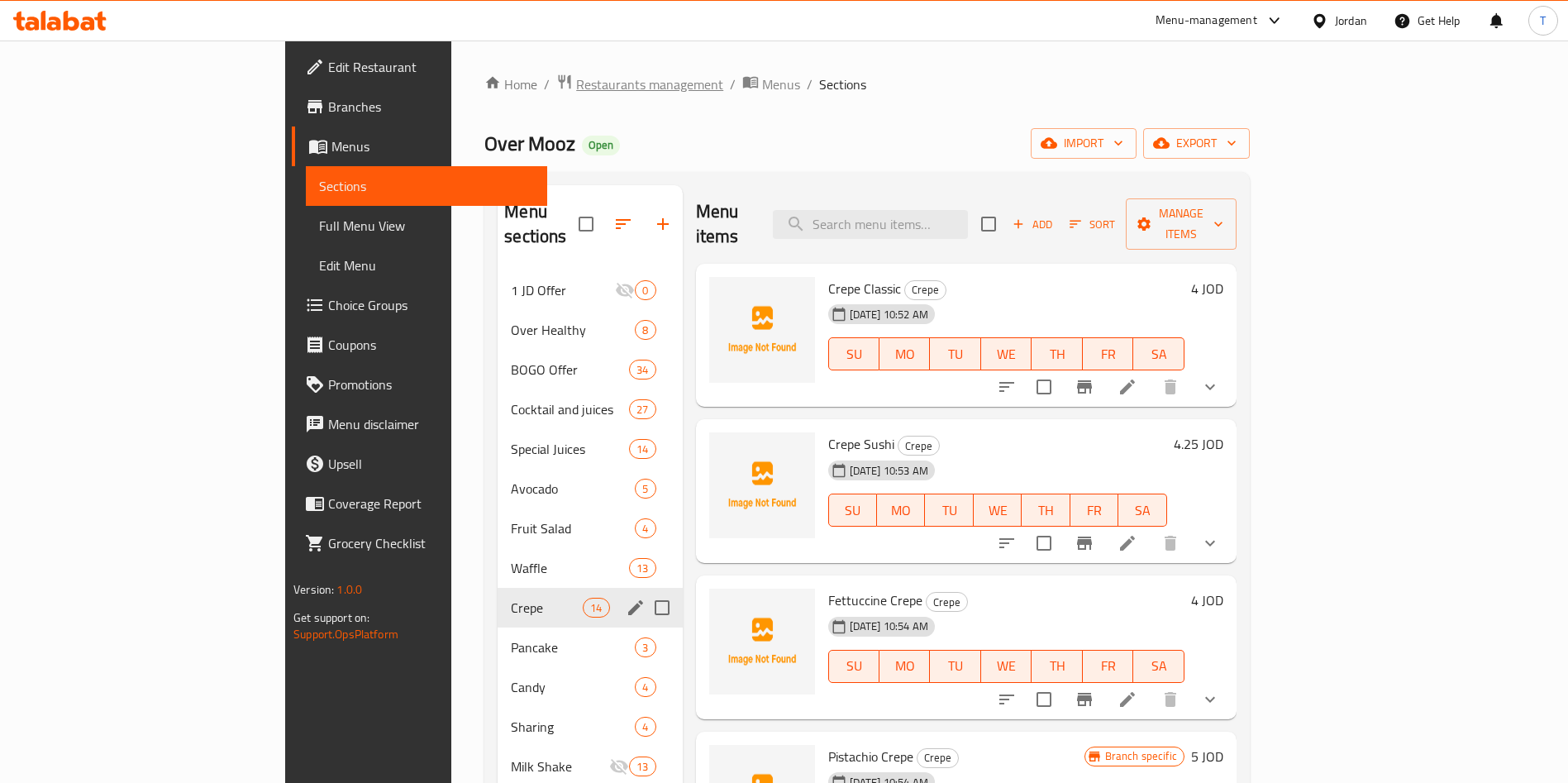
click at [576, 88] on span "Restaurants management" at bounding box center [650, 84] width 147 height 20
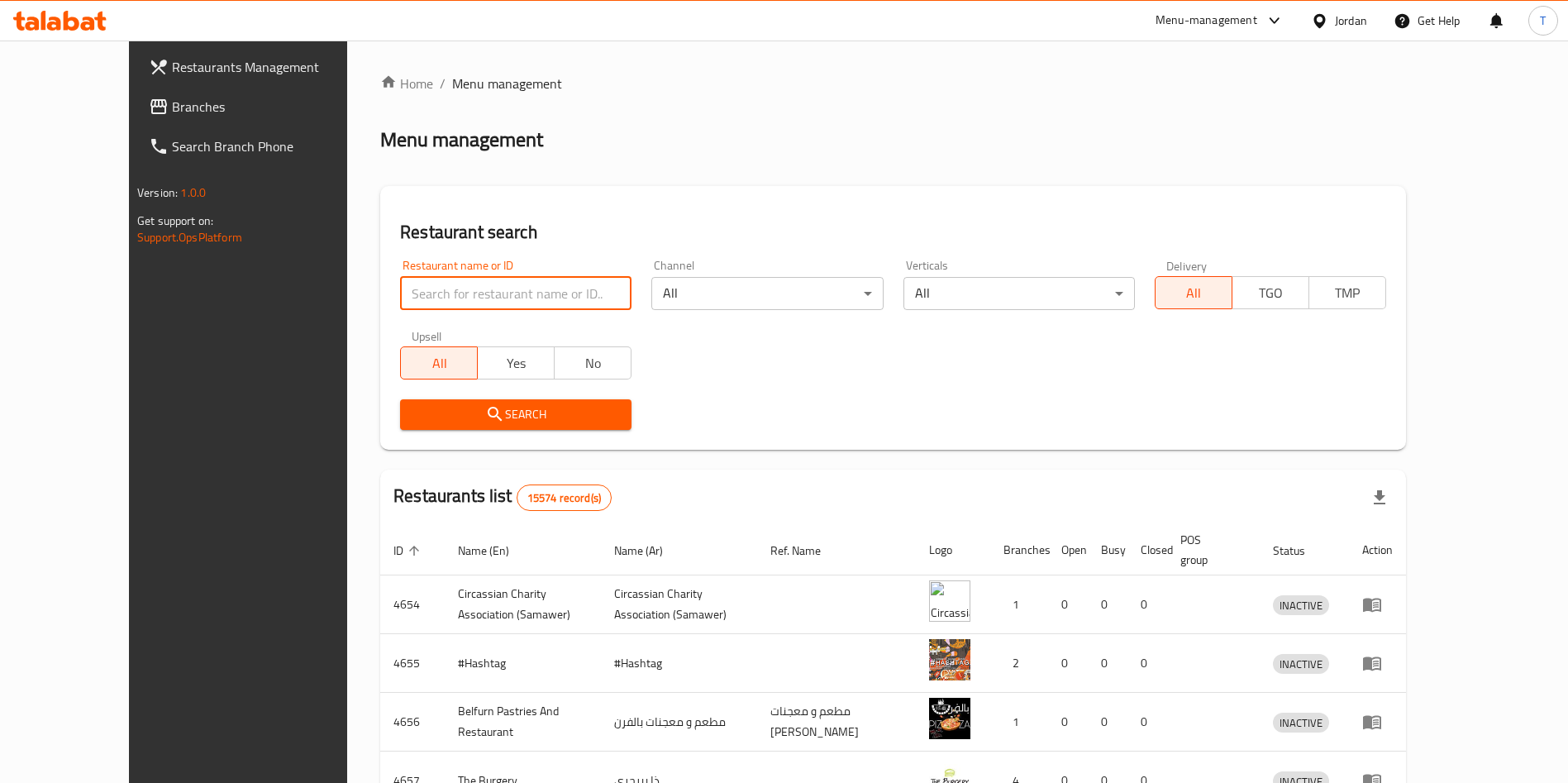
click at [423, 295] on input "search" at bounding box center [516, 294] width 231 height 33
type input "س"
type input "شاهر ال"
click button "Search" at bounding box center [516, 414] width 231 height 30
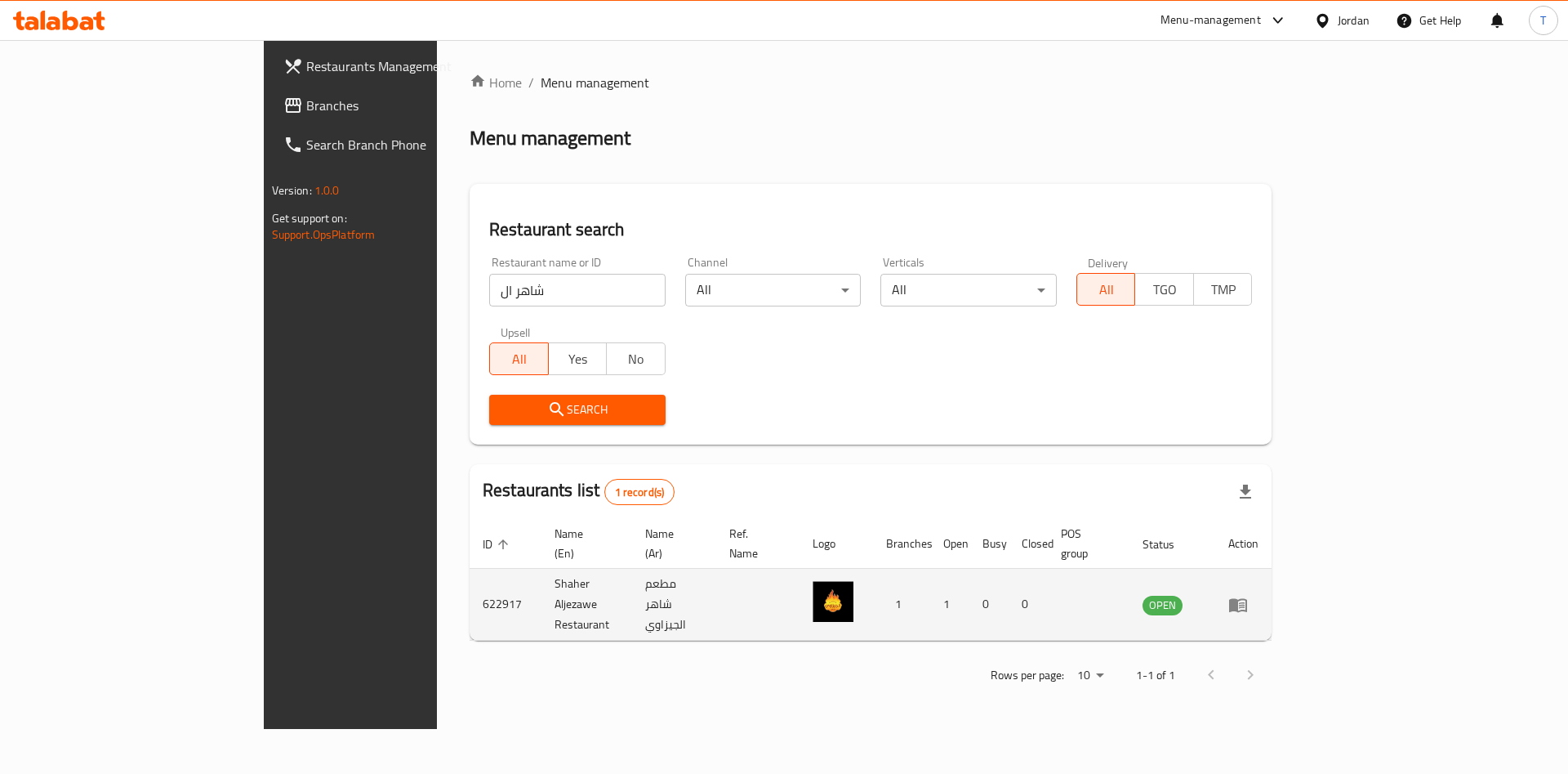
click at [1272, 596] on td "enhanced table" at bounding box center [1243, 605] width 56 height 72
click at [1247, 598] on icon "enhanced table" at bounding box center [1238, 605] width 18 height 14
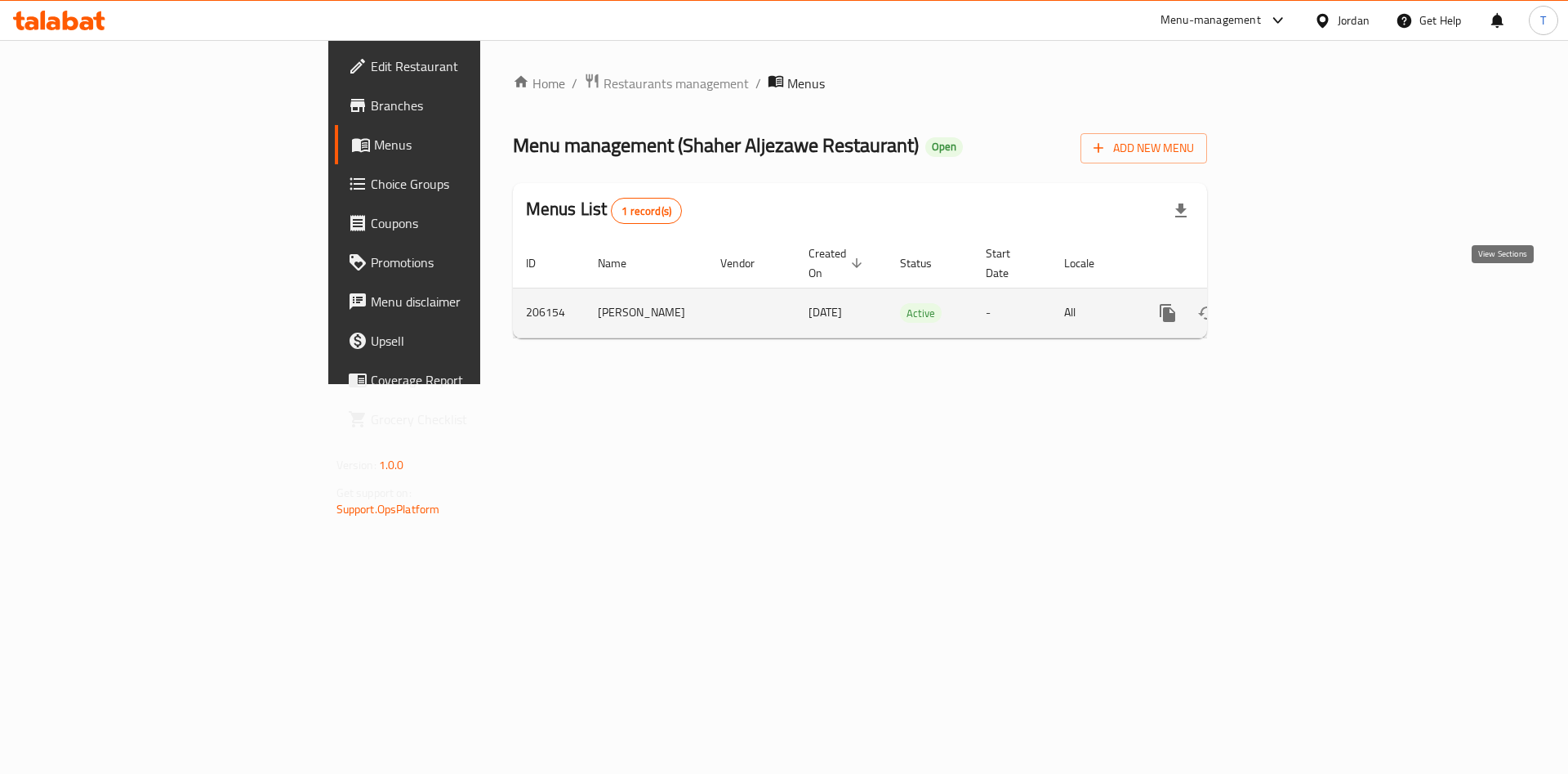
click at [1295, 303] on icon "enhanced table" at bounding box center [1286, 313] width 19 height 19
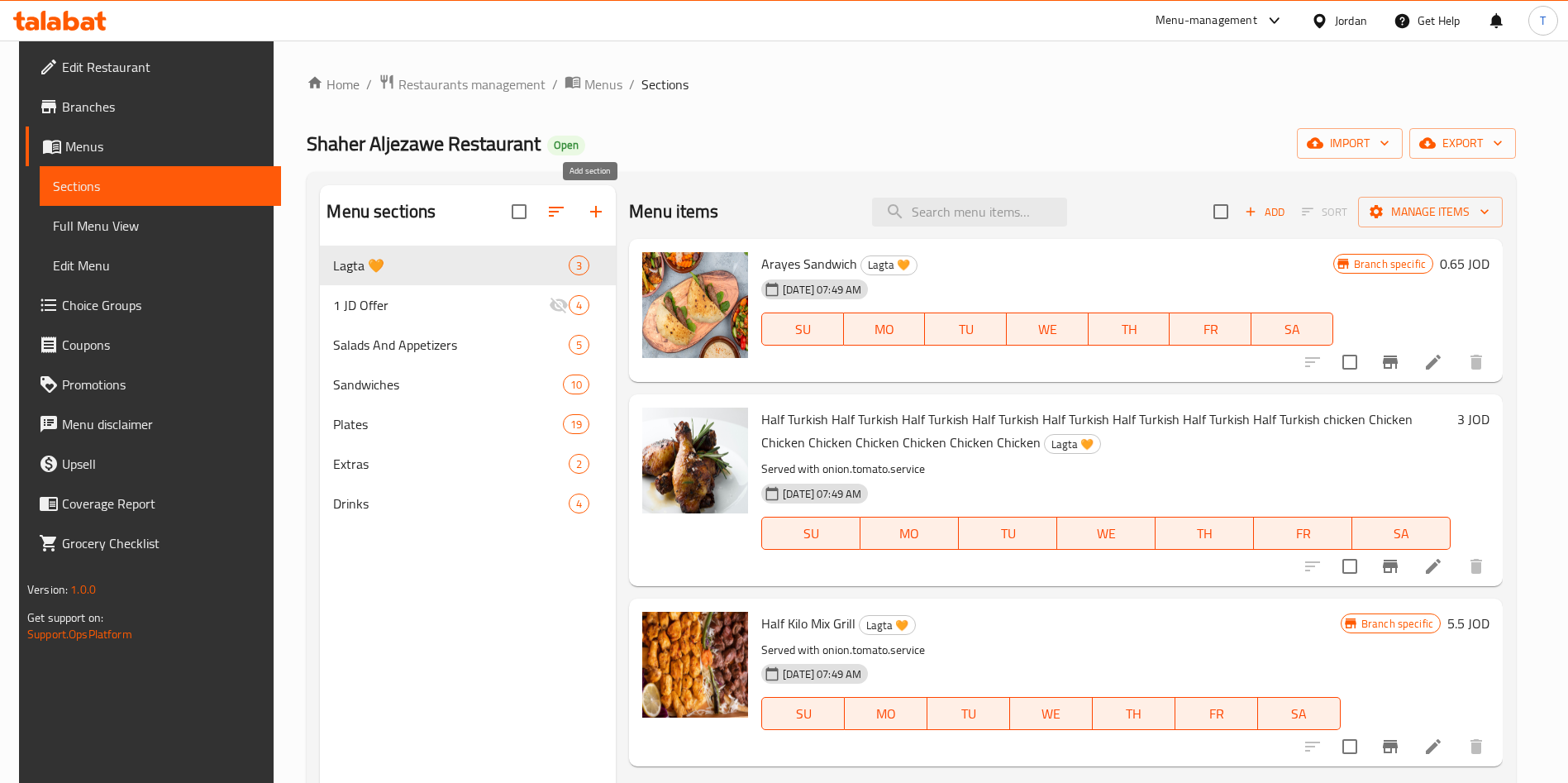
click at [589, 218] on icon "button" at bounding box center [596, 211] width 20 height 20
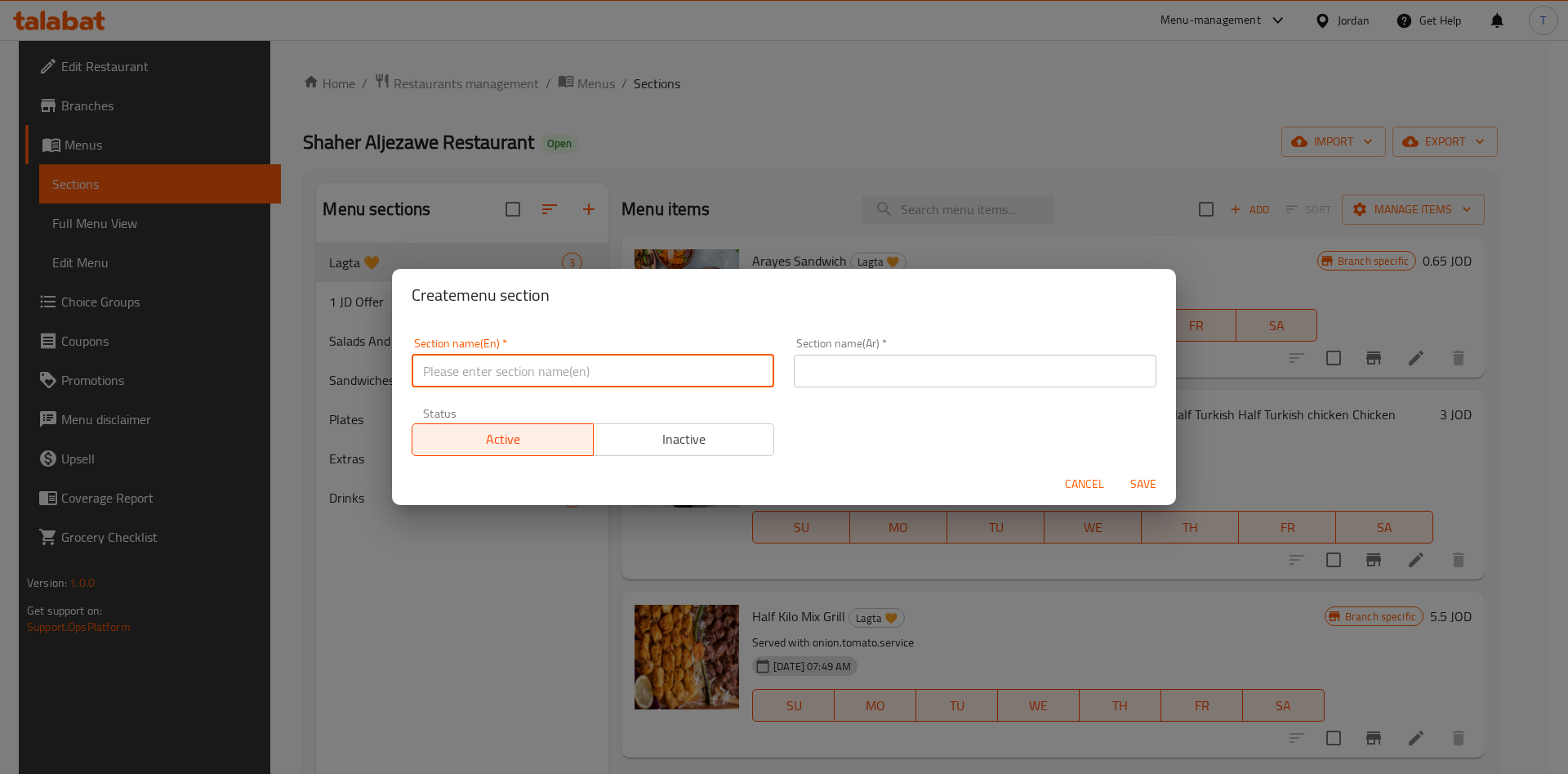
click at [522, 368] on input "text" at bounding box center [593, 371] width 363 height 33
type input "ل"
type input "Gathering Offers"
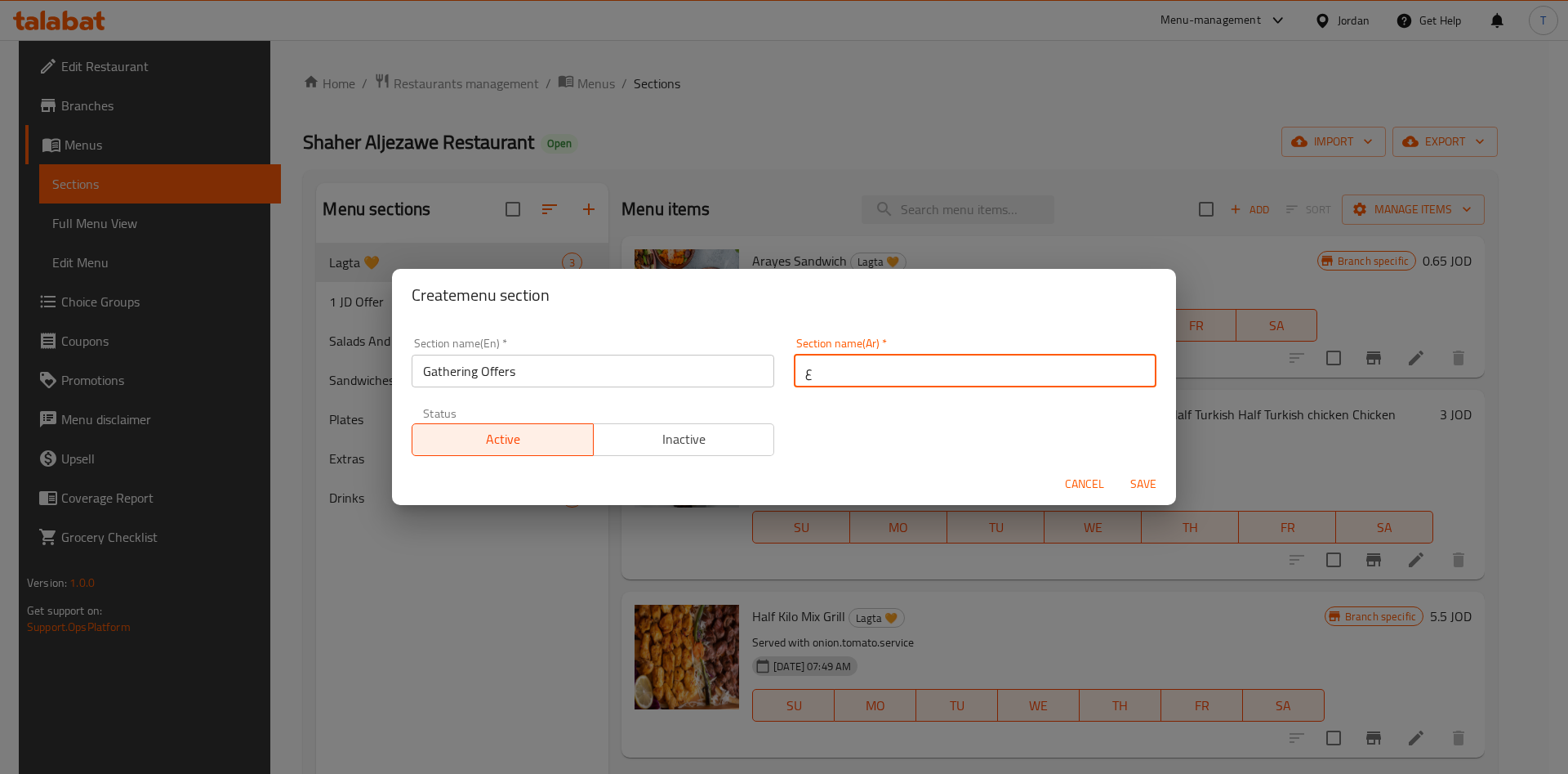
type input "عرض الجمعات"
click at [736, 449] on span "Inactive" at bounding box center [685, 439] width 168 height 23
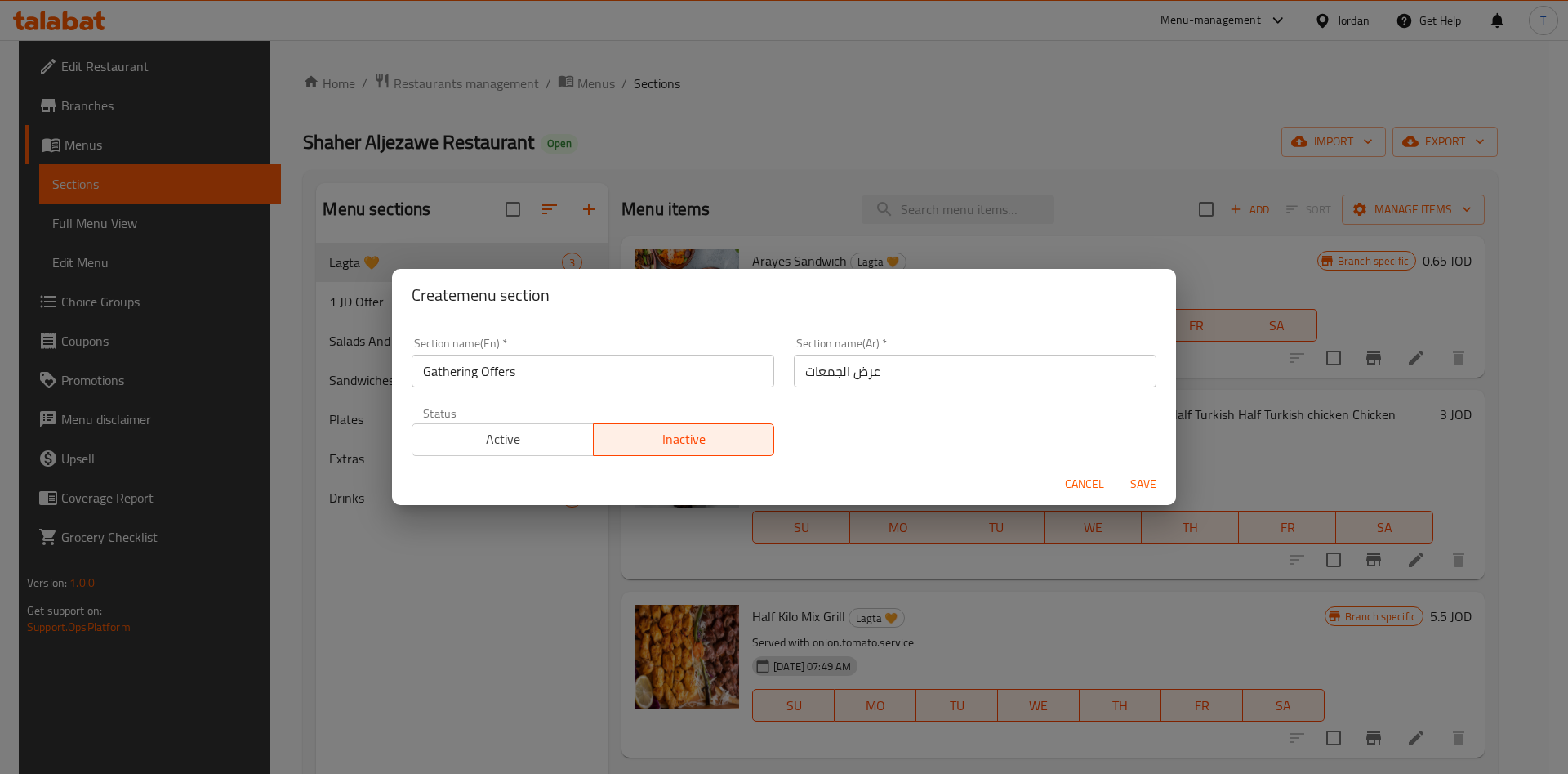
click at [1125, 471] on button "Save" at bounding box center [1143, 484] width 52 height 30
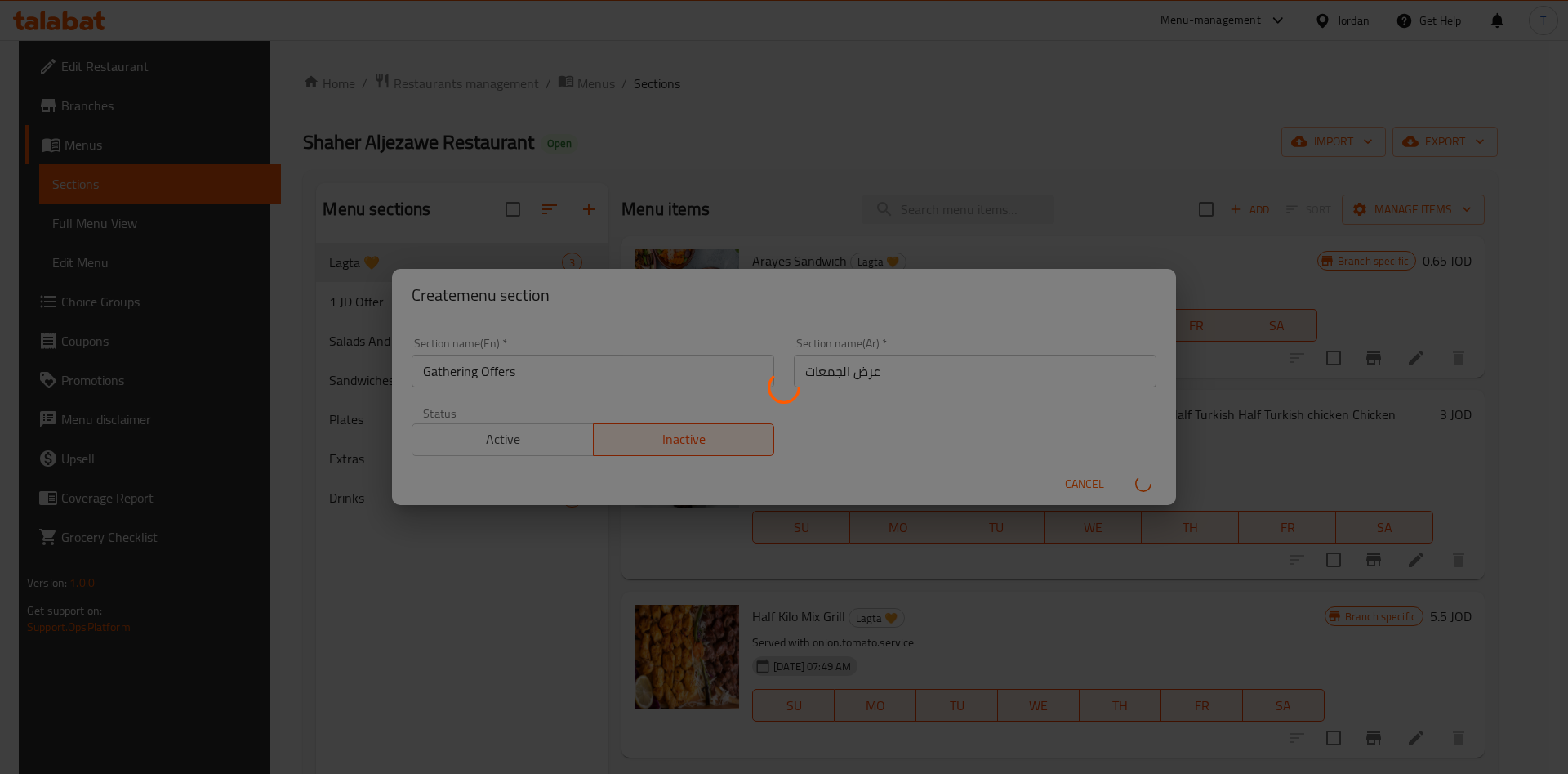
click at [1131, 475] on div at bounding box center [784, 387] width 1568 height 774
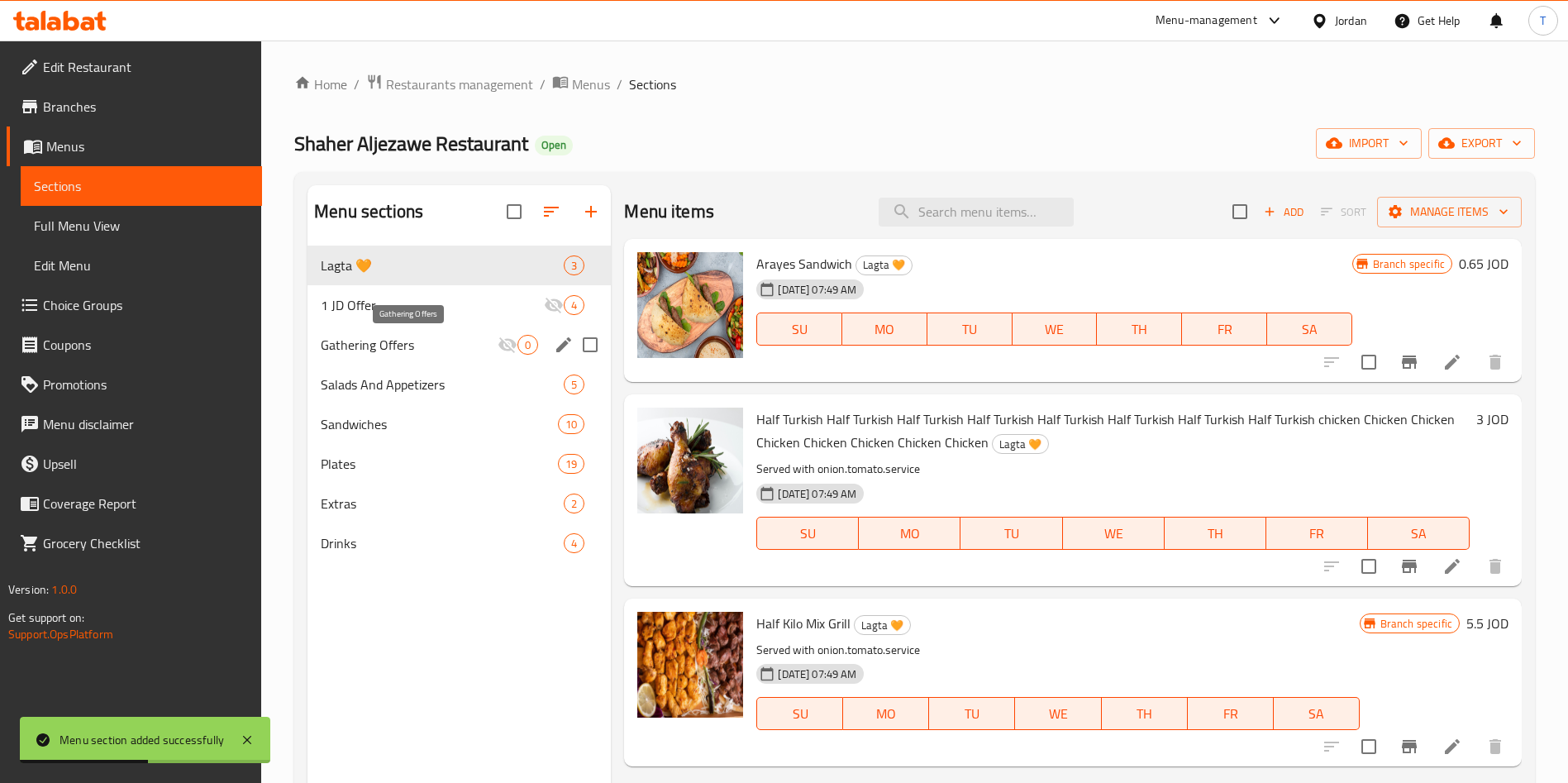
click at [468, 350] on span "Gathering Offers" at bounding box center [409, 345] width 177 height 20
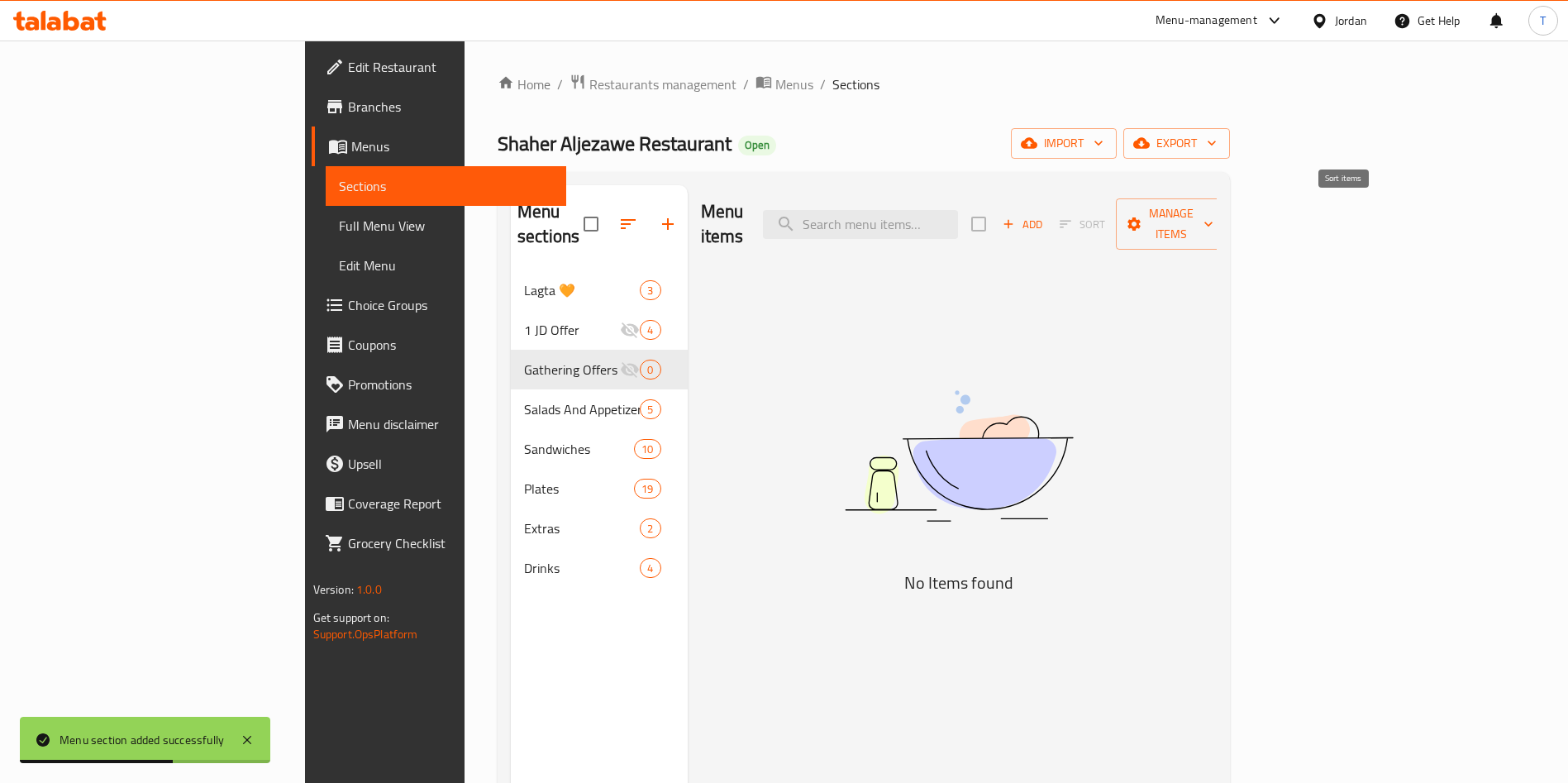
click at [1044, 215] on span "Add" at bounding box center [1023, 224] width 45 height 19
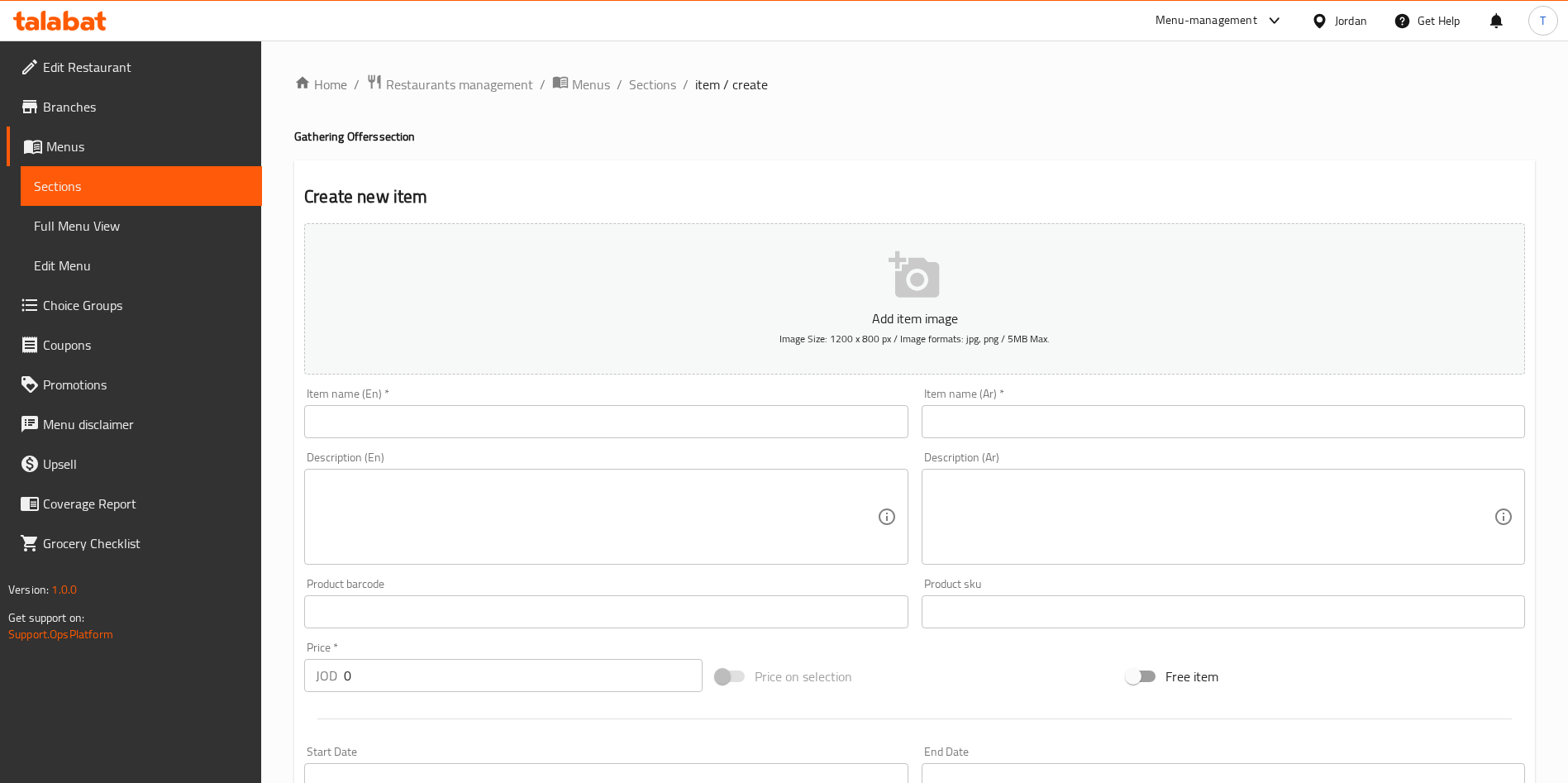
click at [1087, 430] on input "text" at bounding box center [1222, 422] width 603 height 33
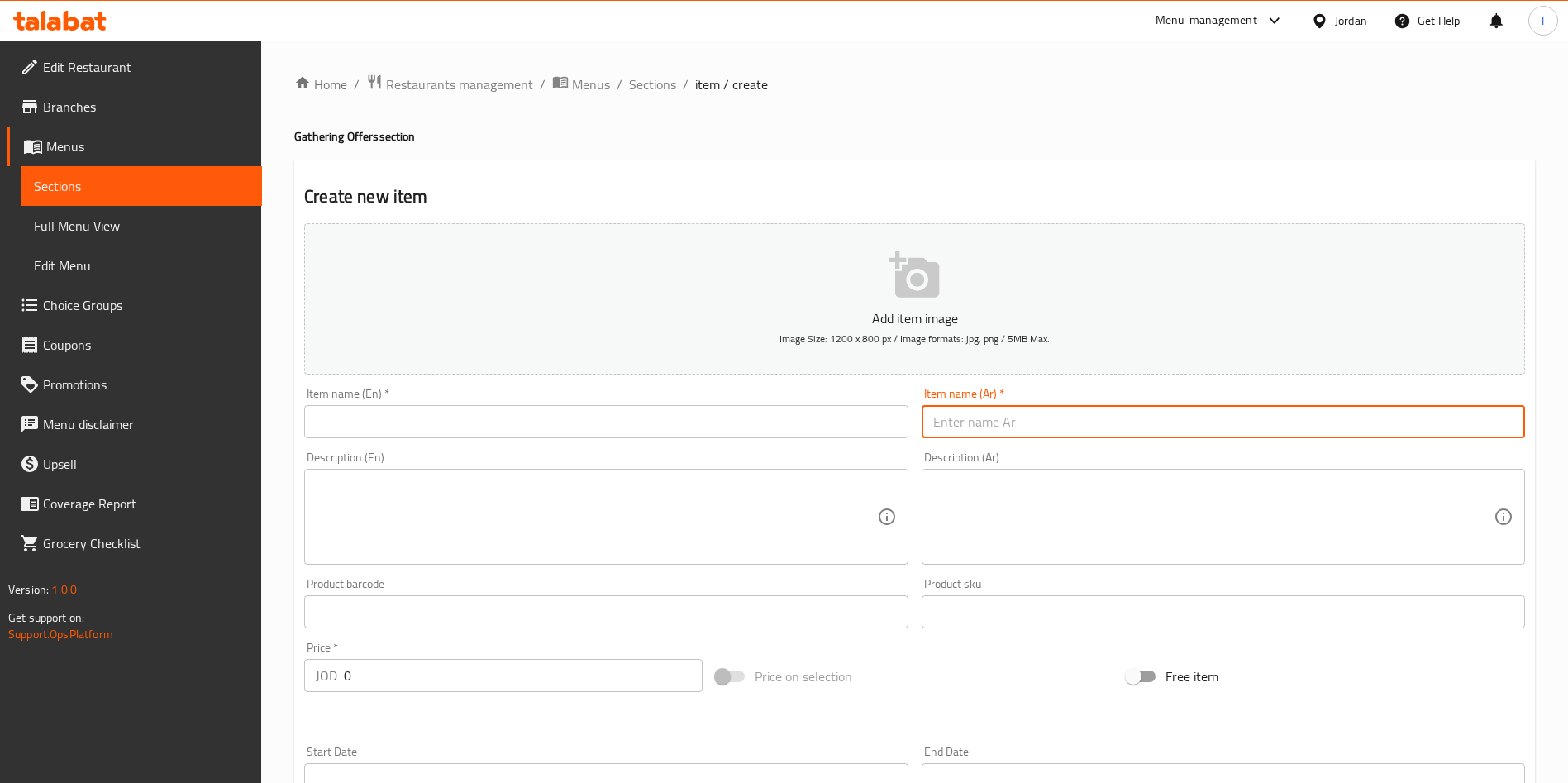
paste input "كيلو مشكل + دجاجة + 2 سلطة و2 مثومة"
type input "كيلو مشكل + دجاجة + 2 سلطة و2 مثومة"
click at [1135, 495] on textarea at bounding box center [1213, 517] width 560 height 78
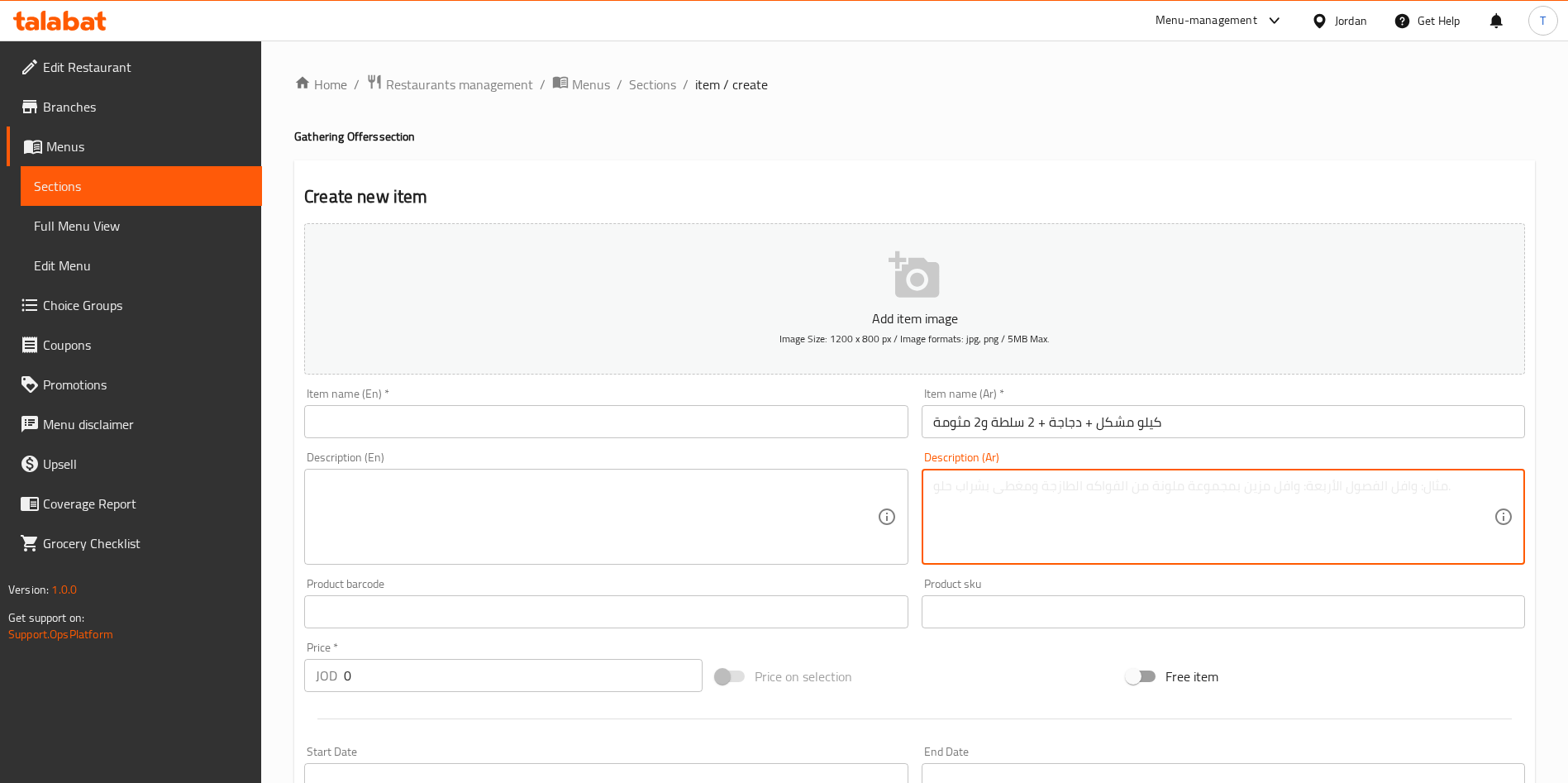
paste textarea "كيلو مشكل + دجاجة + 2 سلطة و2 مثومة"
type textarea "كيلو مشكل + دجاجة + 2 سلطة و2 مثومة"
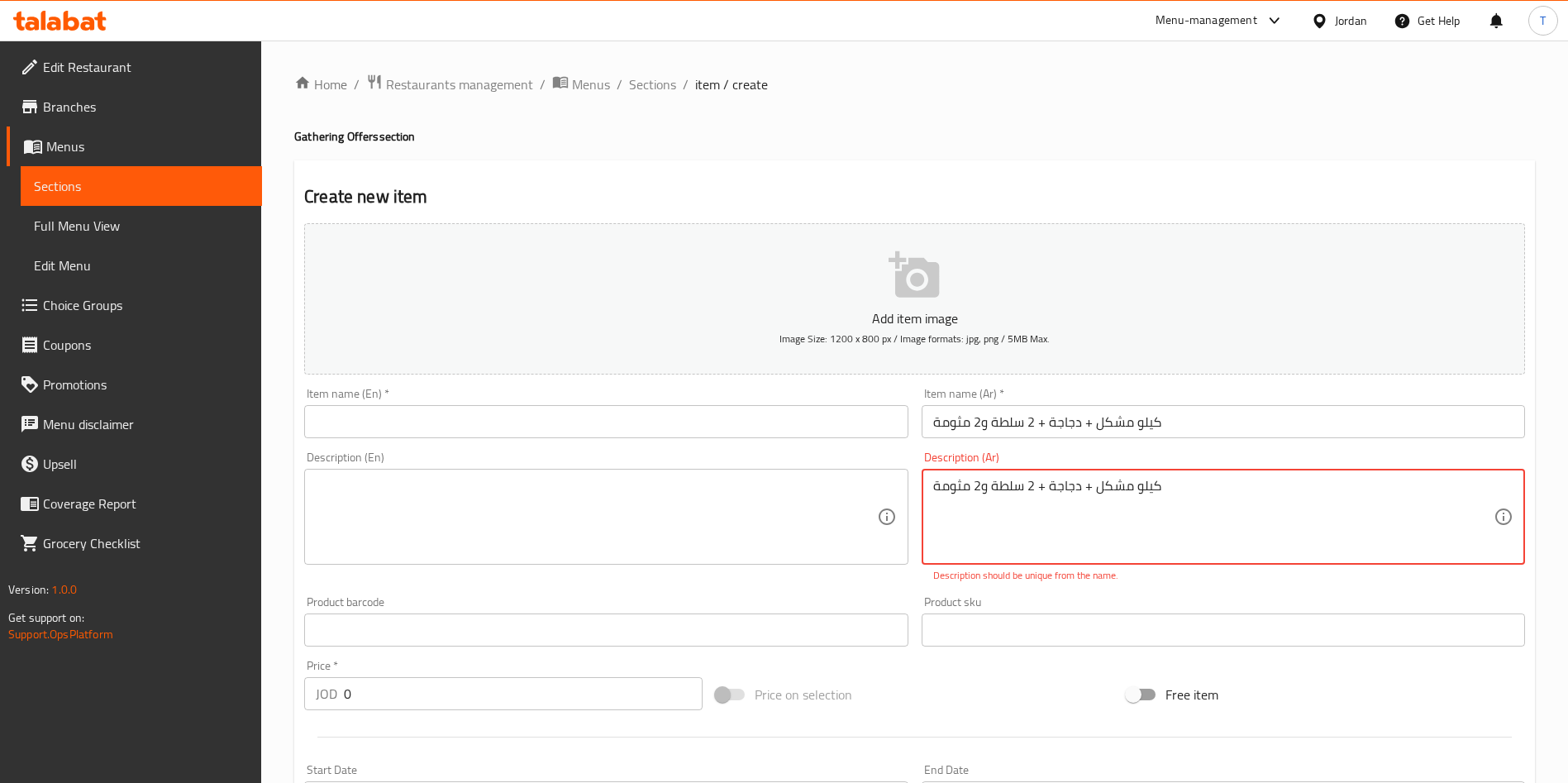
click at [458, 530] on textarea at bounding box center [596, 517] width 560 height 78
paste textarea "1 kg mixed + chicken + 2 salads and 2 garlic sauces"
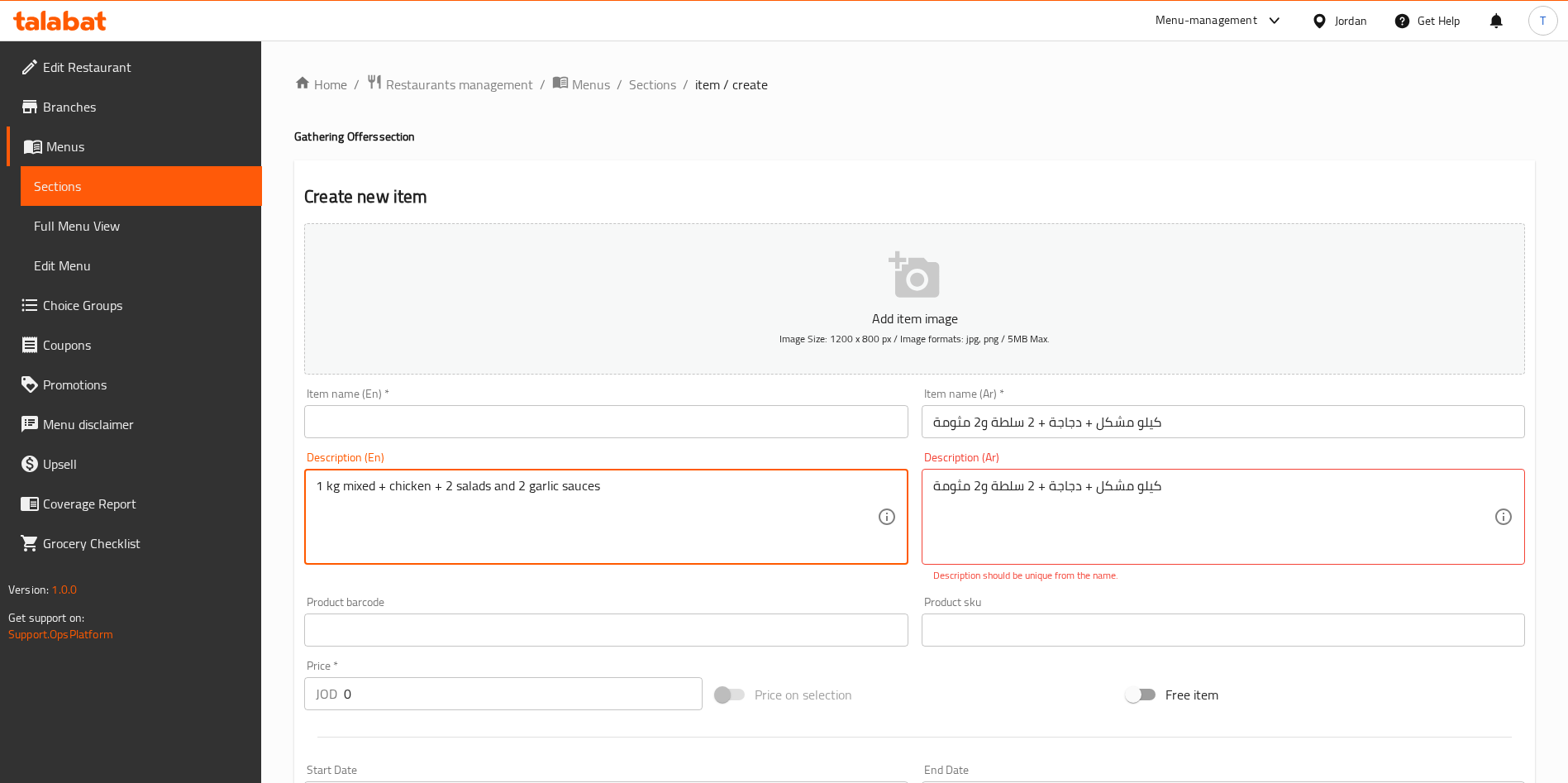
type textarea "1 kg mixed + chicken + 2 salads and 2 garlic sauces"
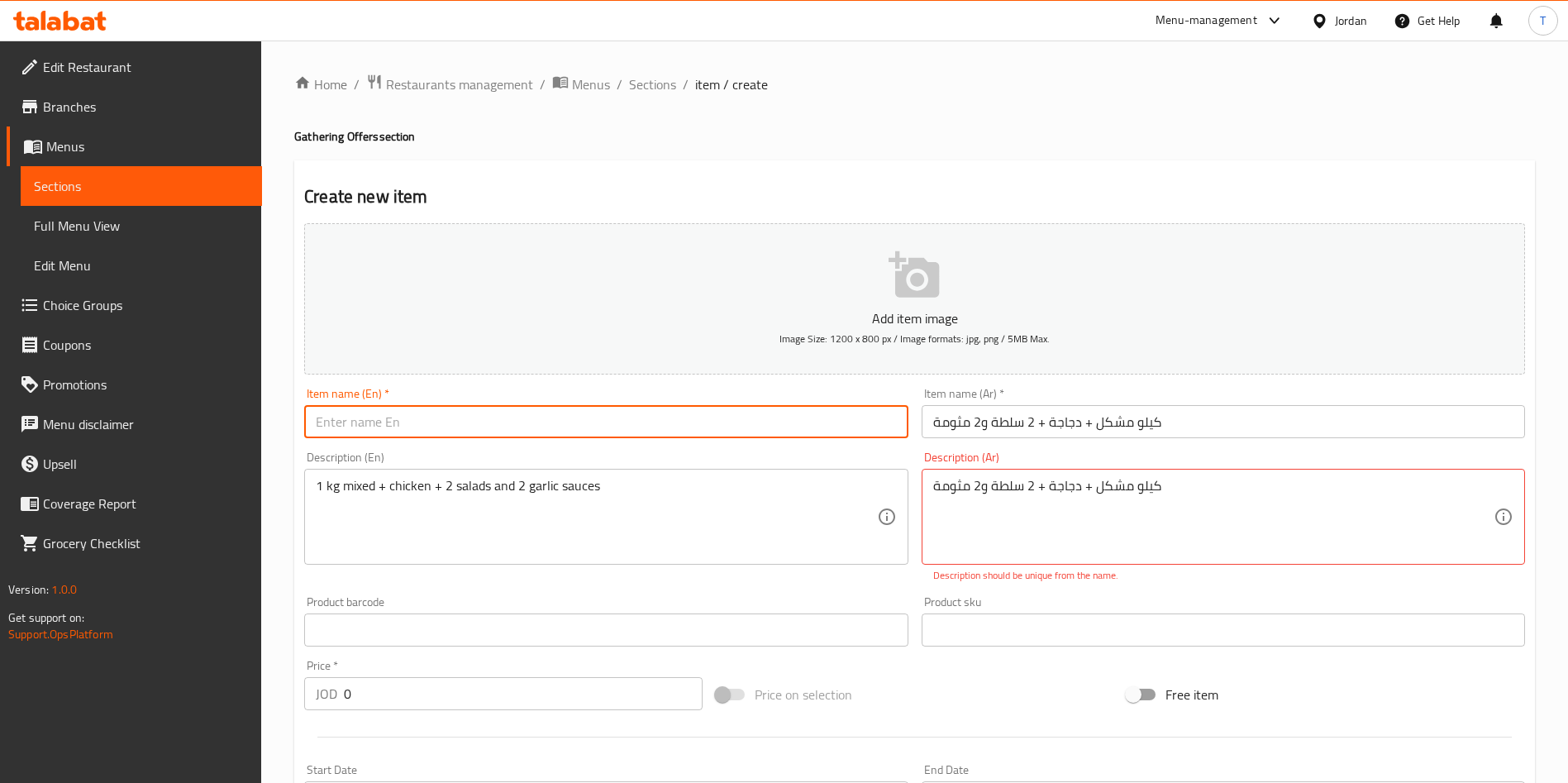
click at [466, 422] on input "text" at bounding box center [606, 422] width 603 height 33
type input "ع"
type input "Gathering meal"
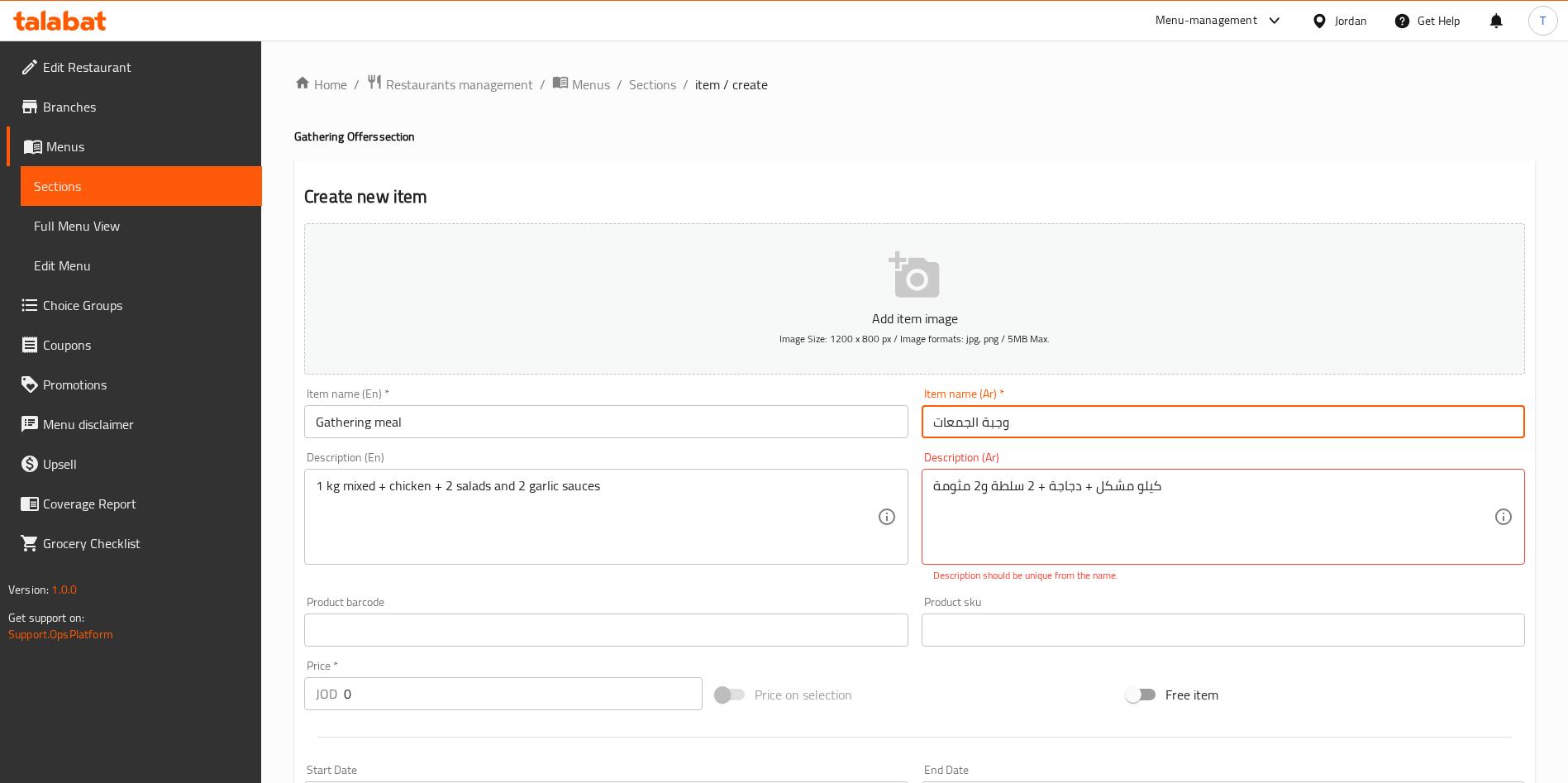
type input "وجبة الجمعات"
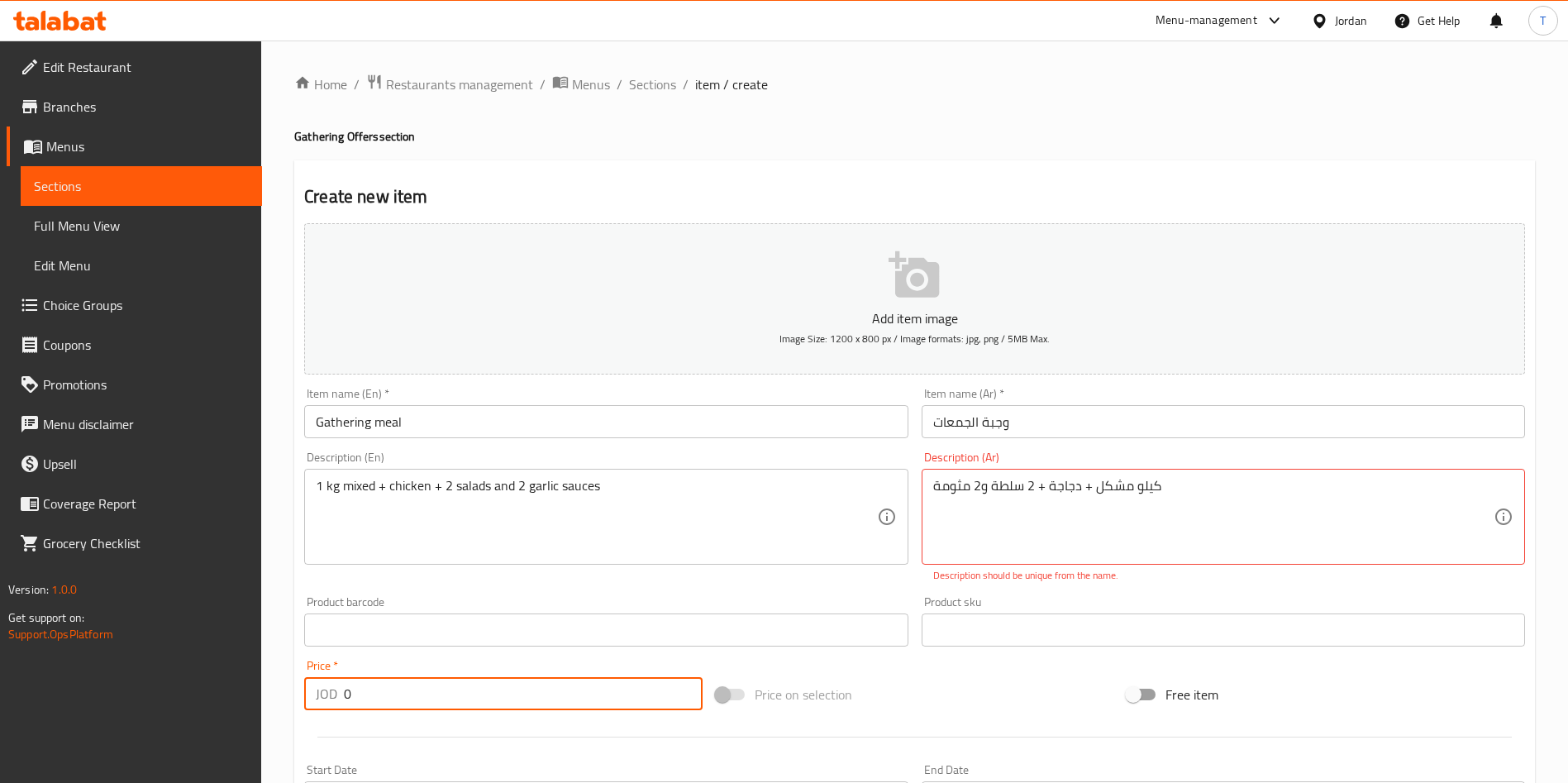
drag, startPoint x: 405, startPoint y: 700, endPoint x: 290, endPoint y: 699, distance: 115.0
click at [290, 699] on div "Home / Restaurants management / Menus / Sections / item / create Gathering Offe…" at bounding box center [914, 613] width 1307 height 1145
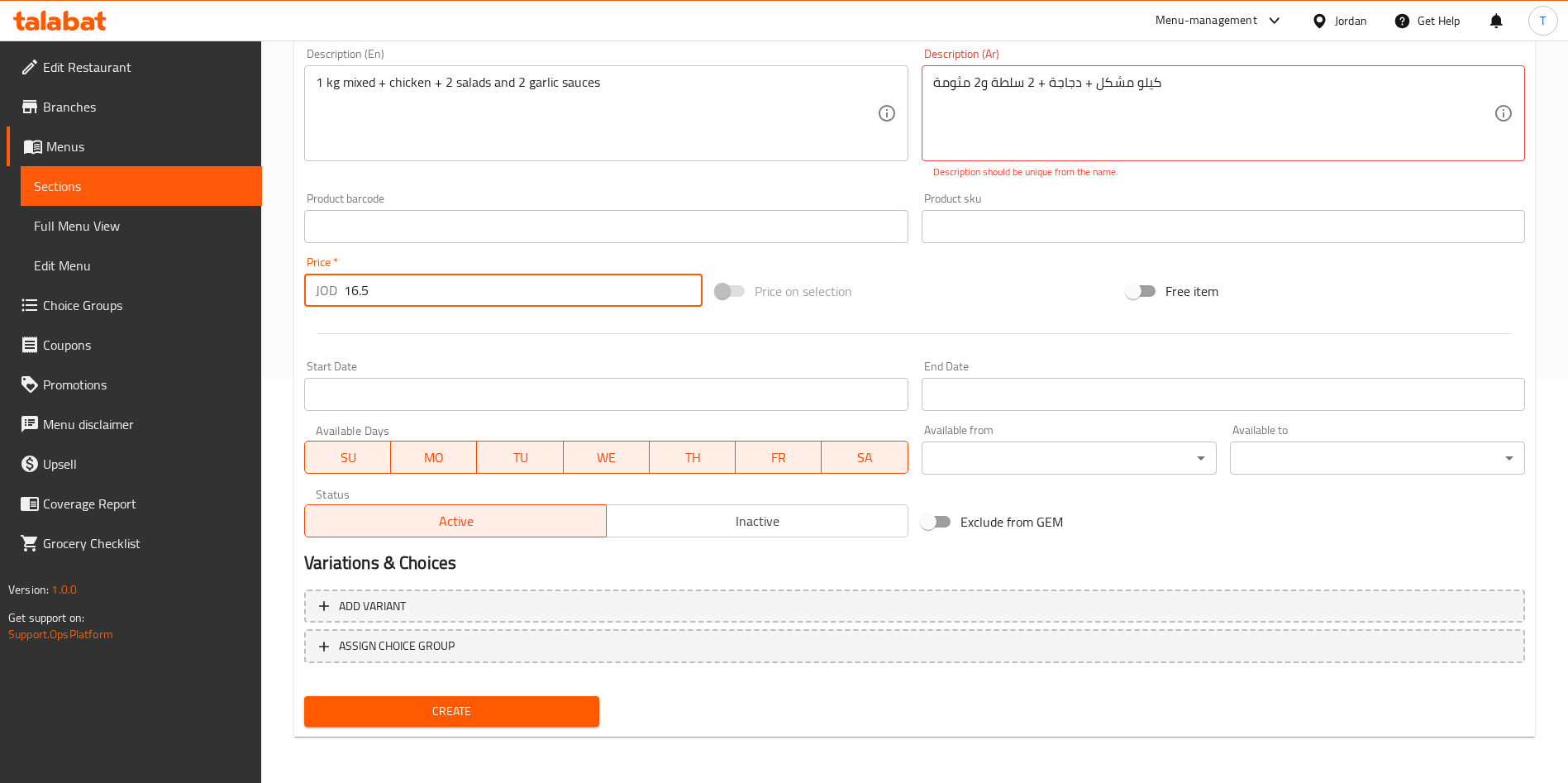
type input "16.5"
drag, startPoint x: 536, startPoint y: 708, endPoint x: 580, endPoint y: 709, distance: 44.0
click at [539, 708] on span "Create" at bounding box center [451, 711] width 268 height 21
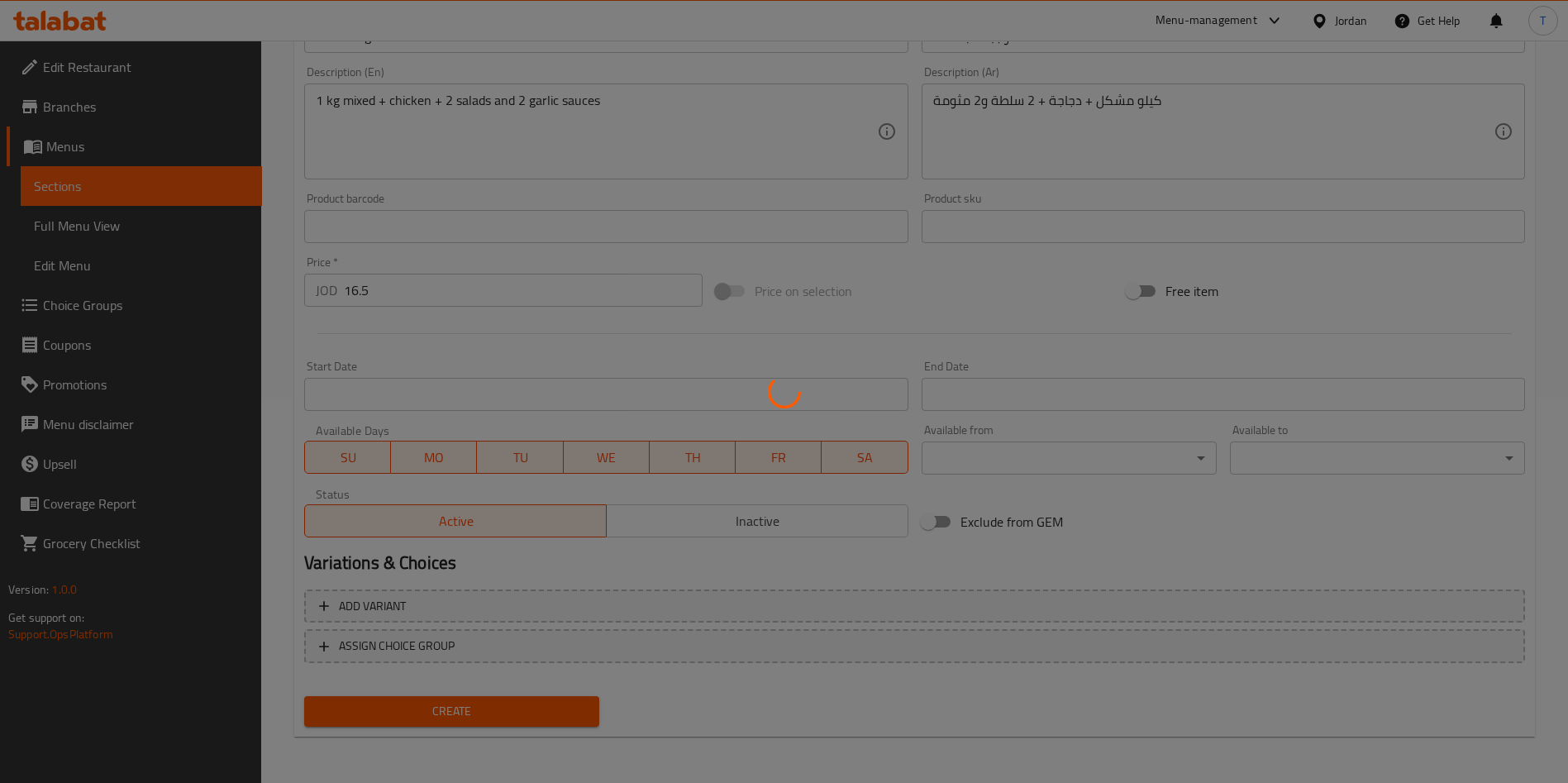
type input "0"
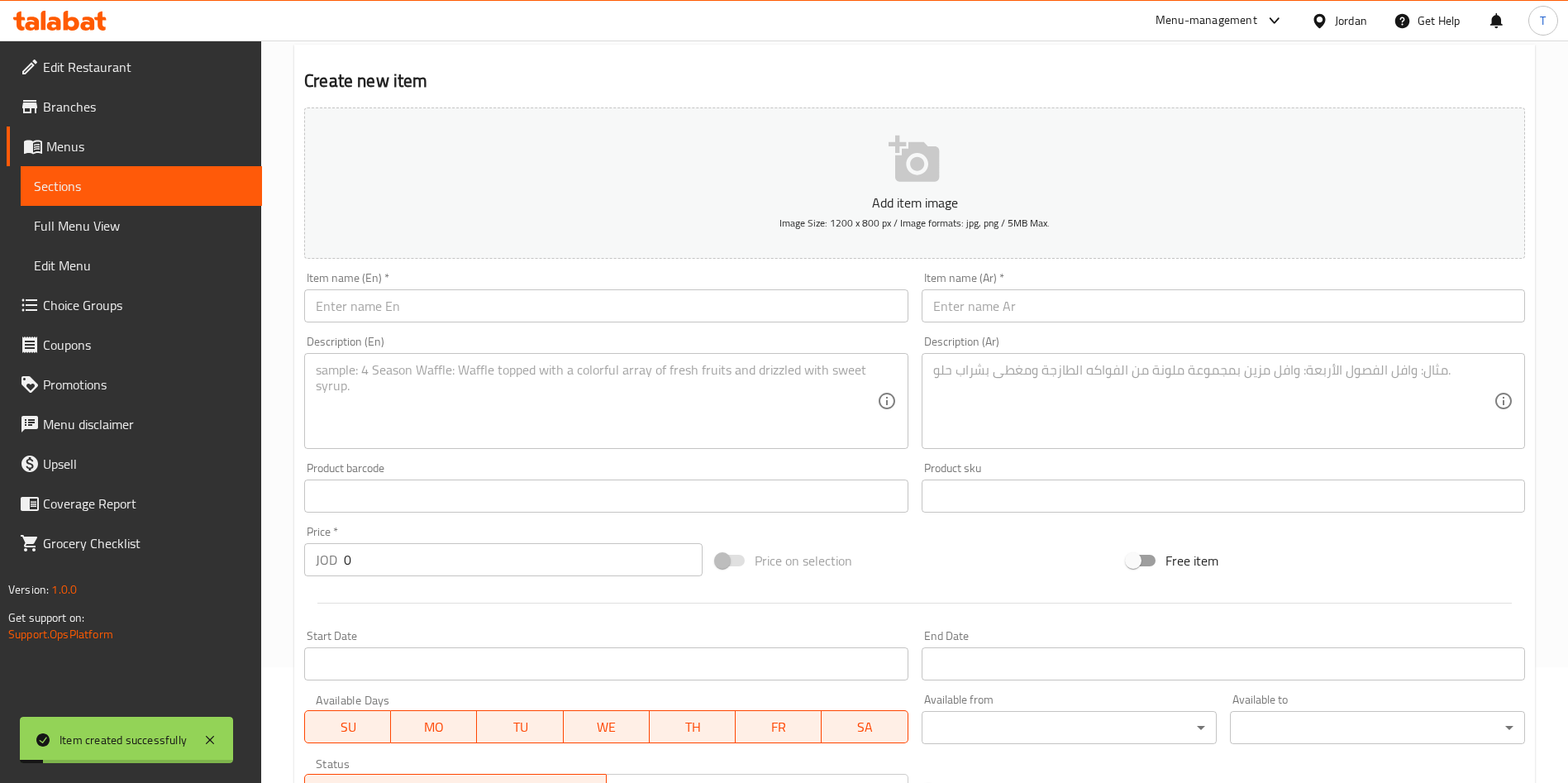
scroll to position [0, 0]
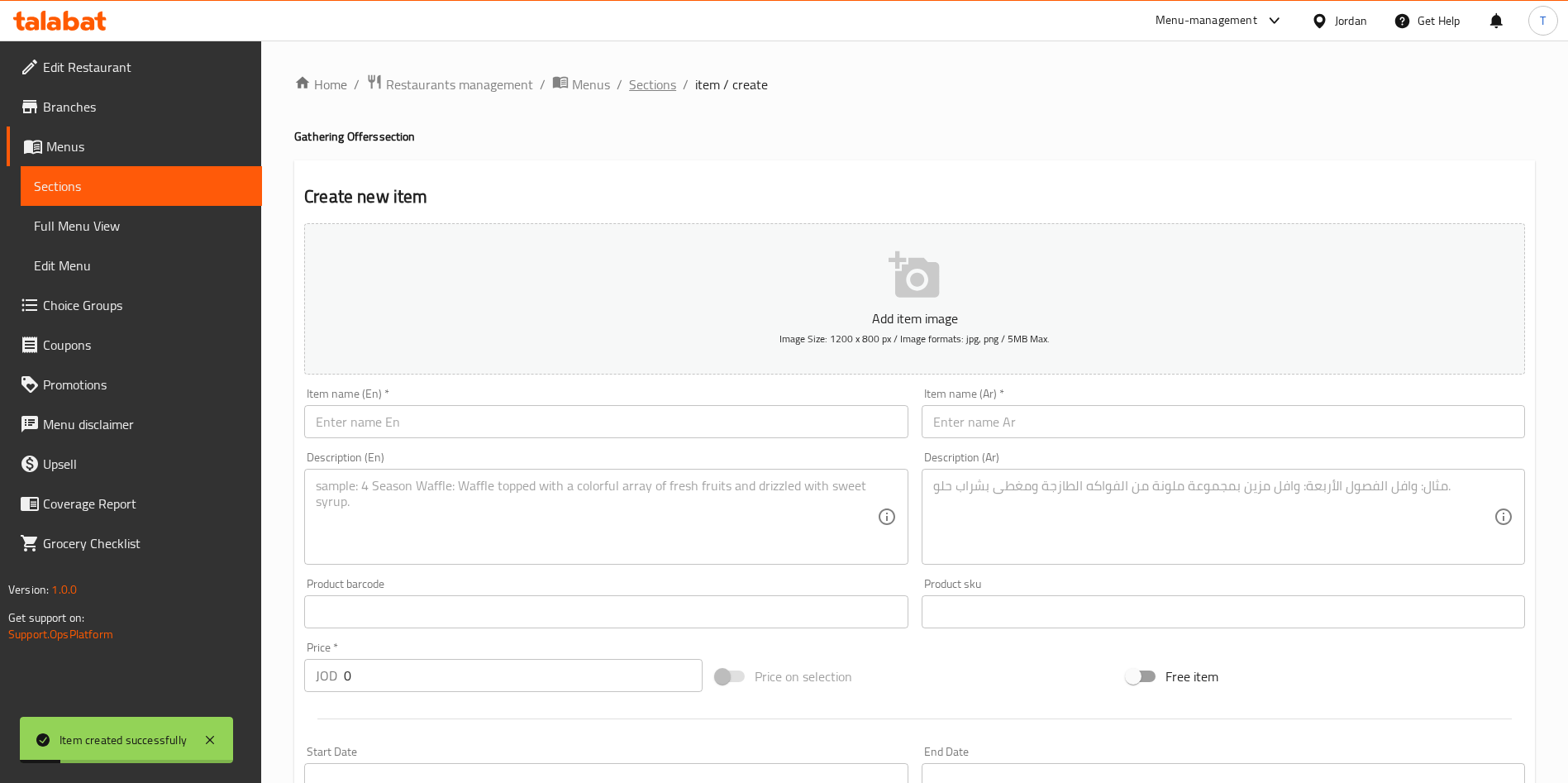
click at [649, 88] on span "Sections" at bounding box center [653, 84] width 47 height 20
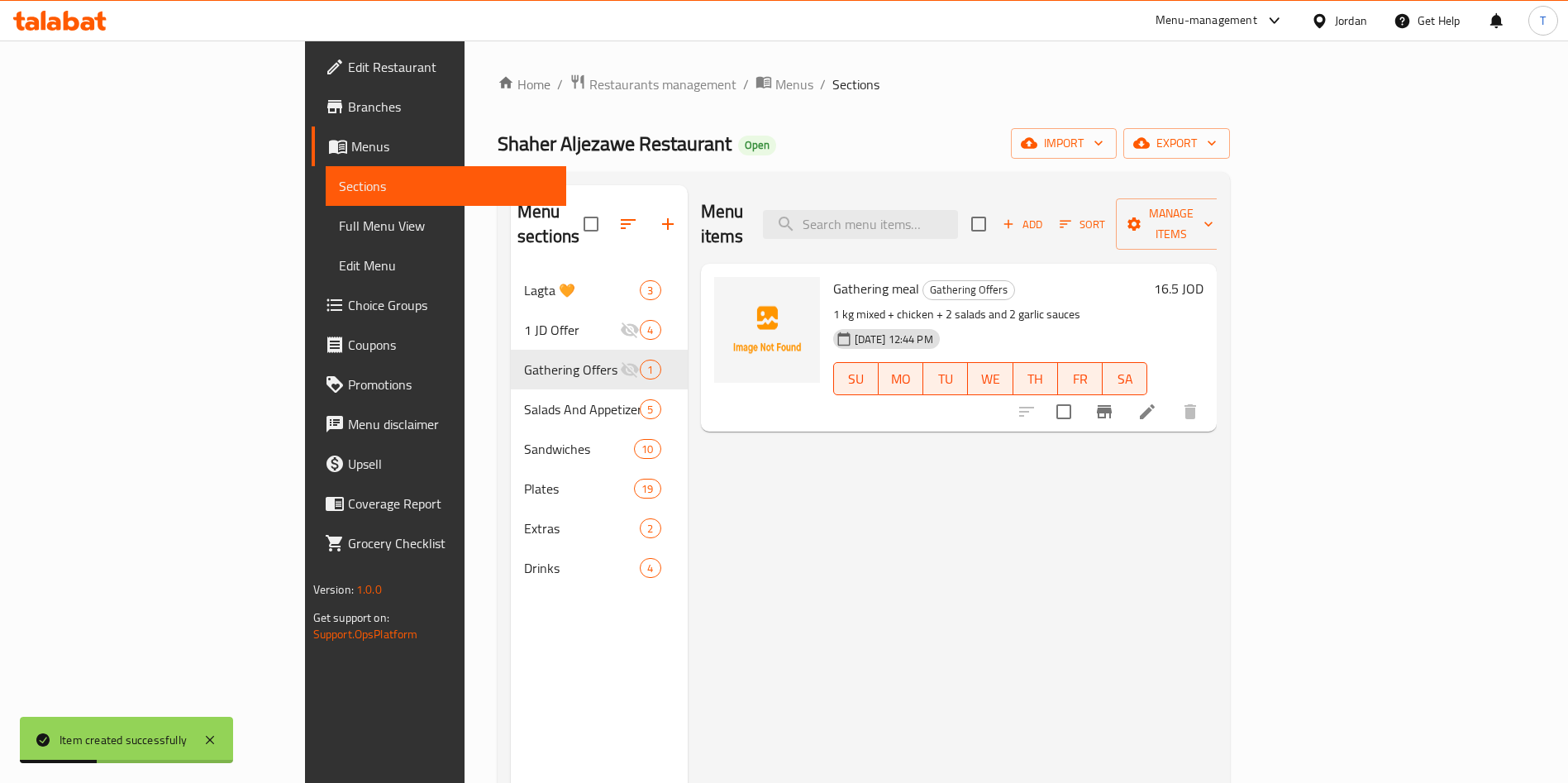
click at [877, 564] on div "Menu items Add Sort Manage items Gathering meal Gathering Offers 1 kg mixed + c…" at bounding box center [952, 576] width 530 height 783
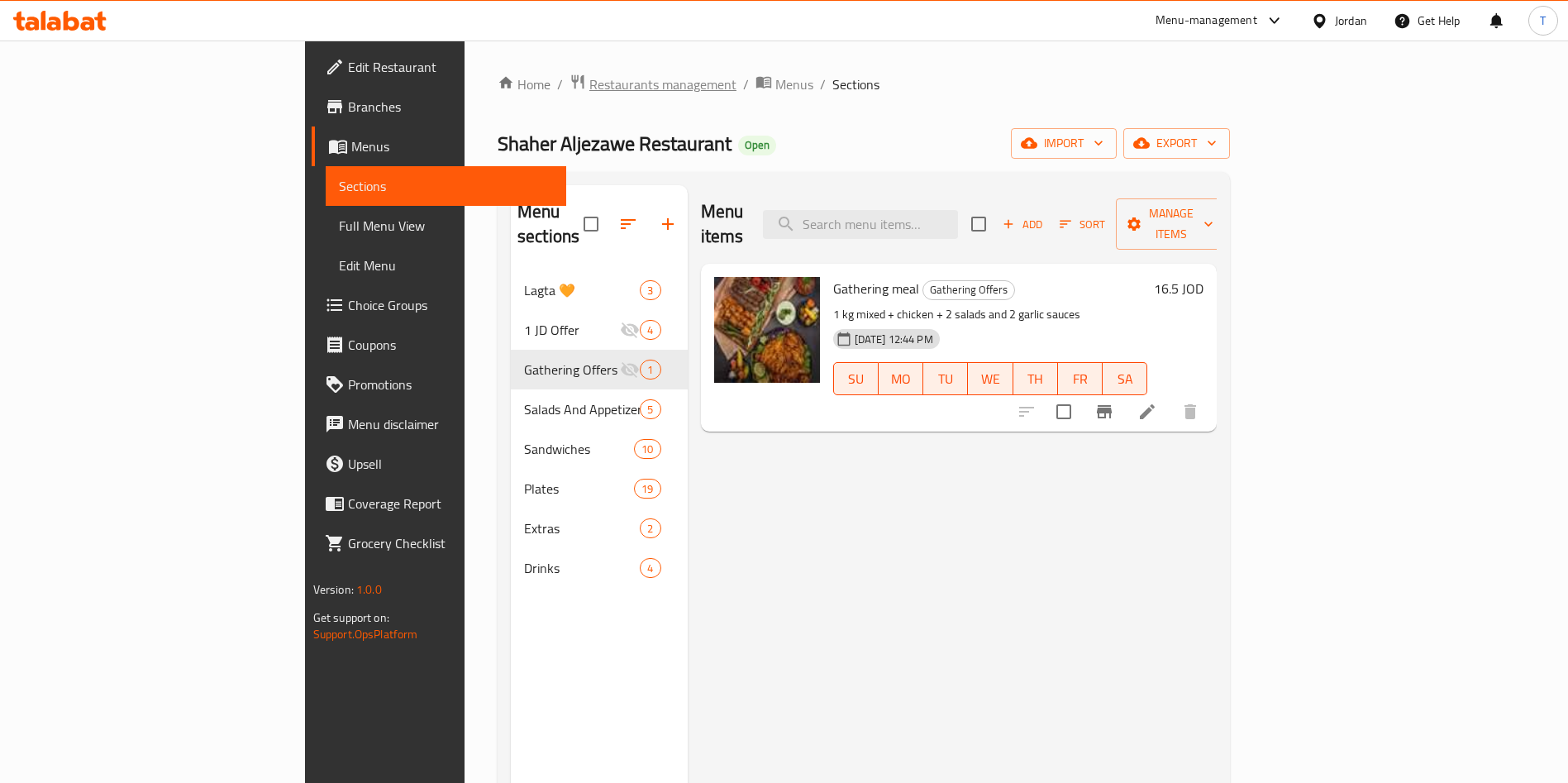
click at [589, 74] on span "Restaurants management" at bounding box center [663, 84] width 147 height 20
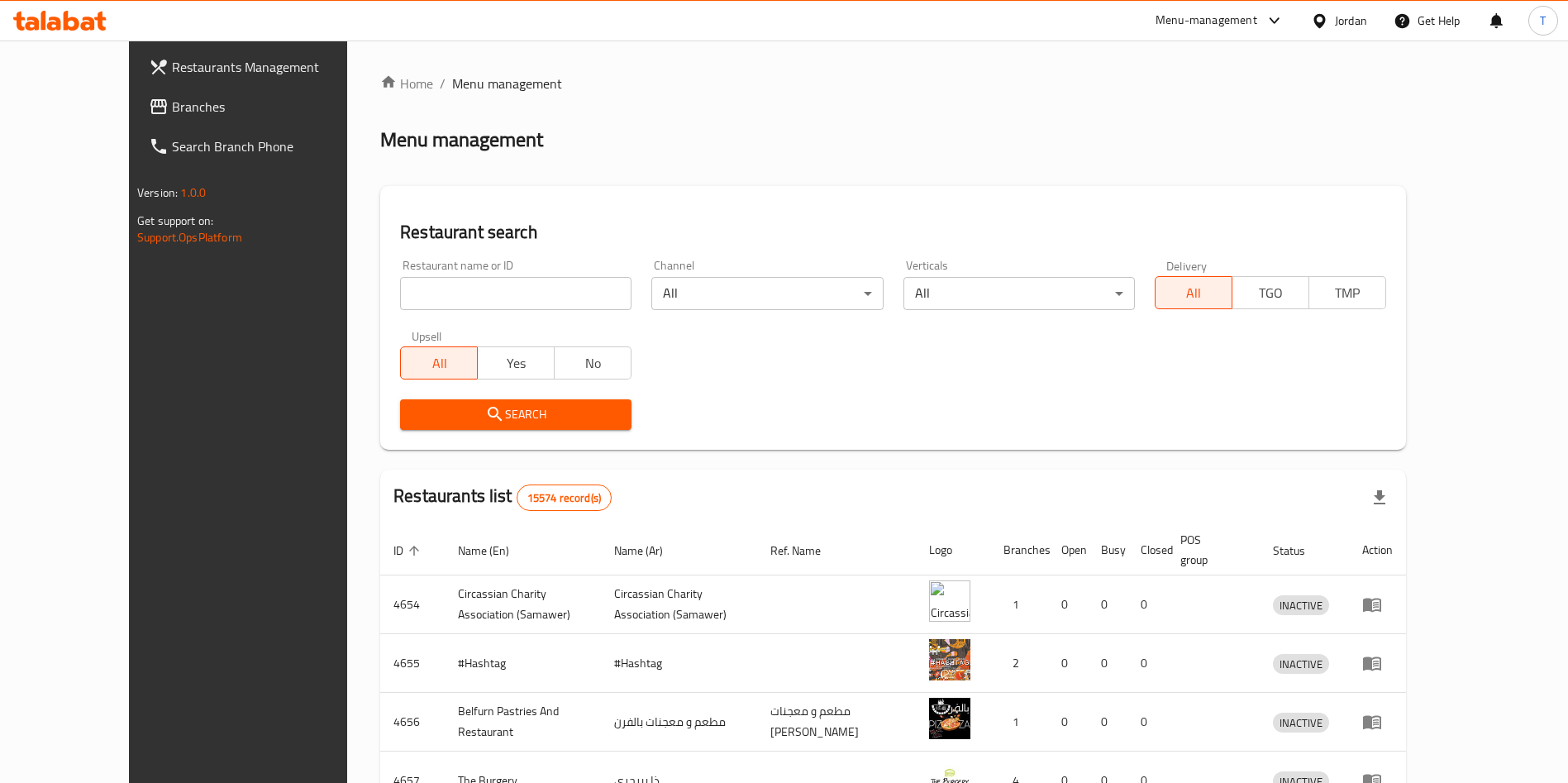
click at [434, 299] on input "search" at bounding box center [516, 294] width 231 height 33
drag, startPoint x: 534, startPoint y: 406, endPoint x: 560, endPoint y: 409, distance: 26.2
click at [539, 408] on span "Search" at bounding box center [515, 414] width 205 height 21
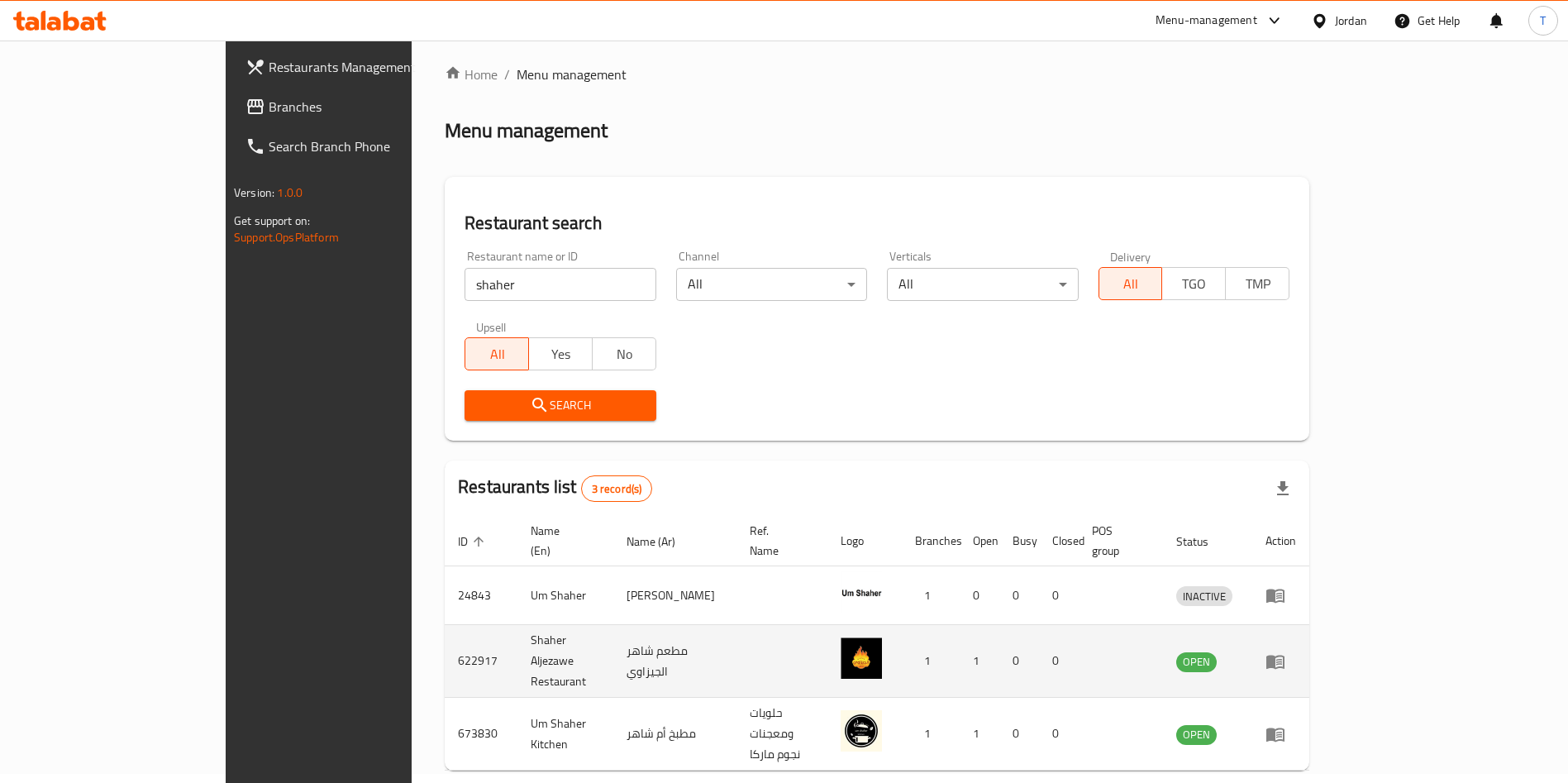
scroll to position [40, 0]
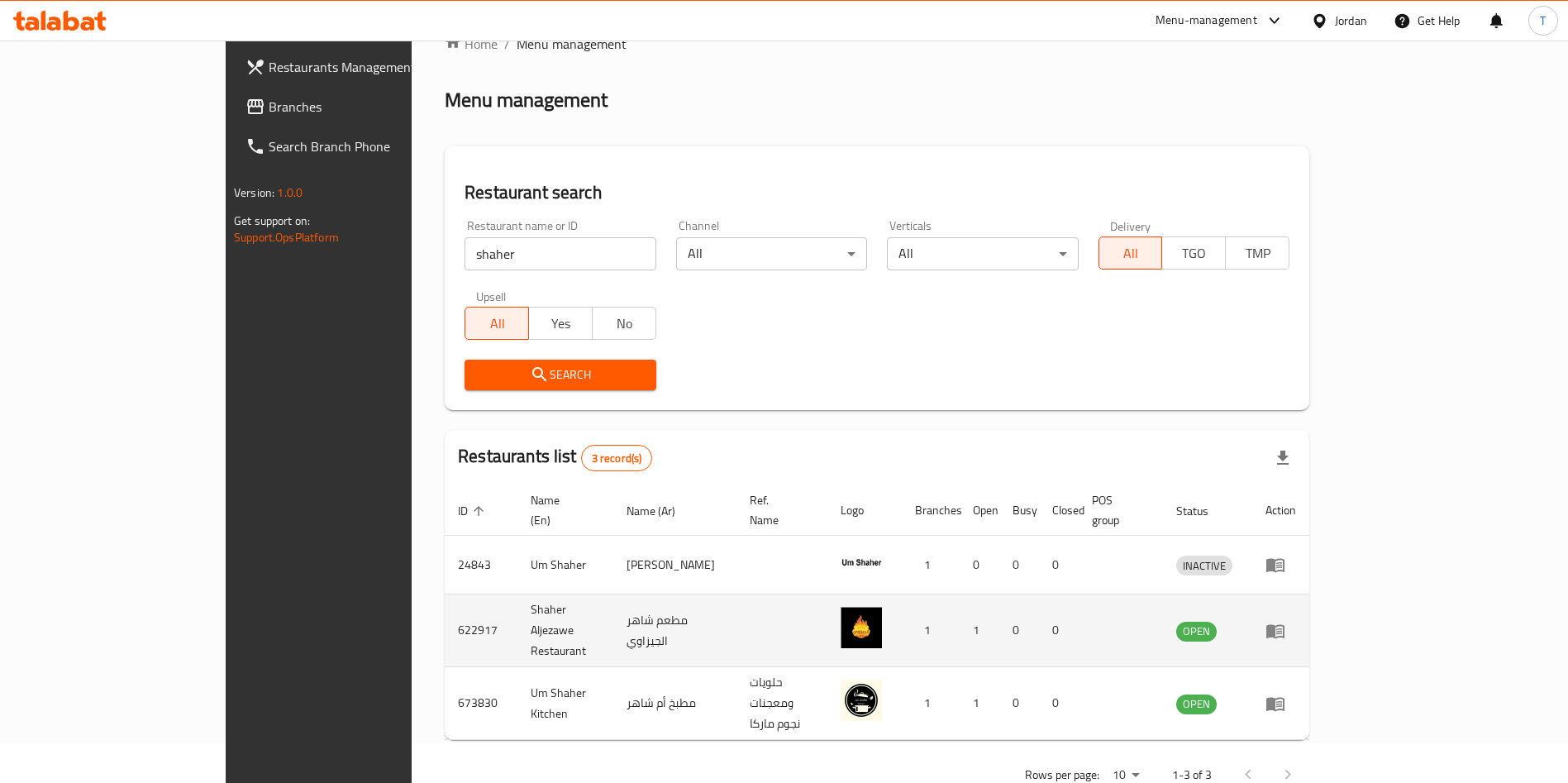
click at [444, 604] on td "622917" at bounding box center [481, 630] width 72 height 72
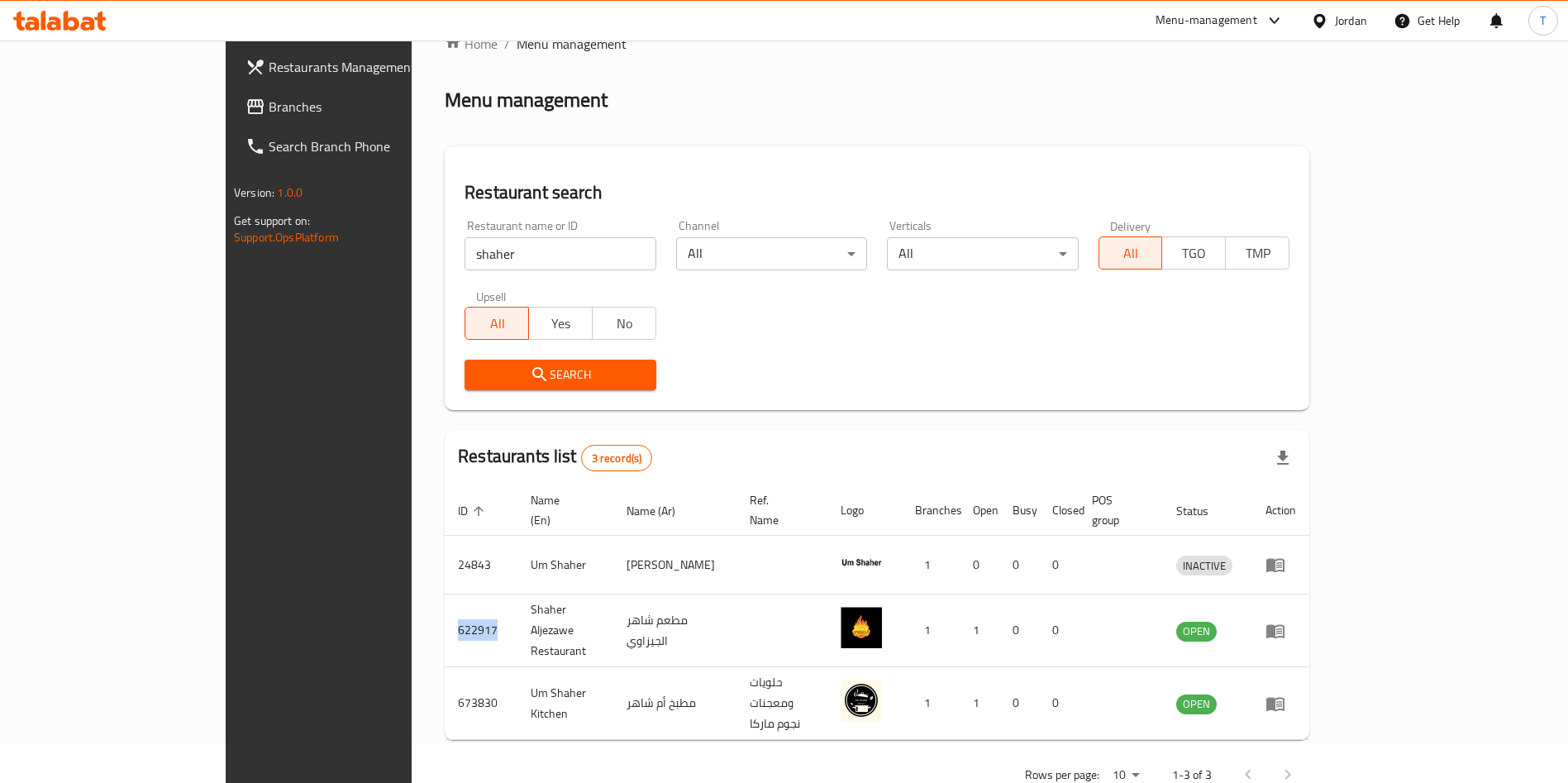
click at [465, 360] on button "Search" at bounding box center [560, 374] width 191 height 30
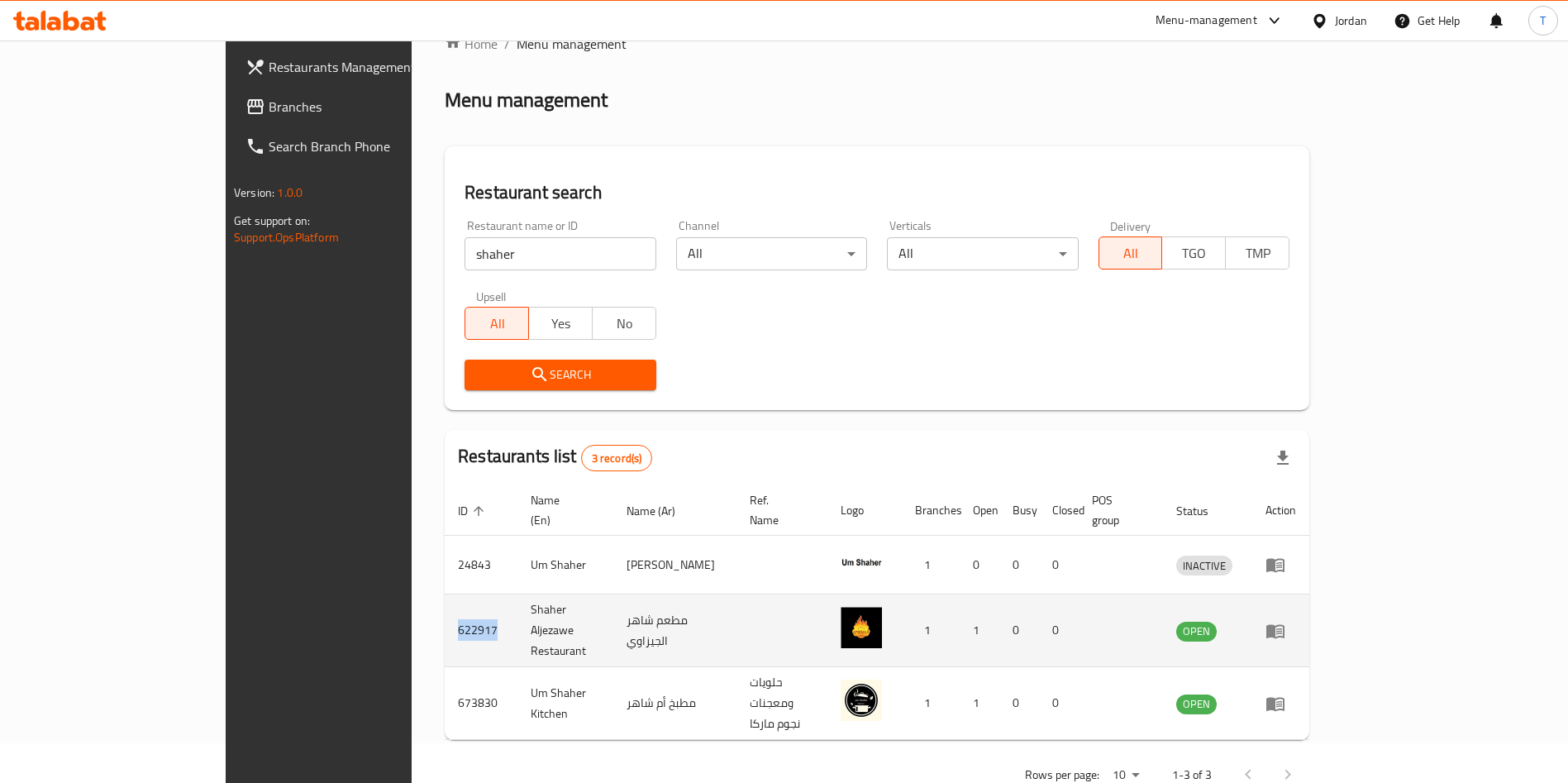
copy td "622917"
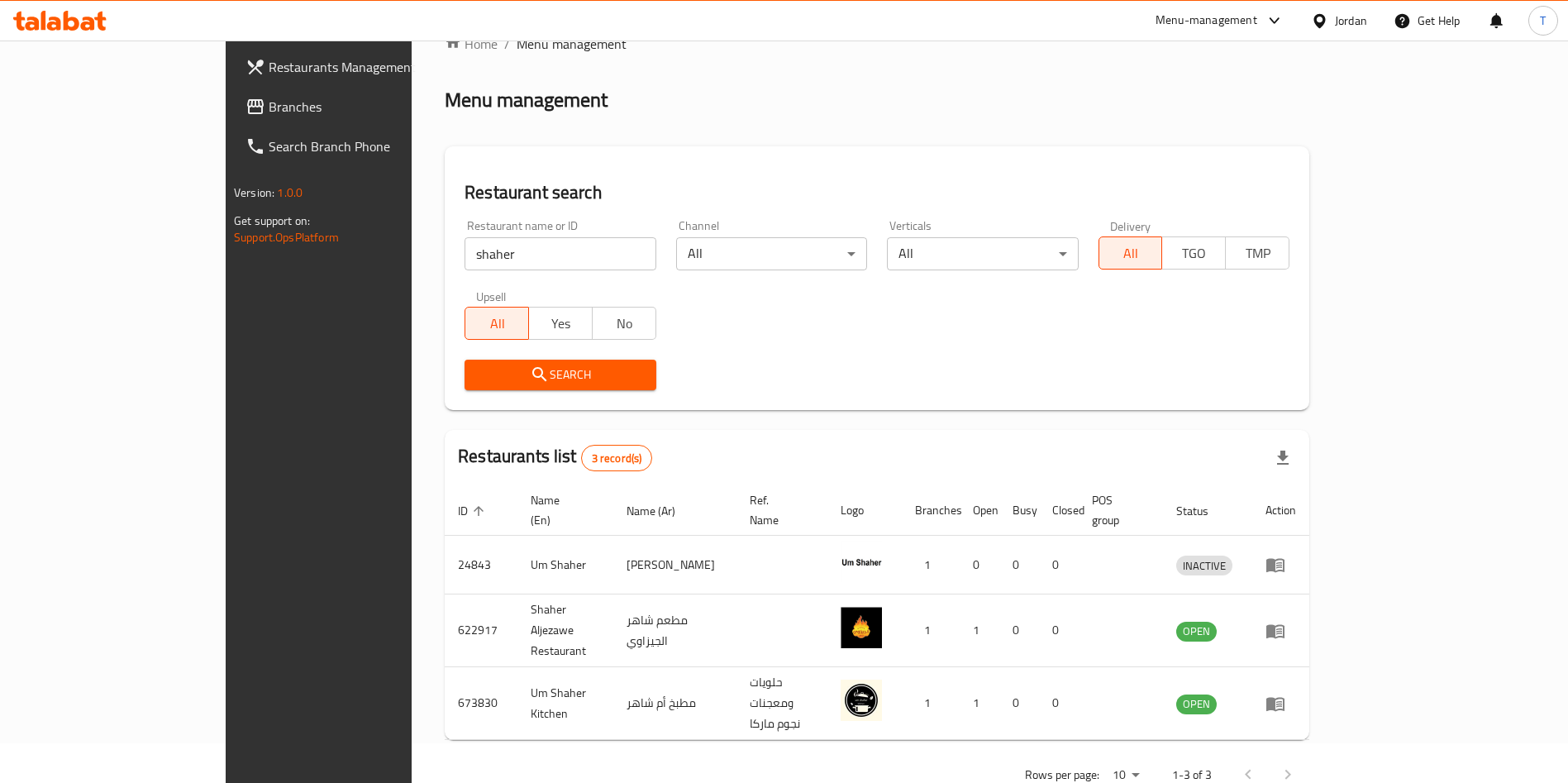
drag, startPoint x: 446, startPoint y: 256, endPoint x: 157, endPoint y: 242, distance: 289.3
click at [226, 242] on div "Restaurants Management Branches Search Branch Phone Version: 1.0.0 Get support …" at bounding box center [784, 415] width 1117 height 828
type input "al ramleh"
click button "Search" at bounding box center [560, 374] width 191 height 30
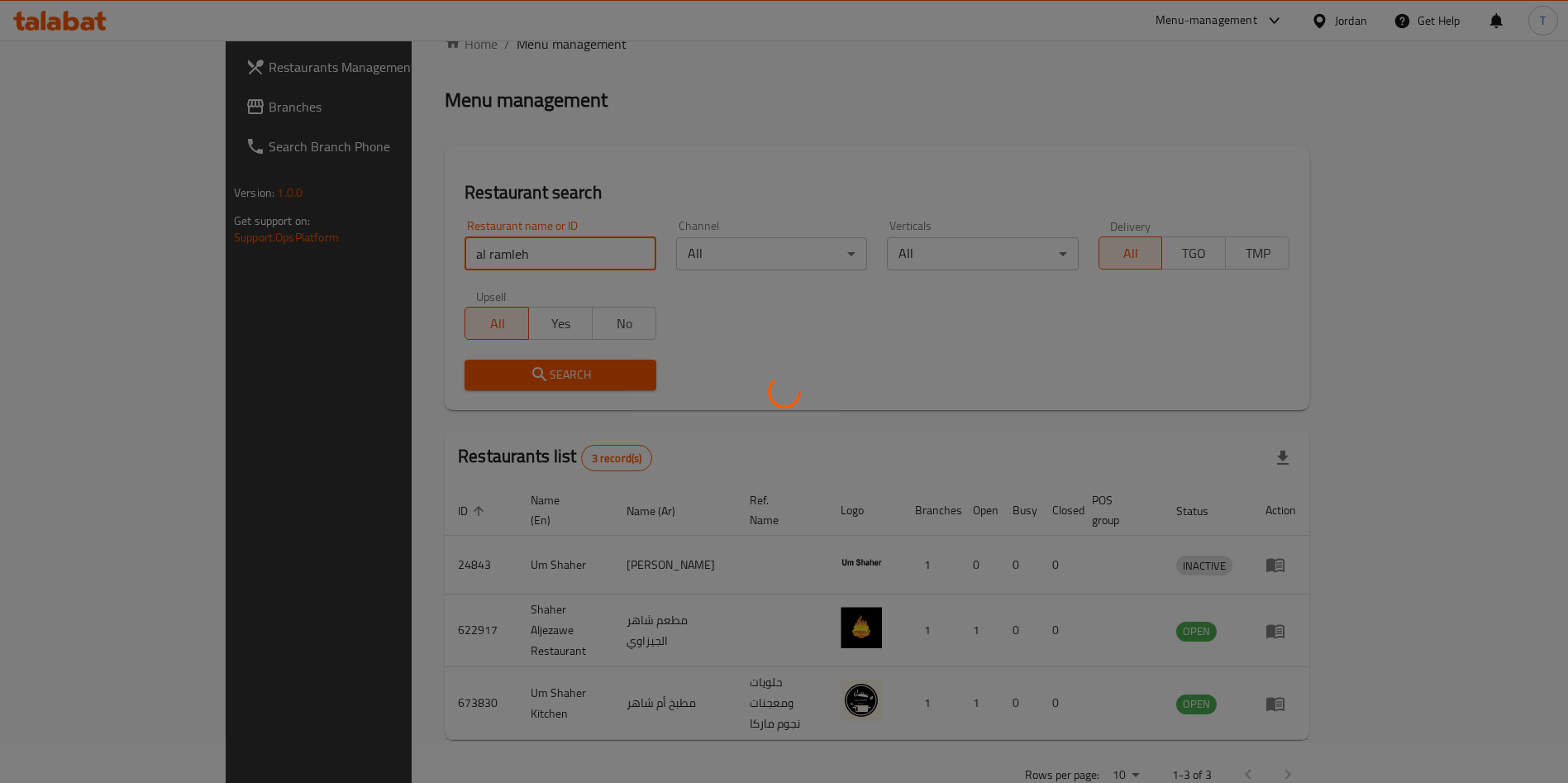
click button "Search" at bounding box center [560, 374] width 191 height 30
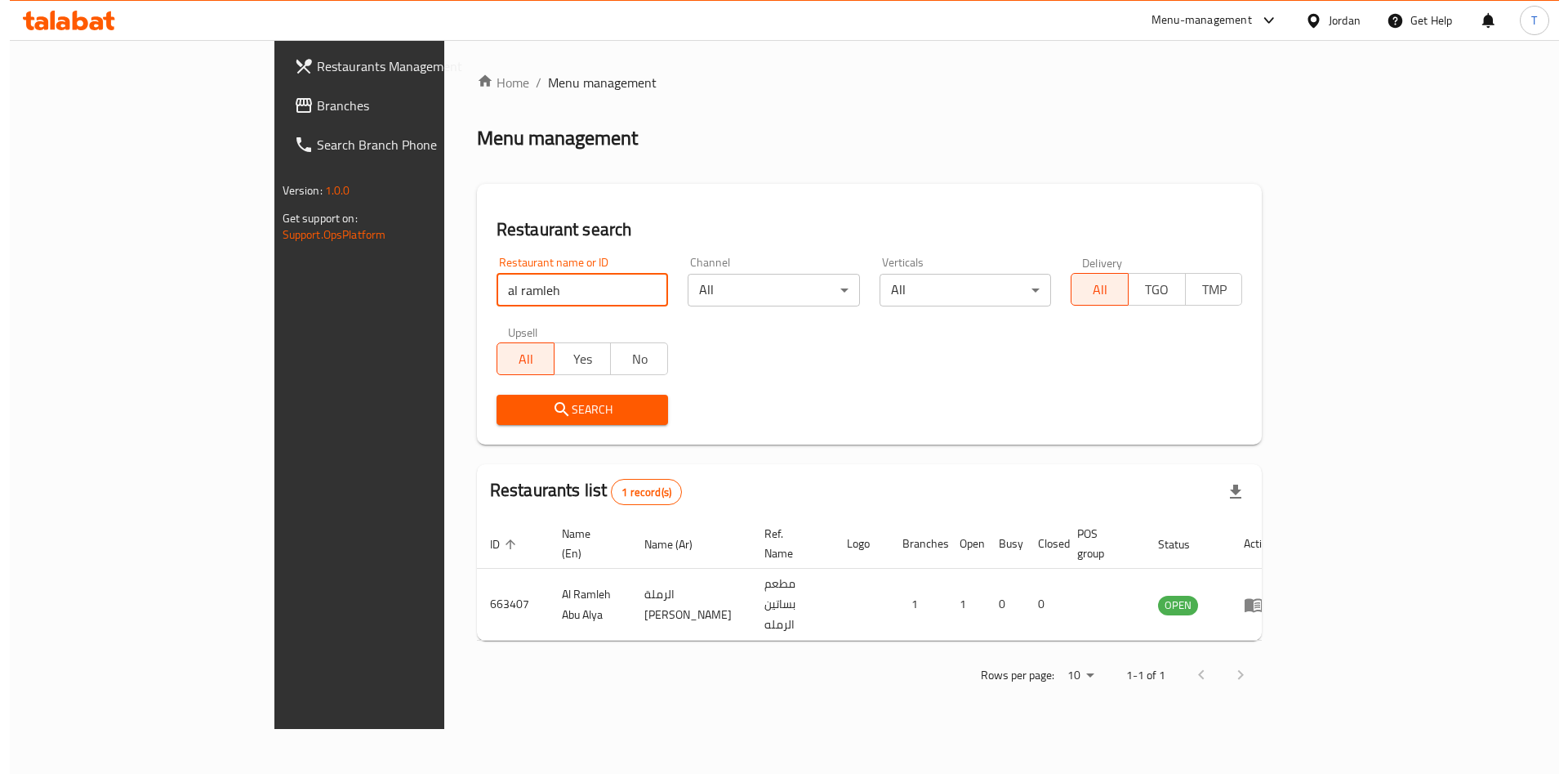
scroll to position [0, 0]
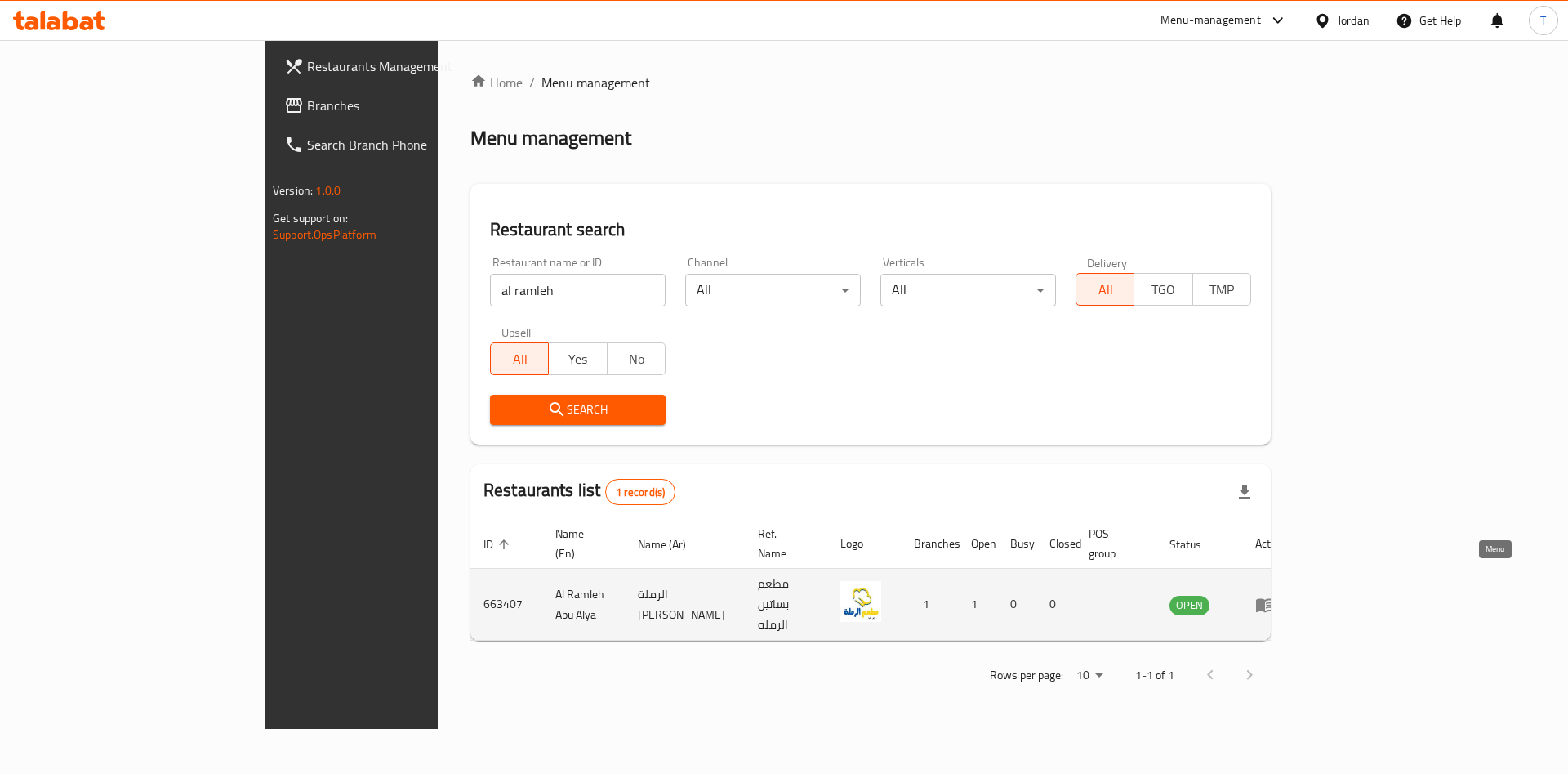
click at [1286, 595] on link "enhanced table" at bounding box center [1270, 605] width 30 height 19
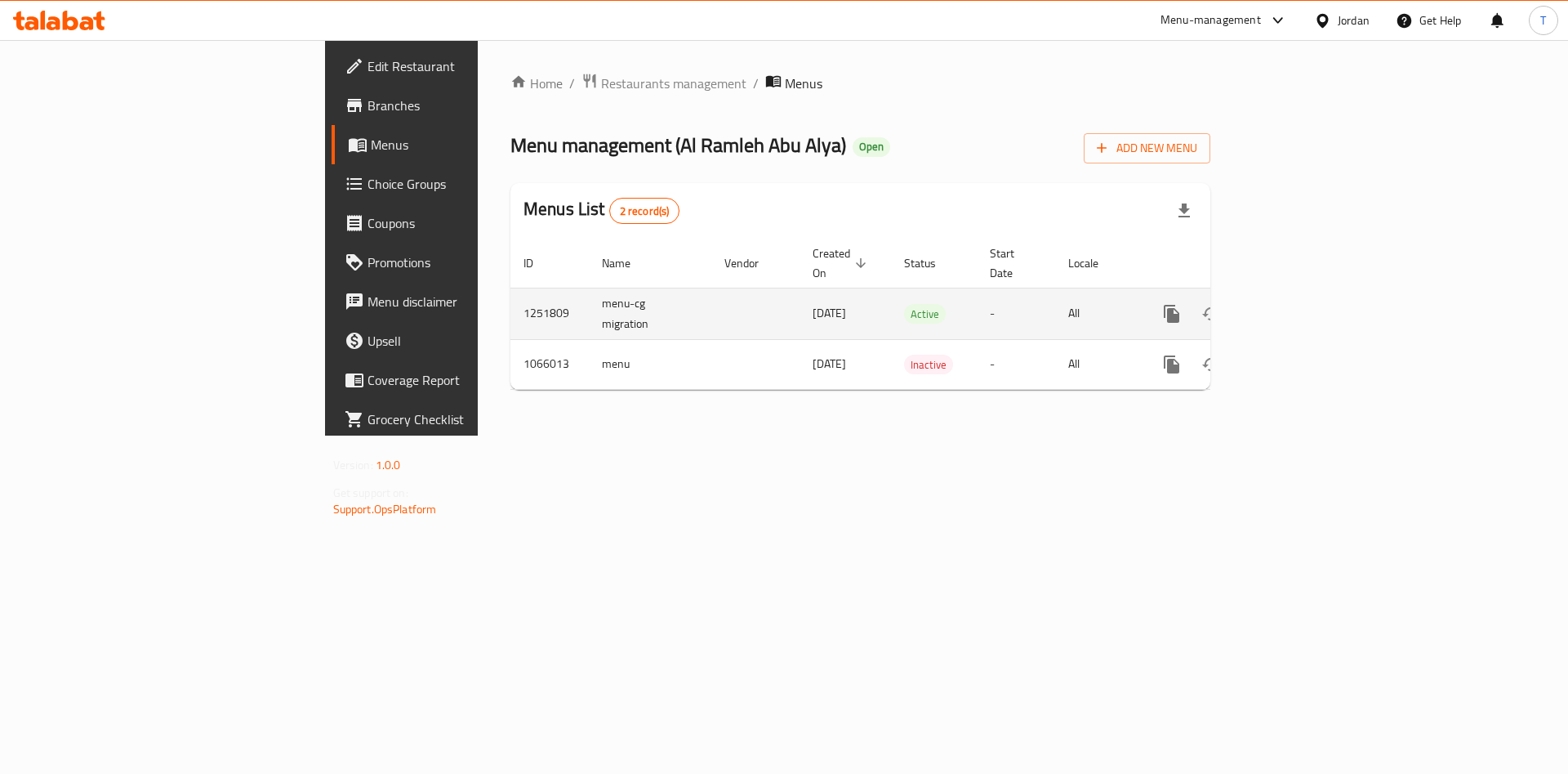
click at [1299, 304] on icon "enhanced table" at bounding box center [1289, 313] width 19 height 19
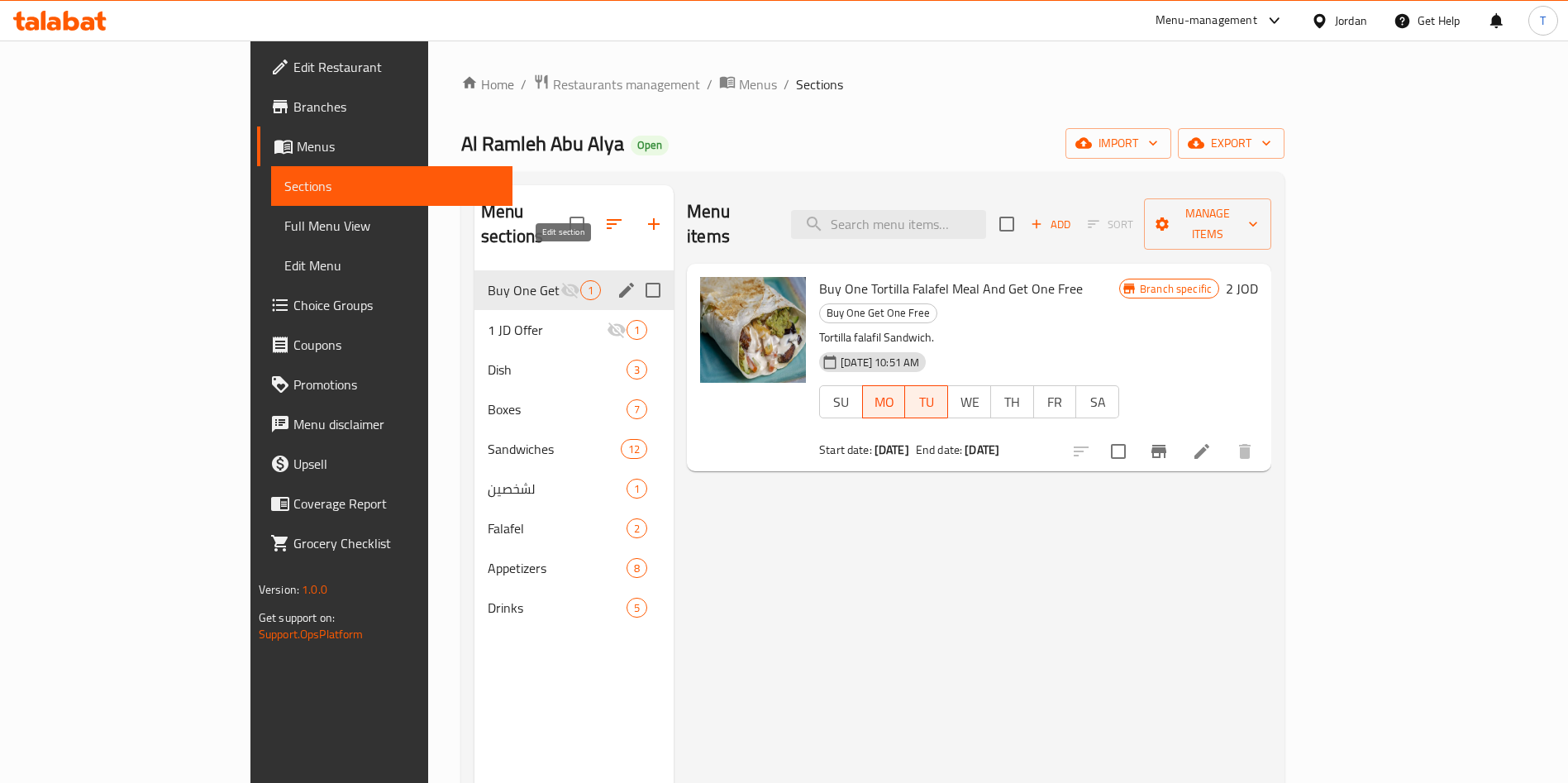
click at [617, 280] on icon "edit" at bounding box center [626, 290] width 20 height 20
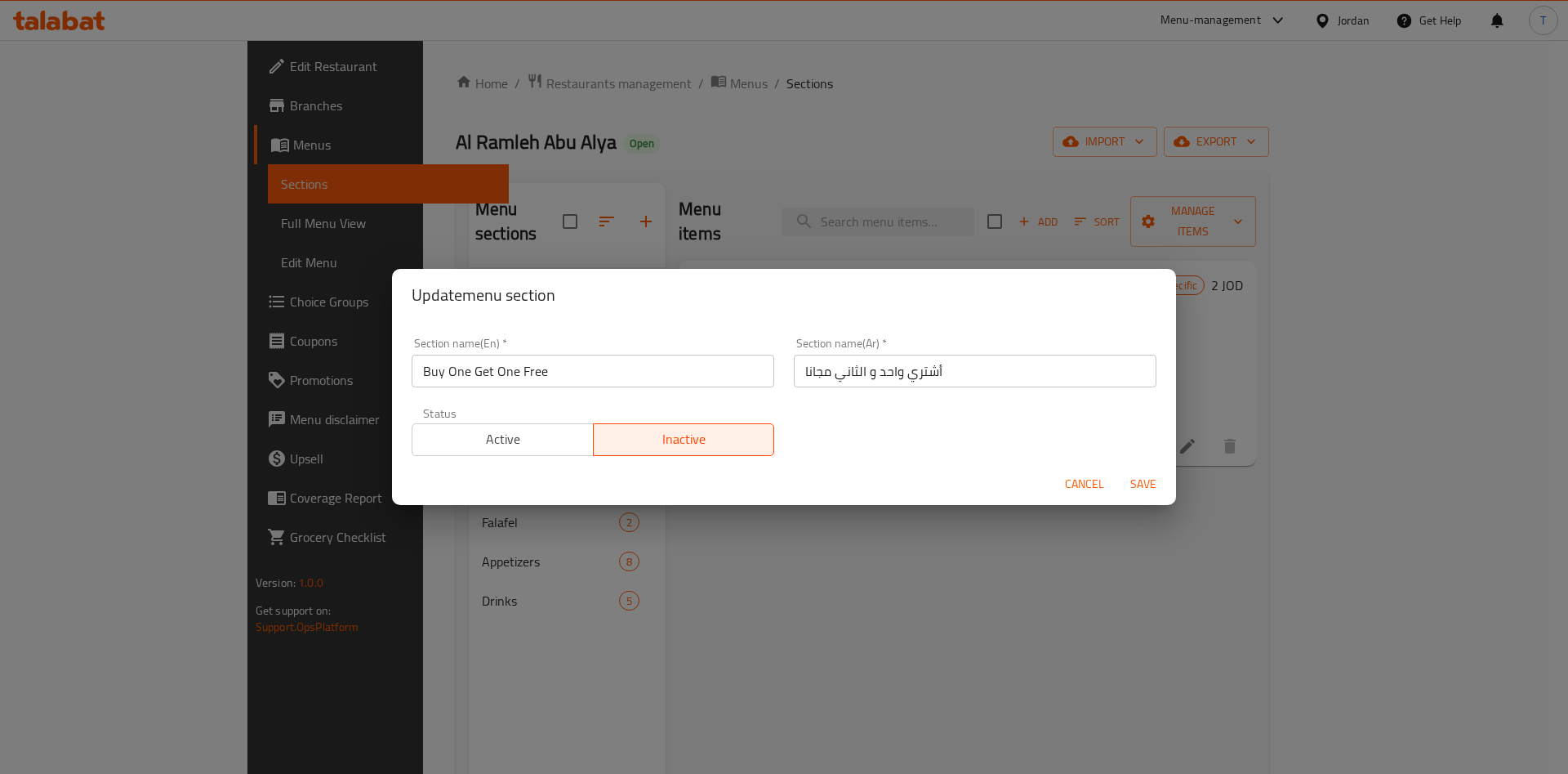
click at [490, 447] on span "Active" at bounding box center [503, 439] width 168 height 23
click at [1153, 486] on span "Save" at bounding box center [1143, 484] width 40 height 20
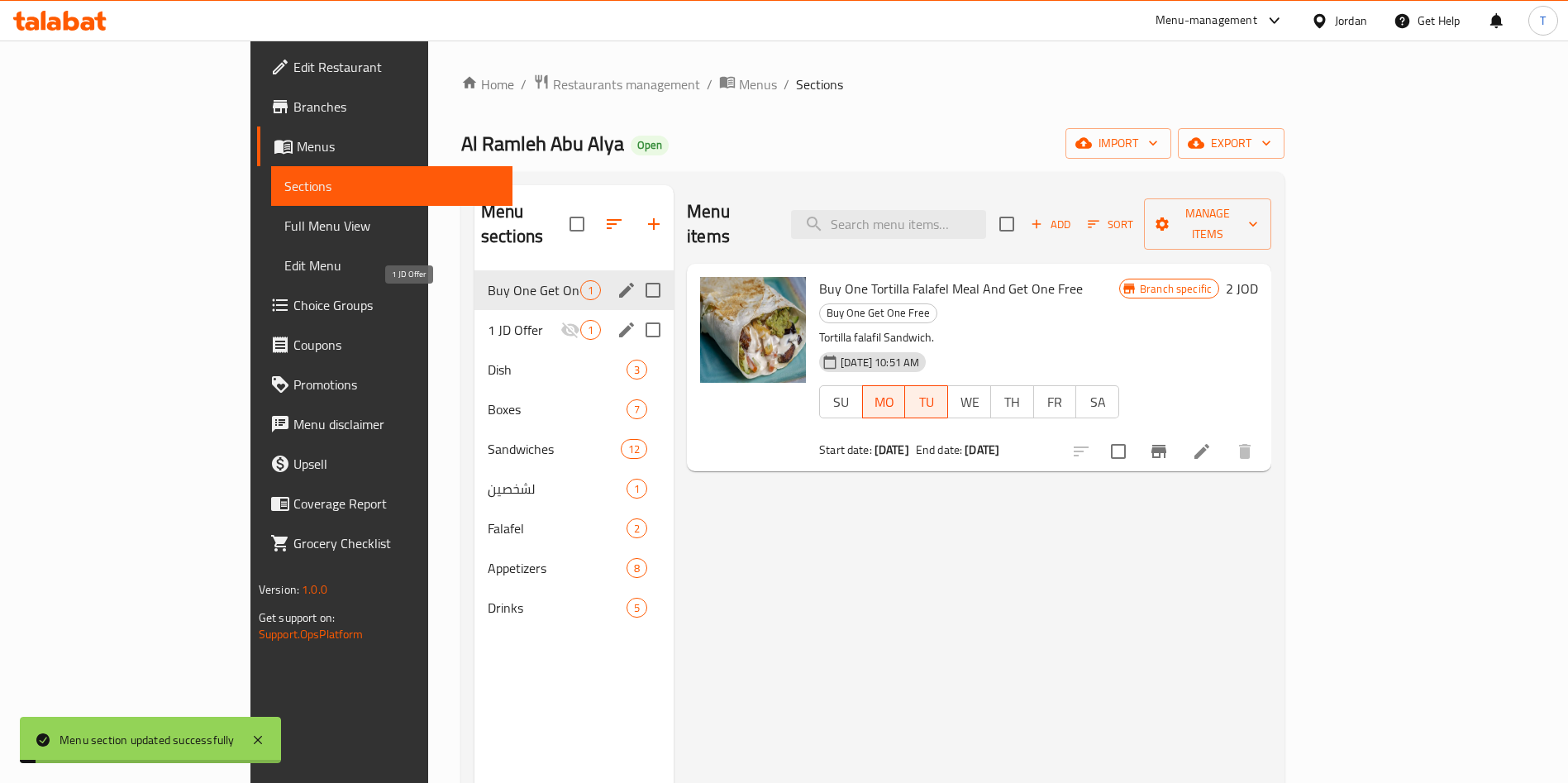
click at [475, 310] on div "1 JD Offer 1" at bounding box center [574, 330] width 199 height 40
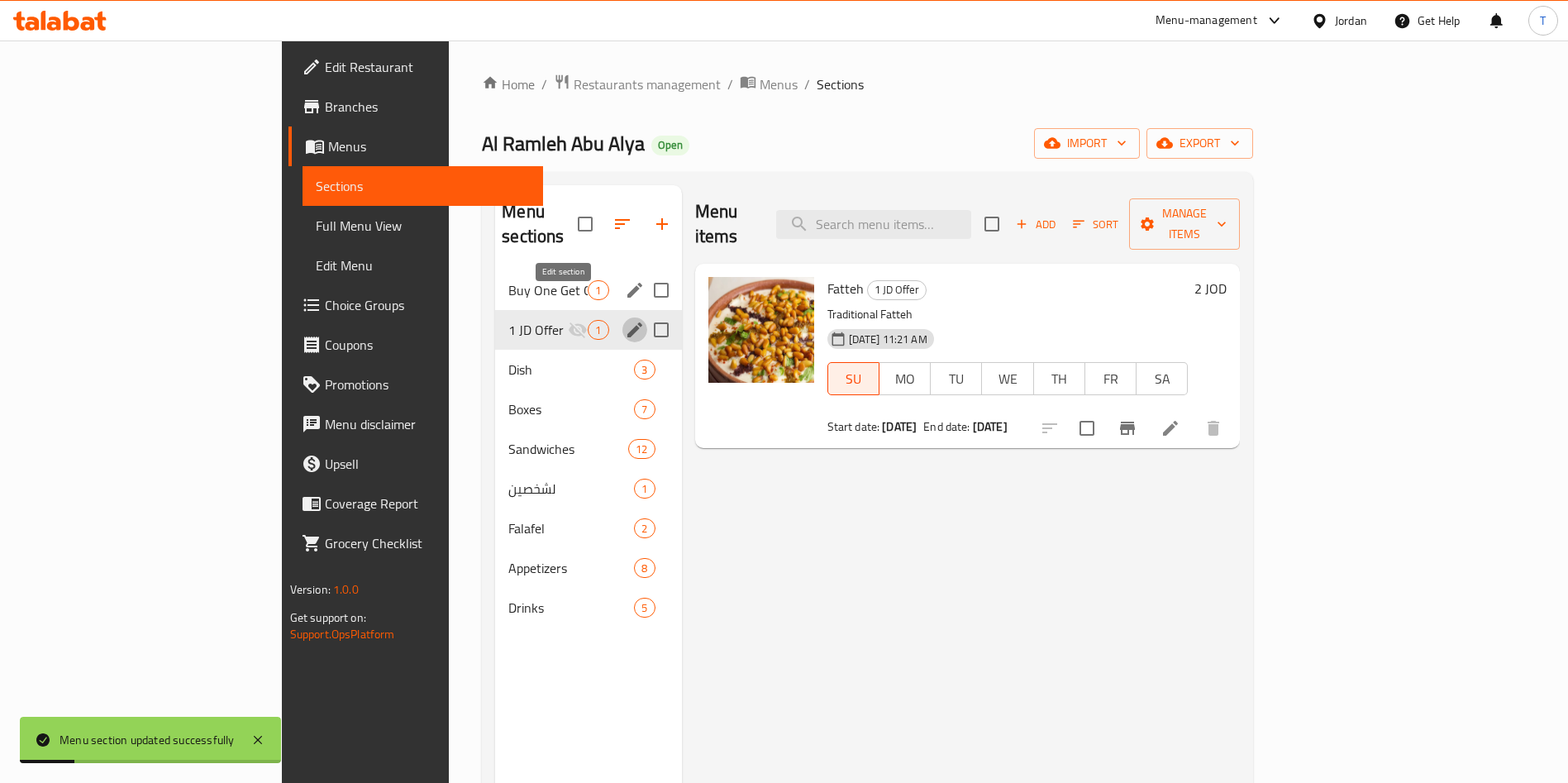
click at [624, 320] on icon "edit" at bounding box center [634, 330] width 20 height 20
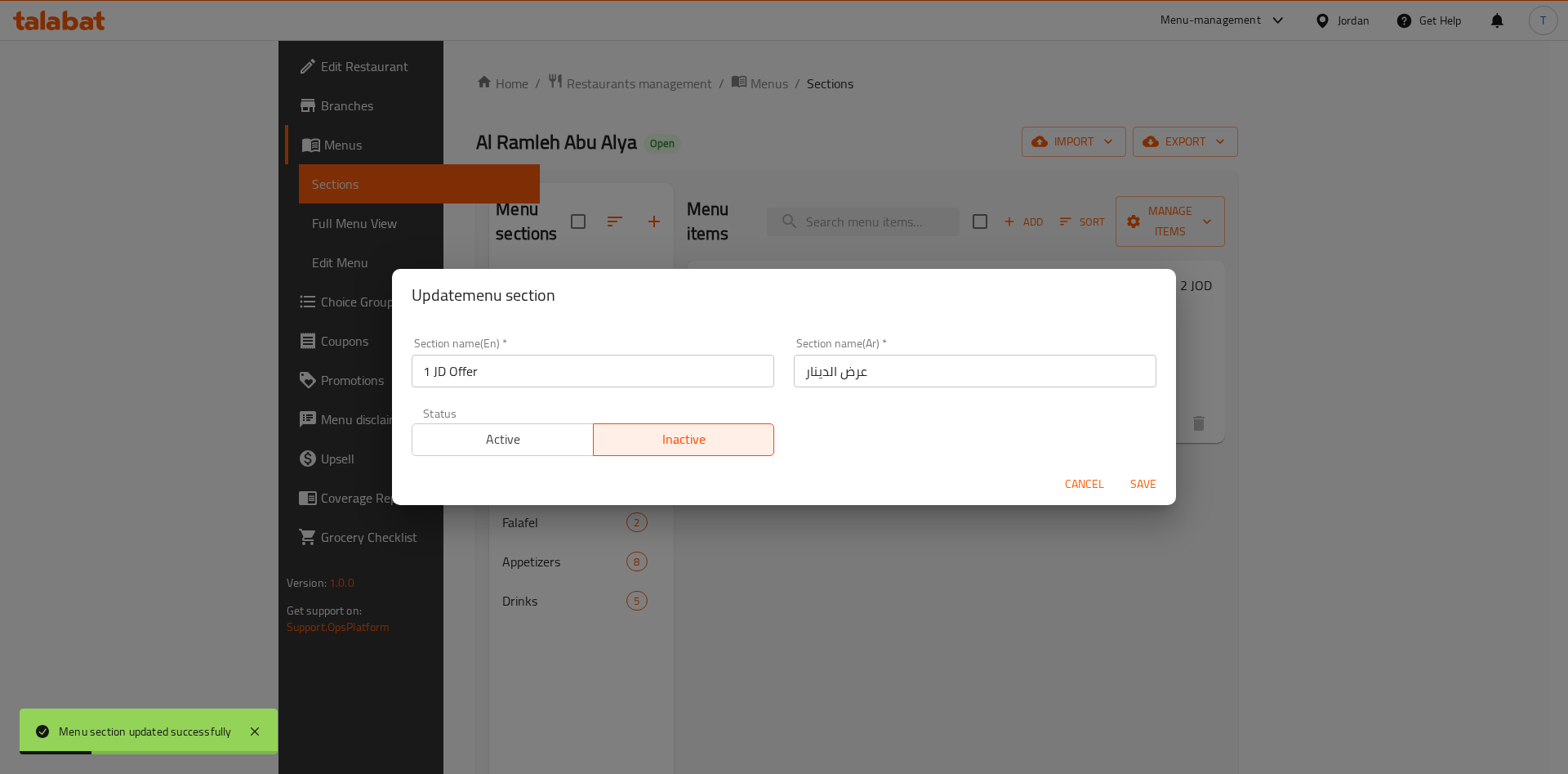
click at [570, 428] on span "Active" at bounding box center [503, 439] width 168 height 23
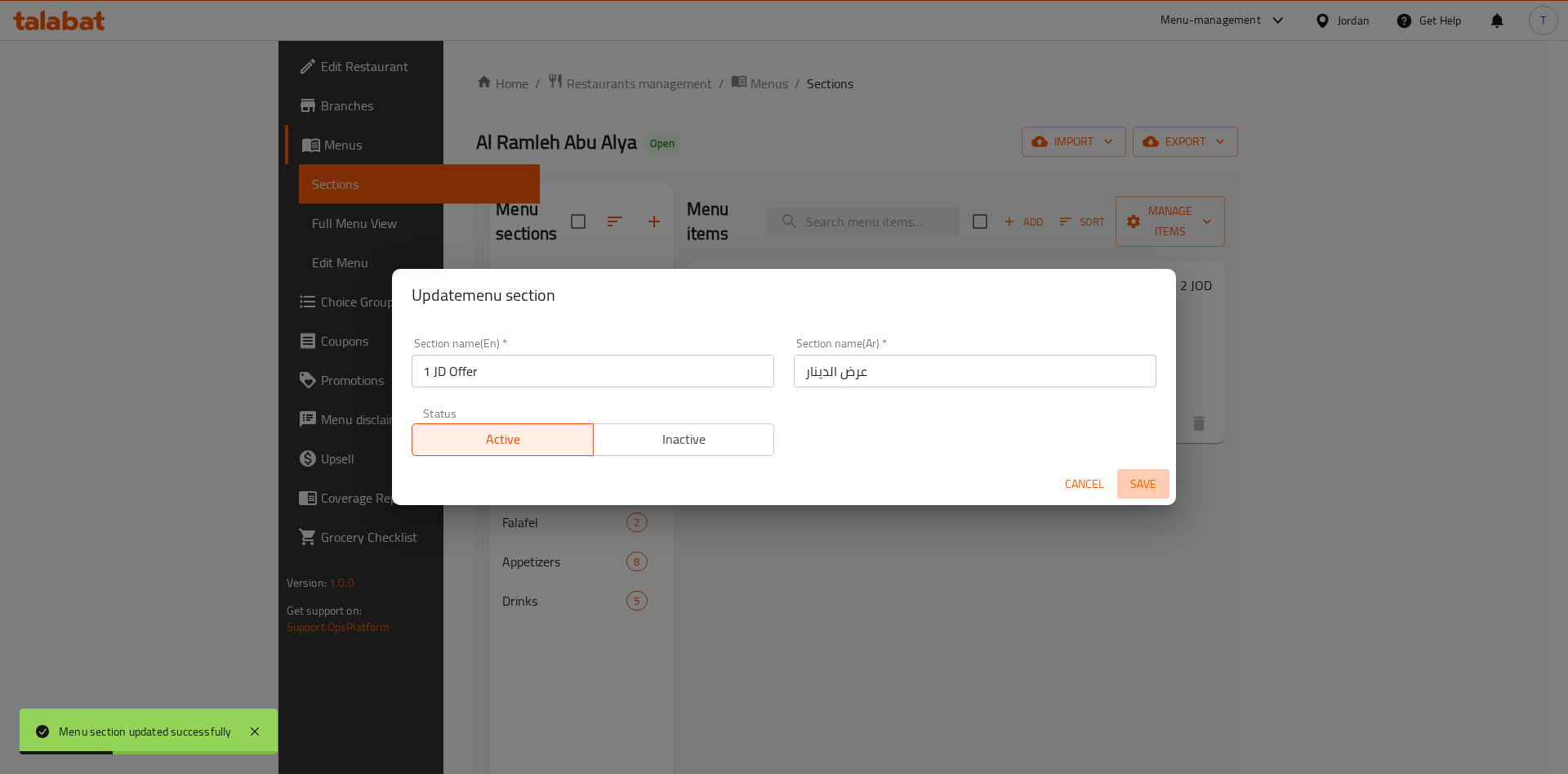
click at [1131, 479] on span "Save" at bounding box center [1143, 484] width 40 height 20
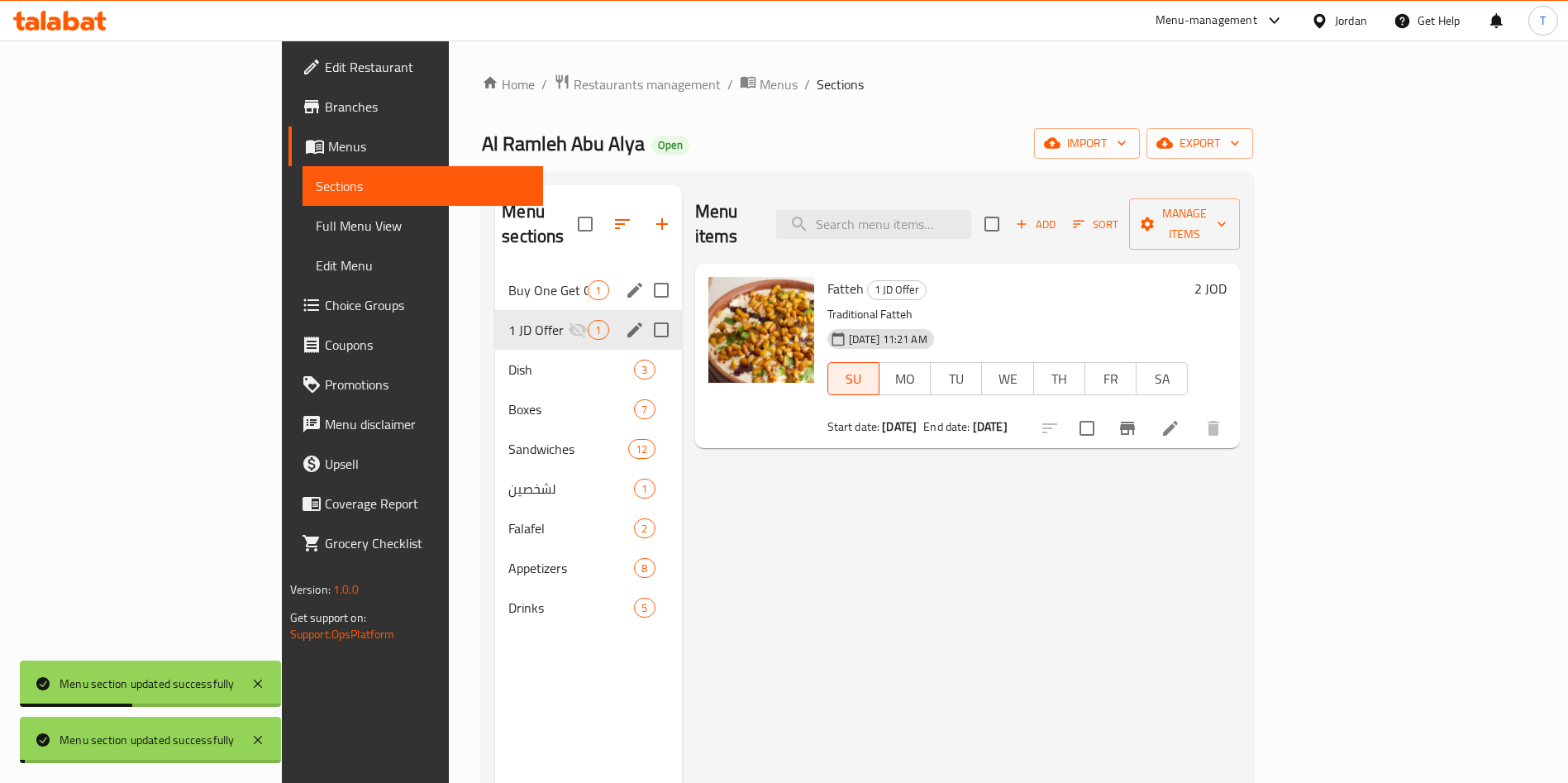
click at [1173, 542] on div "Menu items Add Sort Manage items Fatteh 1 JD Offer Traditional Fatteh [DATE] 11…" at bounding box center [961, 576] width 559 height 783
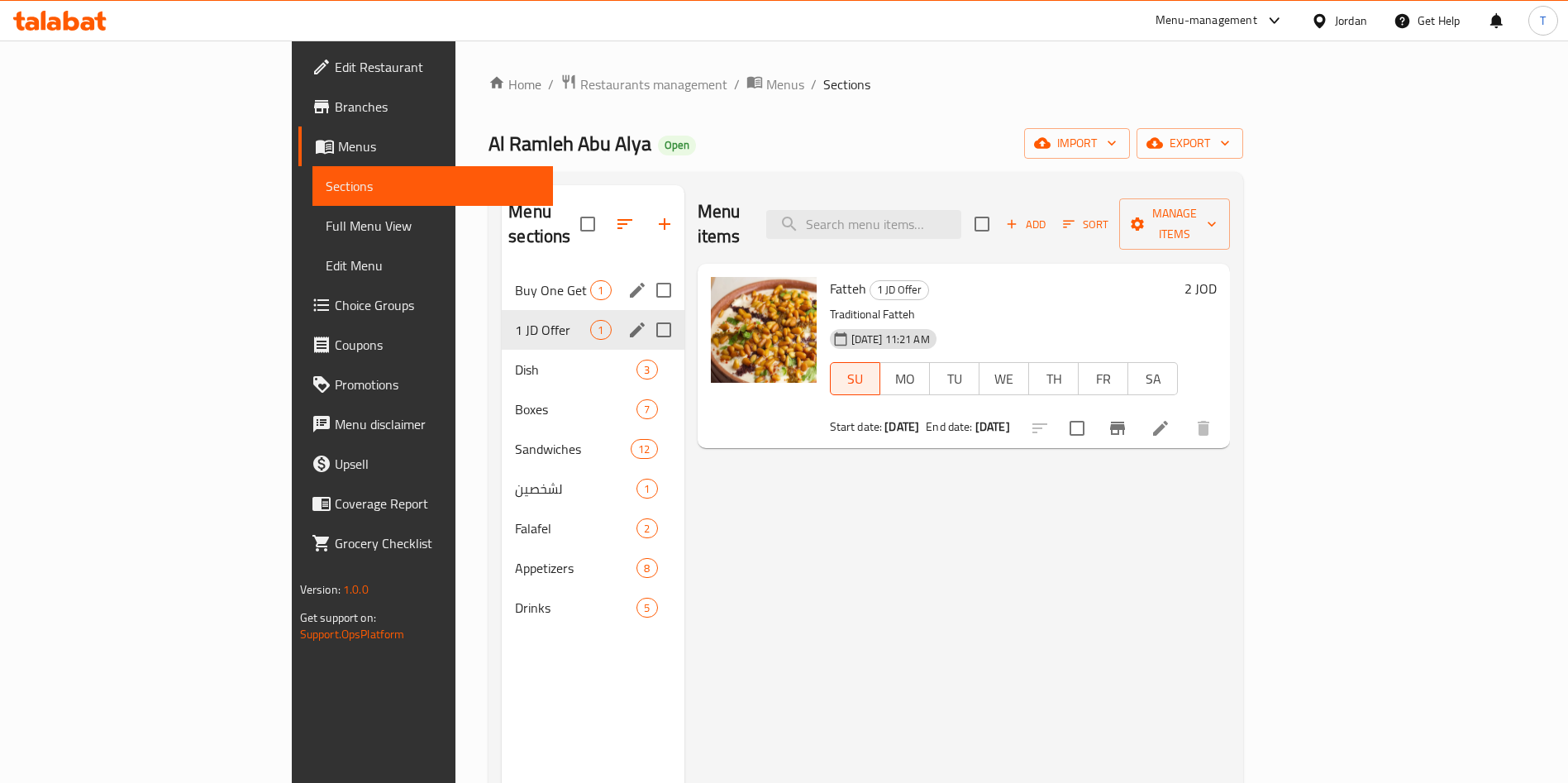
click at [502, 270] on div "Buy One Get One Free 1" at bounding box center [593, 290] width 182 height 40
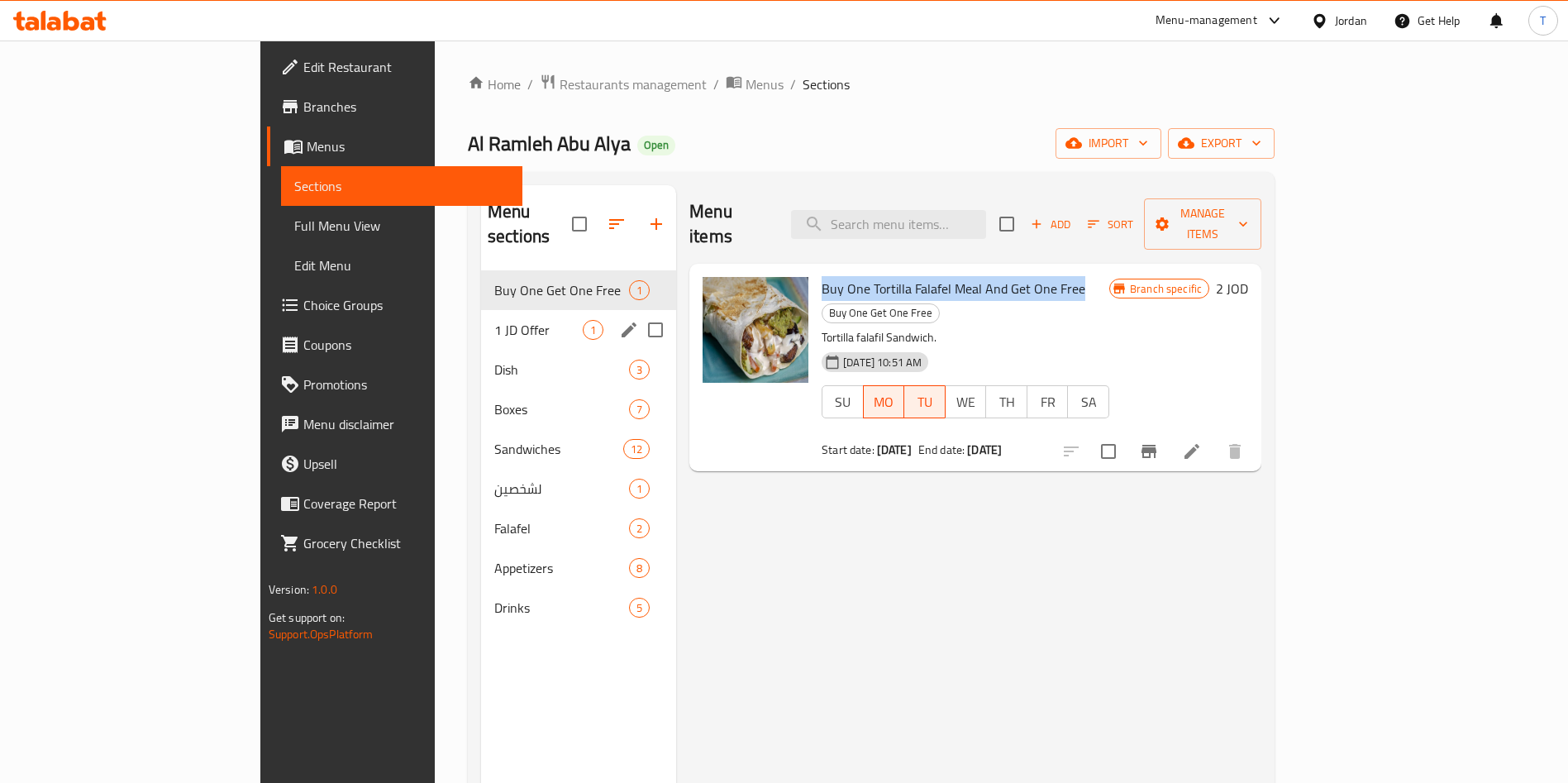
drag, startPoint x: 757, startPoint y: 266, endPoint x: 1015, endPoint y: 263, distance: 258.0
click at [1015, 276] on span "Buy One Tortilla Falafel Meal And Get One Free" at bounding box center [952, 288] width 263 height 24
copy span "Buy One Tortilla Falafel Meal And Get One Free"
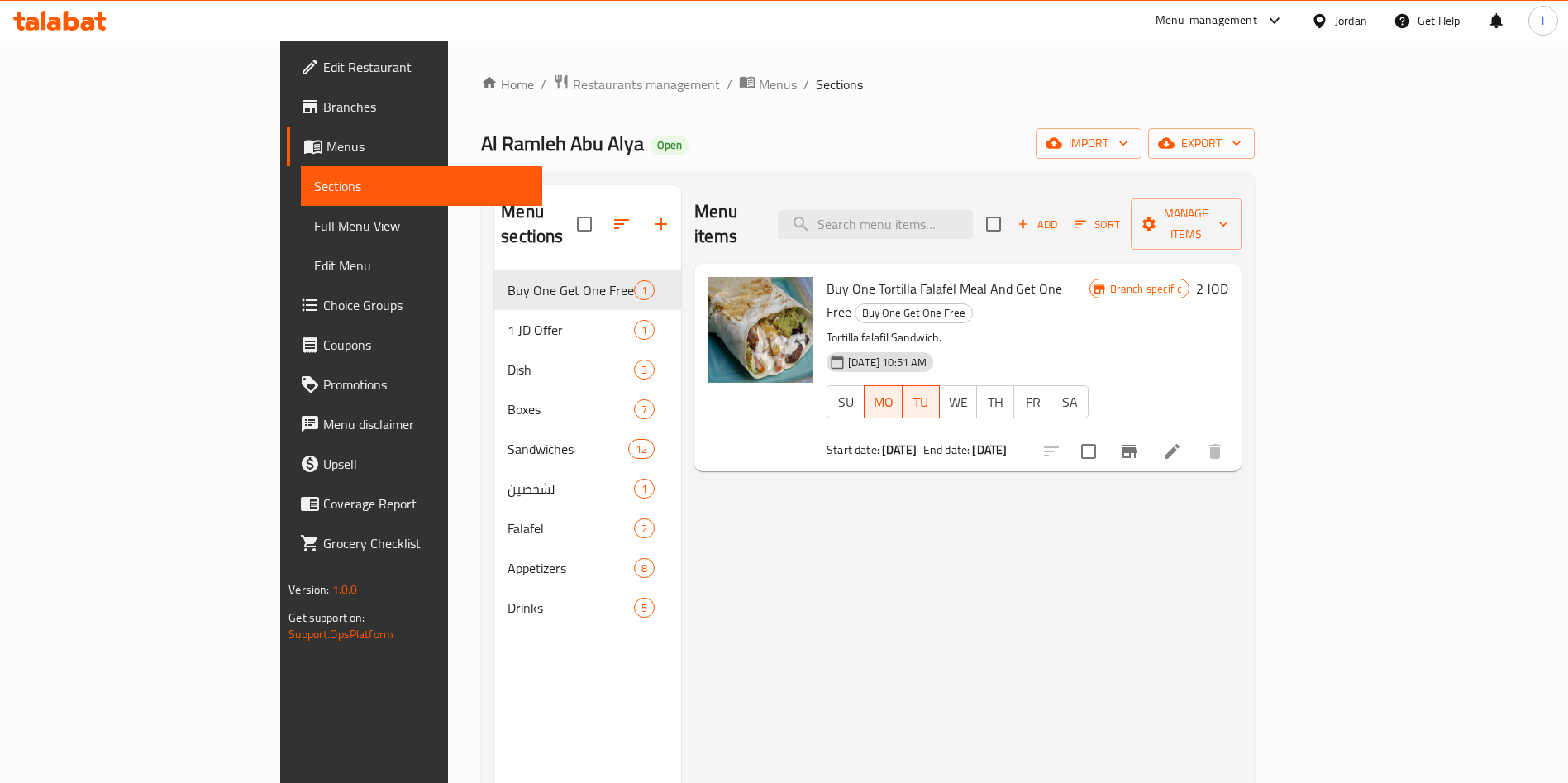
click at [476, 70] on div "Home / Restaurants management / Menus / Sections Al Ramleh Abu Alya Open import…" at bounding box center [867, 527] width 839 height 974
click at [573, 82] on span "Restaurants management" at bounding box center [646, 84] width 147 height 20
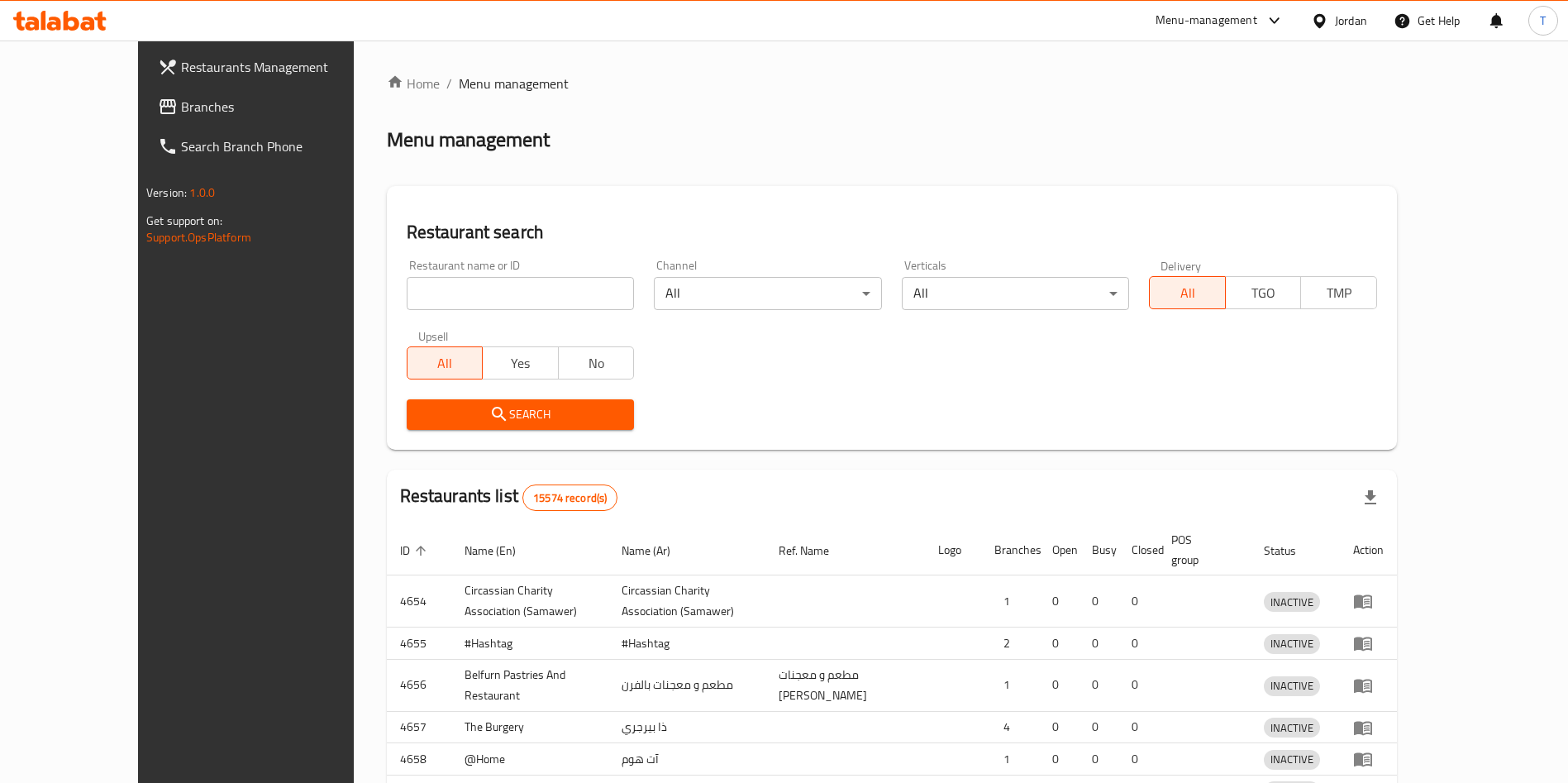
click at [443, 293] on div "Home / Menu management Menu management Restaurant search Restaurant name or ID …" at bounding box center [892, 531] width 1010 height 916
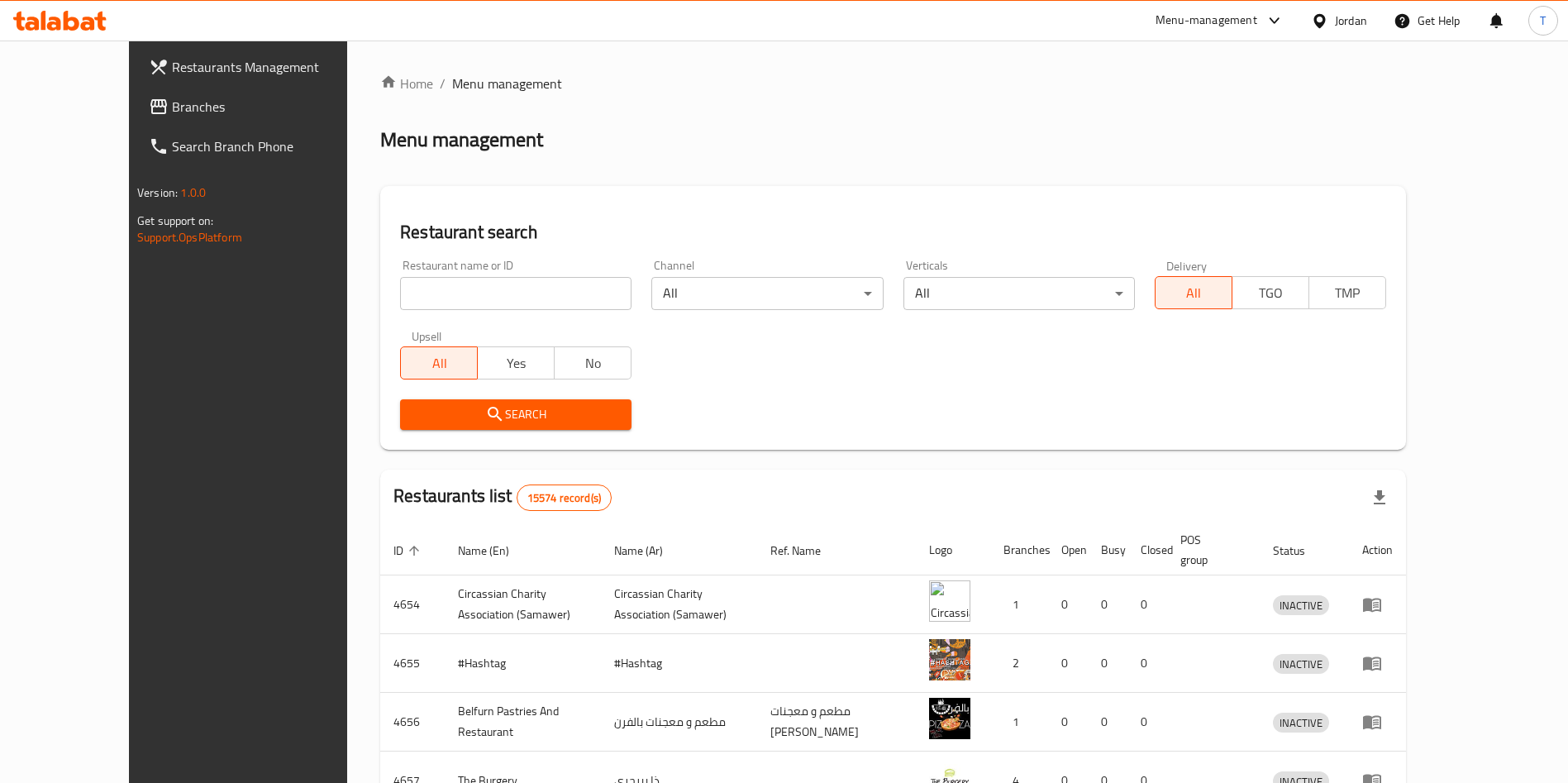
click at [445, 286] on input "search" at bounding box center [516, 294] width 231 height 33
type input "basken"
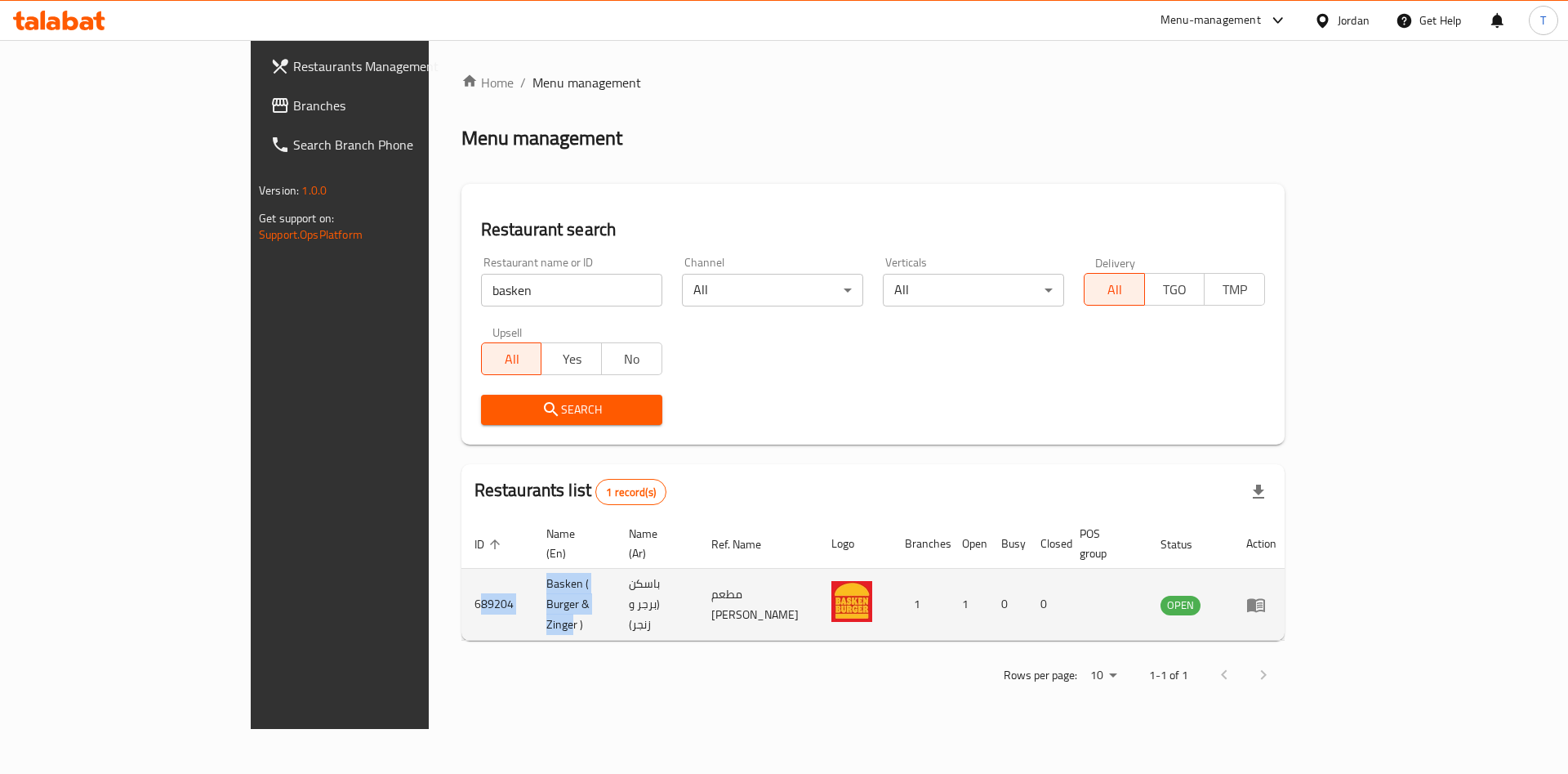
drag, startPoint x: 311, startPoint y: 574, endPoint x: 494, endPoint y: 589, distance: 183.6
click at [494, 589] on tr "689204 Basken ( Burger & Zinger ) باسكن (برجر و زنجر) مطعم [PERSON_NAME] 1 1 0 …" at bounding box center [875, 605] width 828 height 72
click at [461, 590] on td "689204" at bounding box center [497, 605] width 72 height 72
click at [461, 589] on td "689204" at bounding box center [497, 605] width 72 height 72
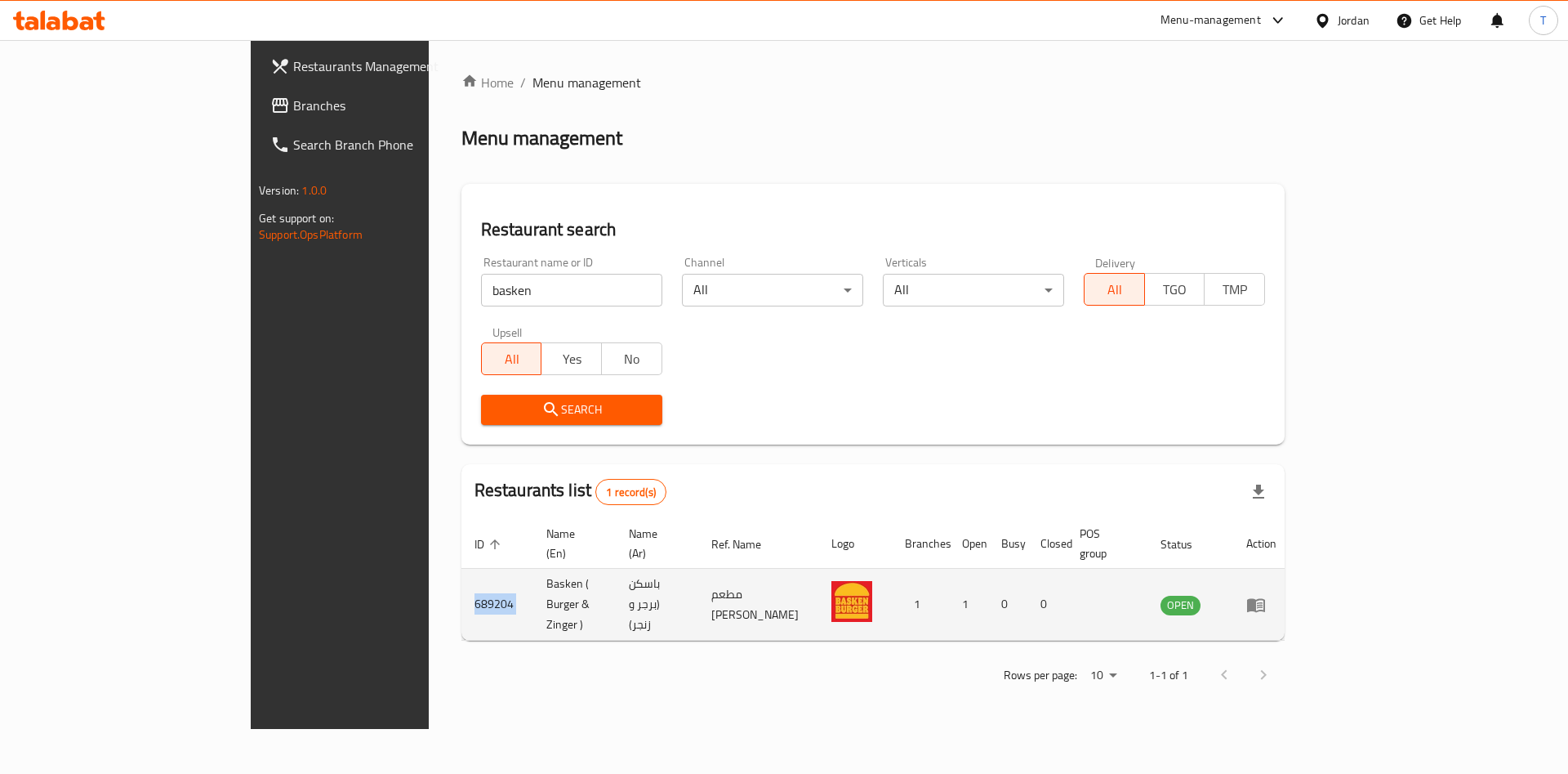
click at [461, 589] on td "689204" at bounding box center [497, 605] width 72 height 72
click at [533, 590] on td "Basken ( Burger & Zinger )" at bounding box center [574, 605] width 82 height 72
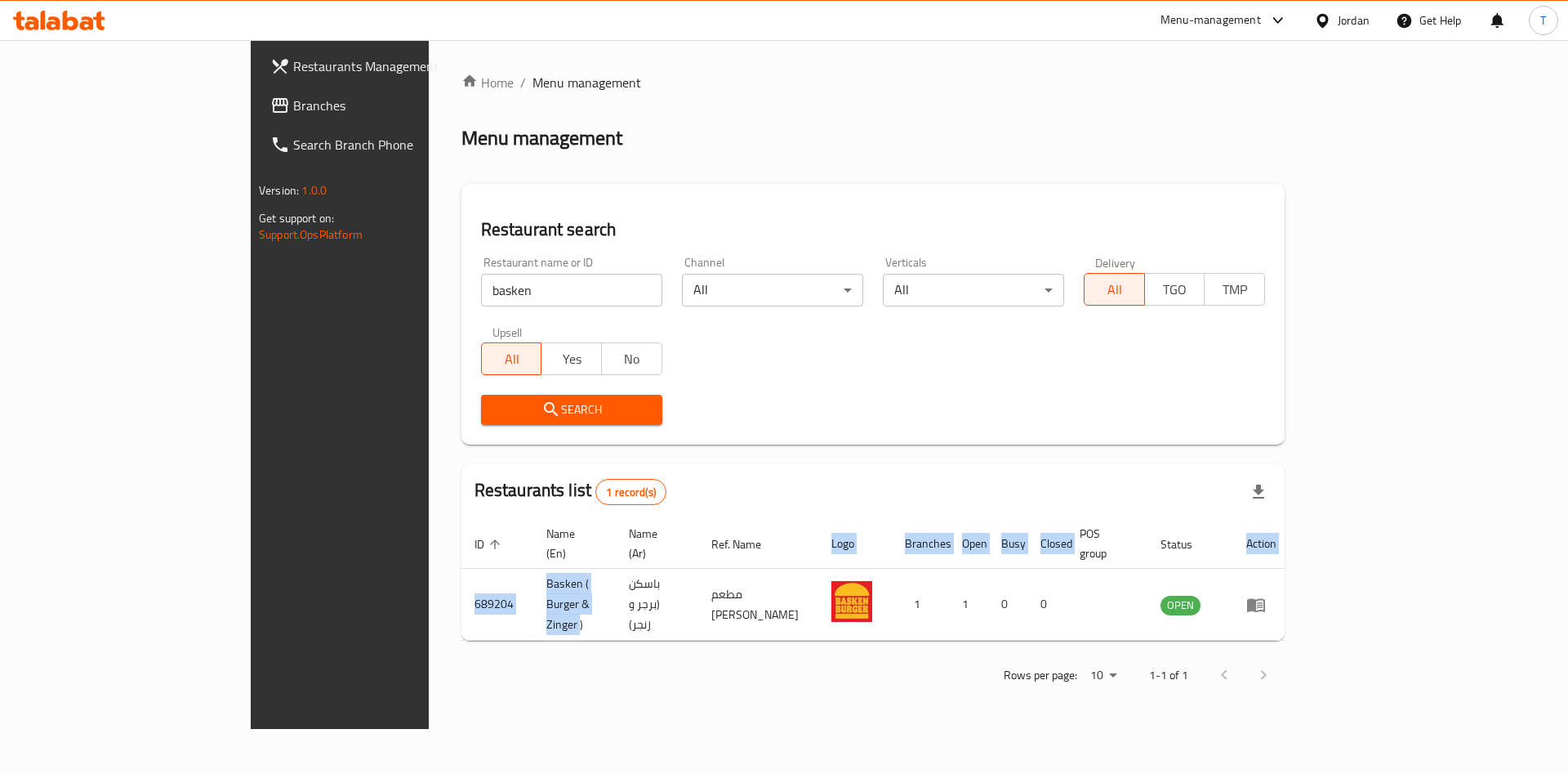
drag, startPoint x: 500, startPoint y: 580, endPoint x: 270, endPoint y: 577, distance: 230.0
click at [429, 577] on div "Home / Menu management Menu management Restaurant search Restaurant name or ID …" at bounding box center [873, 384] width 889 height 689
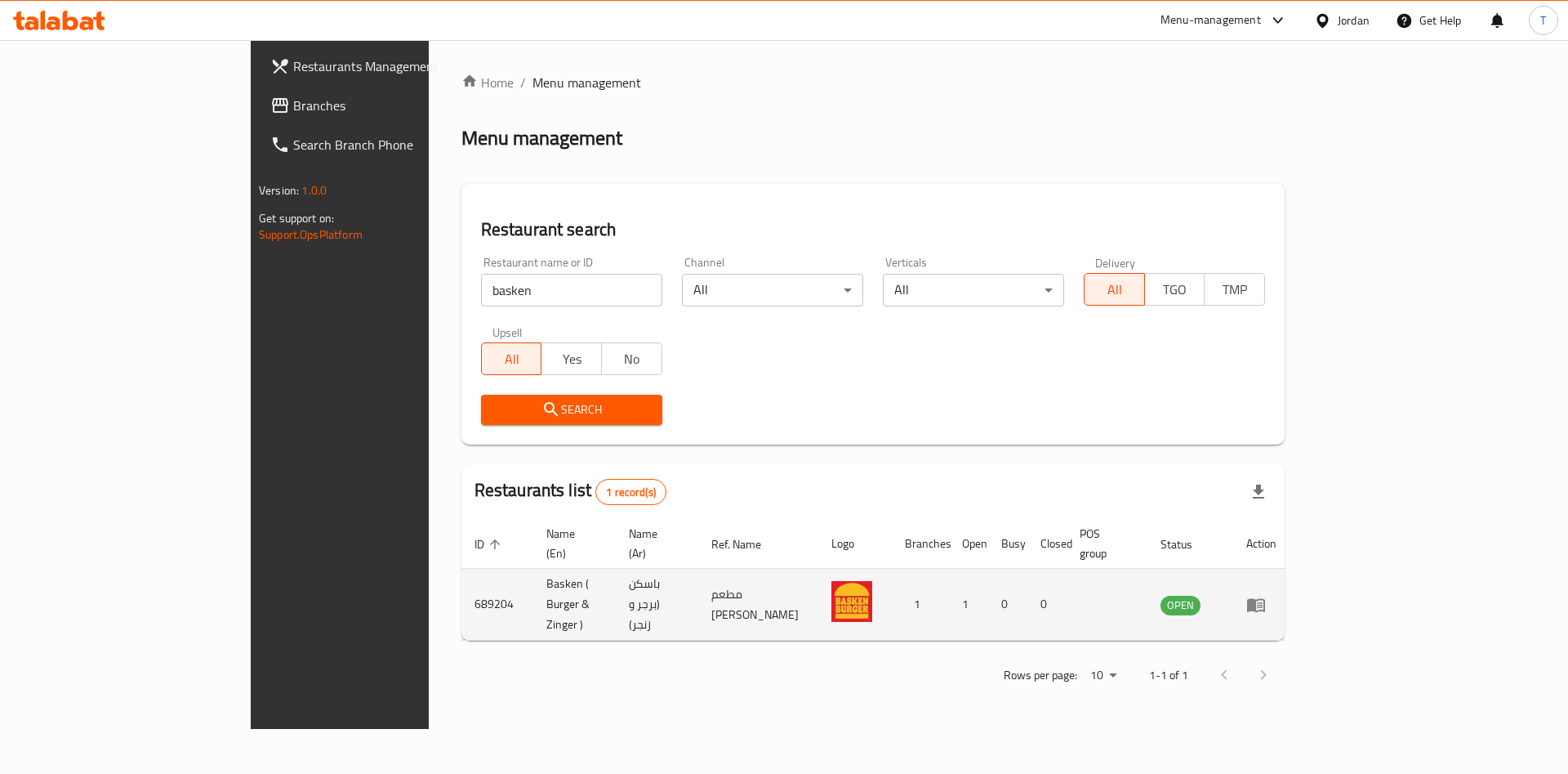
click at [533, 604] on td "Basken ( Burger & Zinger )" at bounding box center [574, 605] width 82 height 72
drag, startPoint x: 455, startPoint y: 570, endPoint x: 302, endPoint y: 579, distance: 153.3
click at [461, 579] on tr "689204 Basken ( Burger & Zinger ) باسكن (برجر و زنجر) مطعم [PERSON_NAME] 1 1 0 …" at bounding box center [875, 605] width 828 height 72
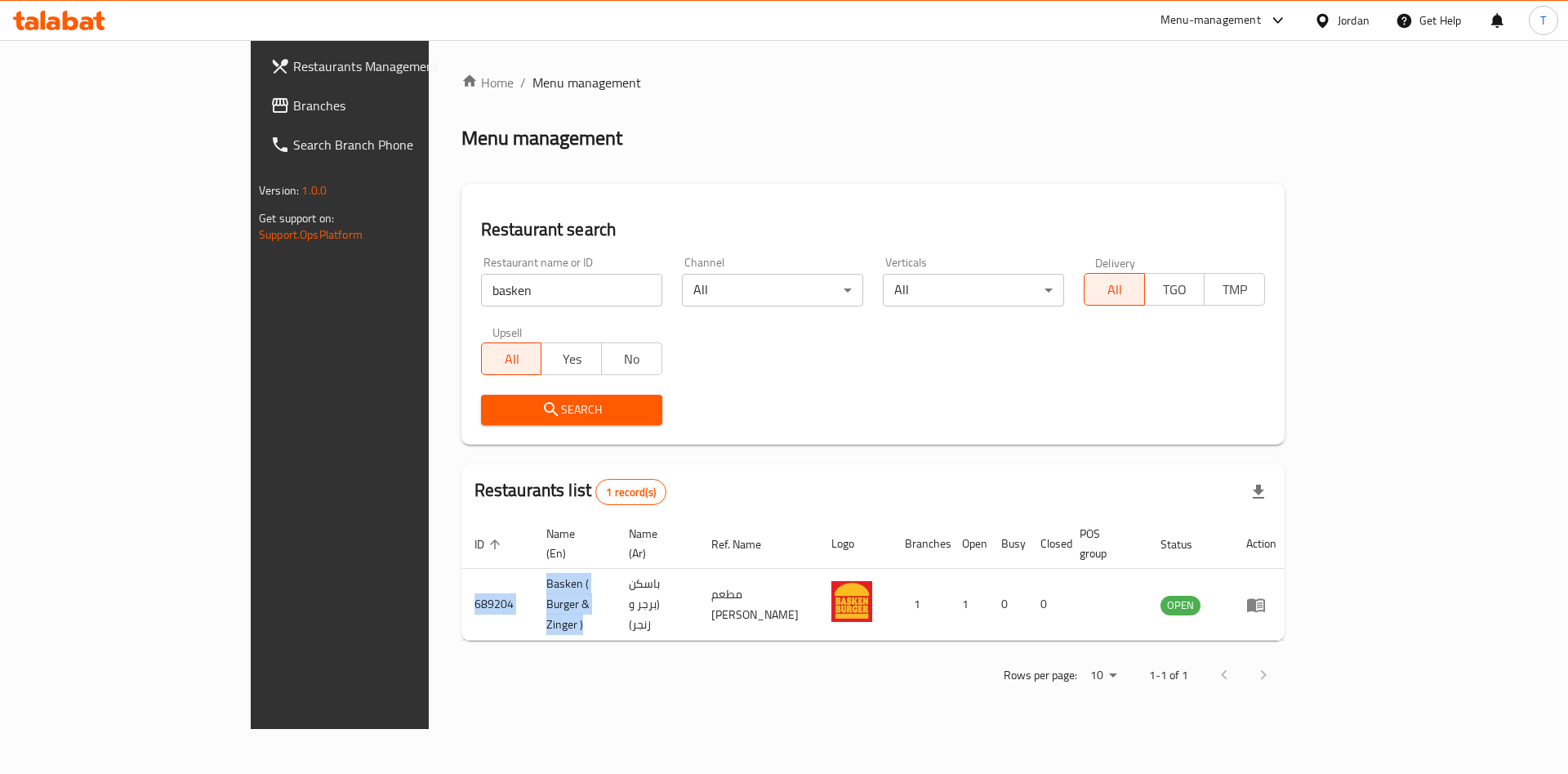
copy tr "689204 Basken ( Burger & Zinger )"
